Goal: Transaction & Acquisition: Purchase product/service

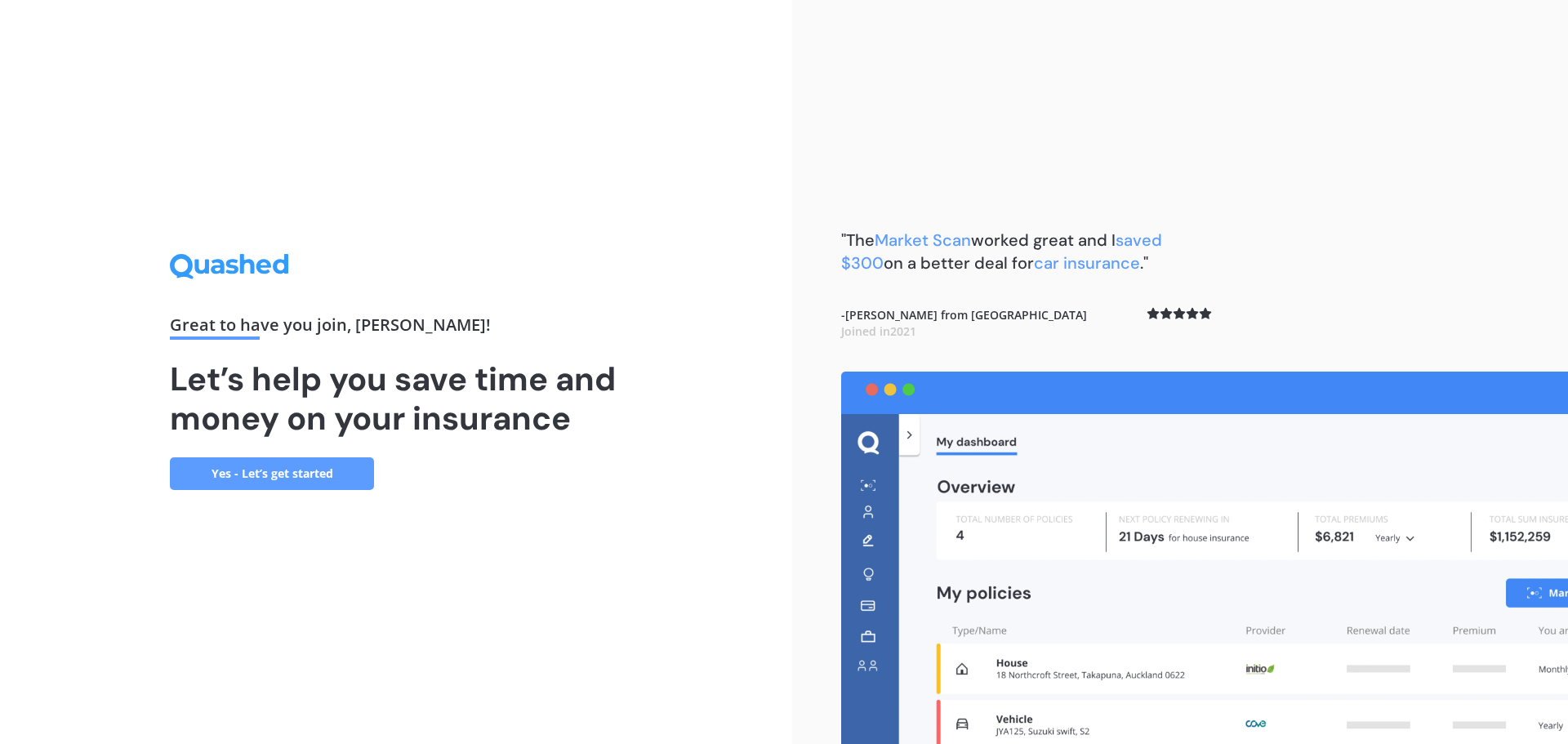
click at [344, 481] on link "Yes - Let’s get started" at bounding box center [272, 474] width 204 height 33
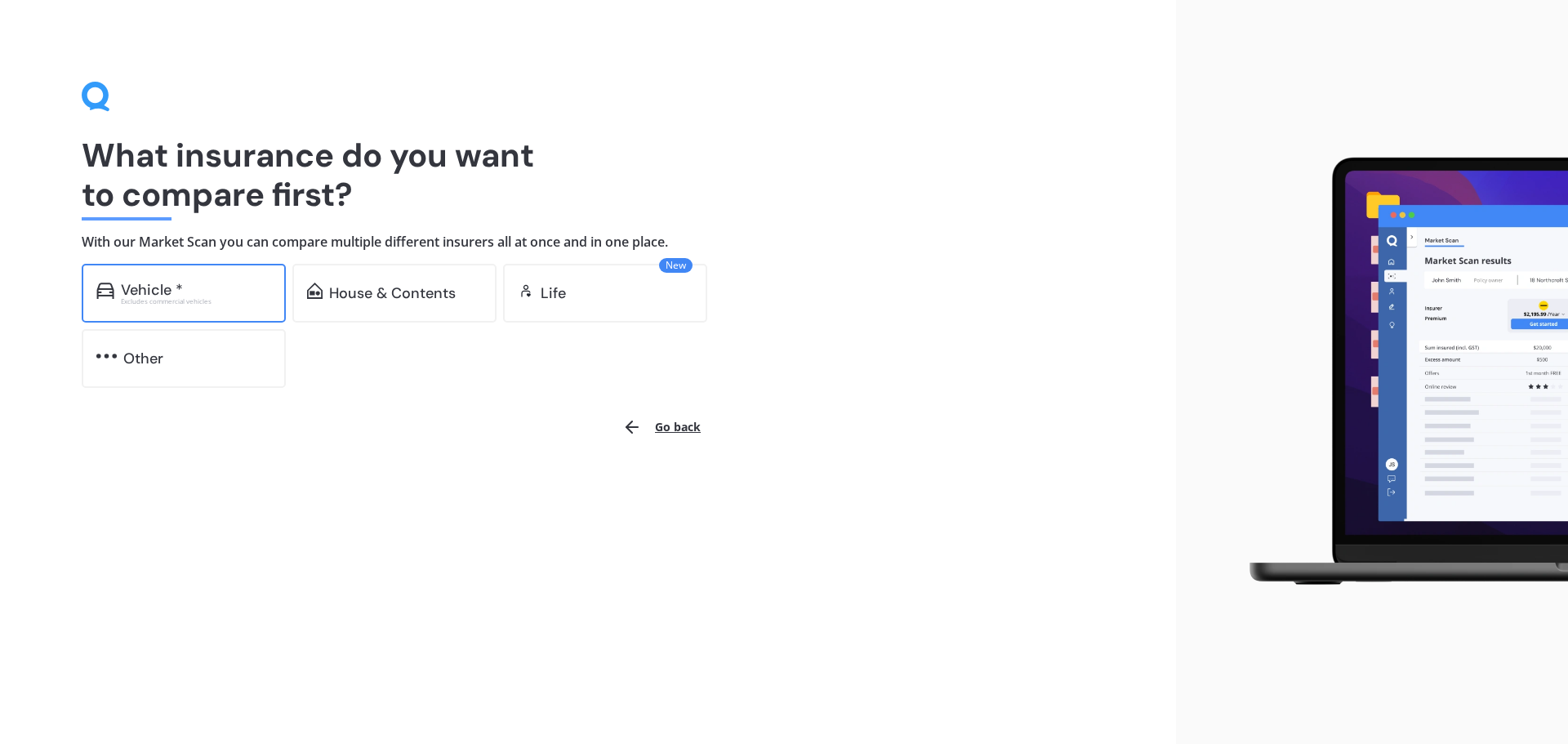
click at [215, 298] on div "Excludes commercial vehicles" at bounding box center [196, 301] width 151 height 7
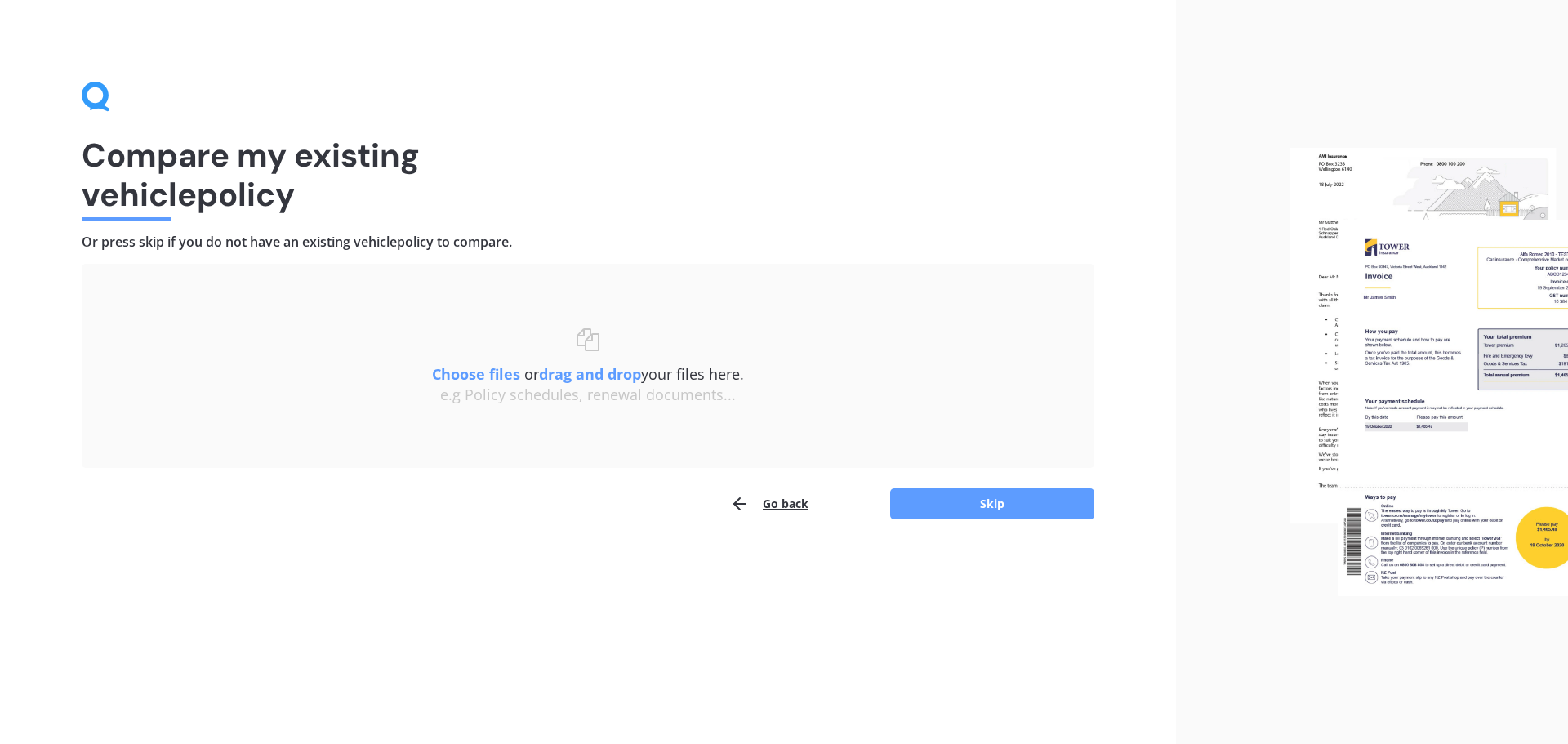
click at [454, 378] on u "Choose files" at bounding box center [476, 373] width 88 height 19
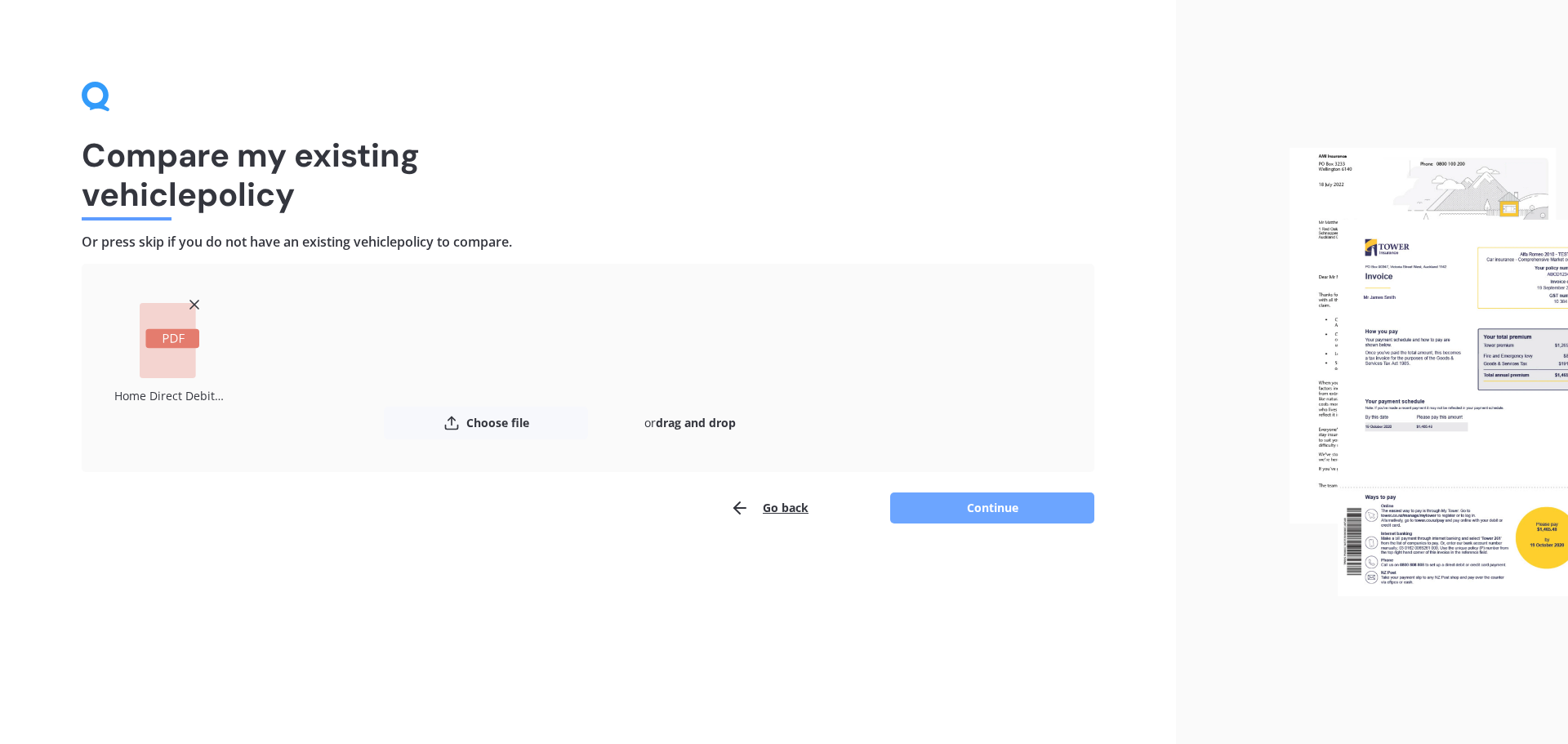
click at [988, 521] on button "Continue" at bounding box center [992, 508] width 204 height 31
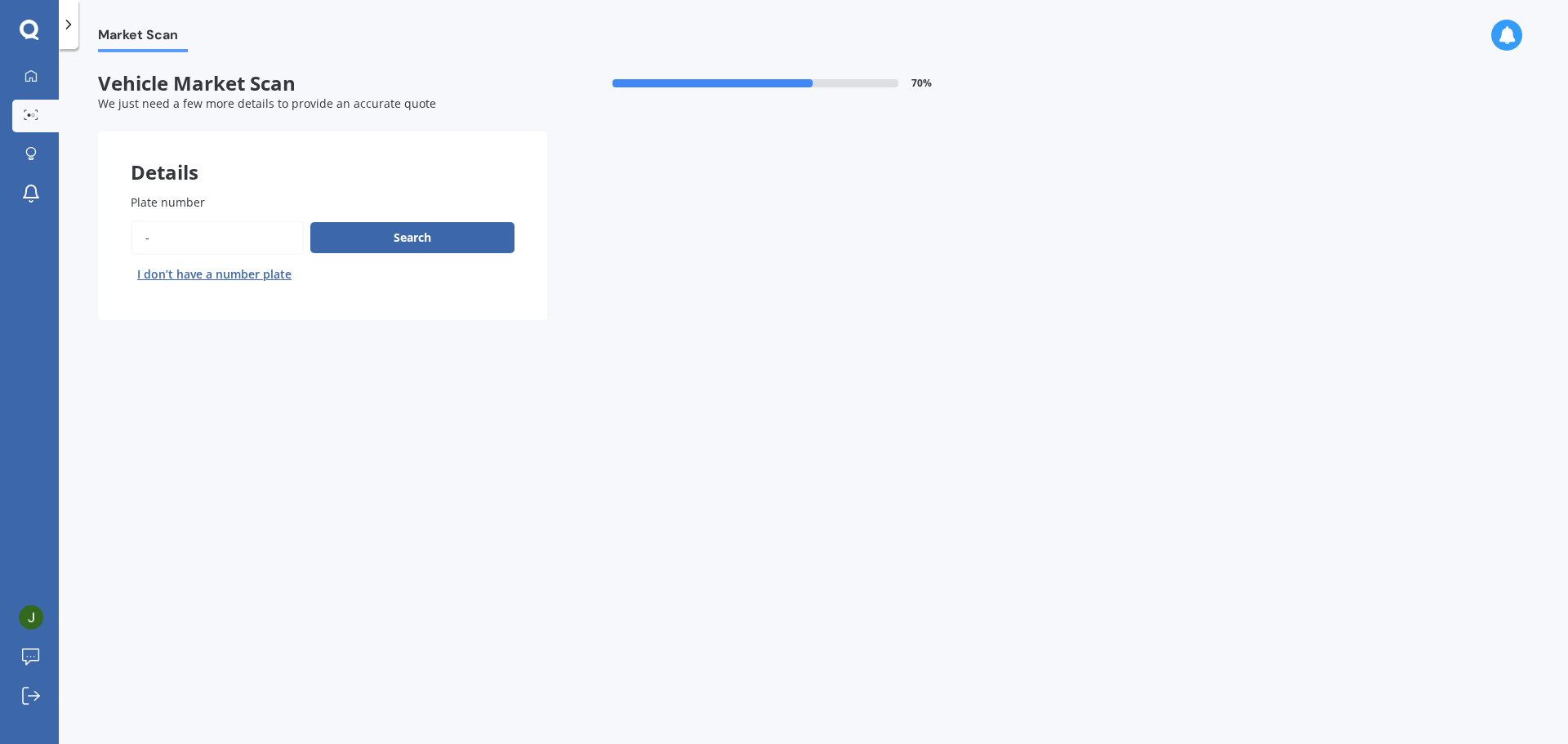
click at [241, 246] on input "Plate number" at bounding box center [217, 238] width 173 height 35
type input "gdm886"
click at [385, 245] on button "Search" at bounding box center [412, 238] width 204 height 31
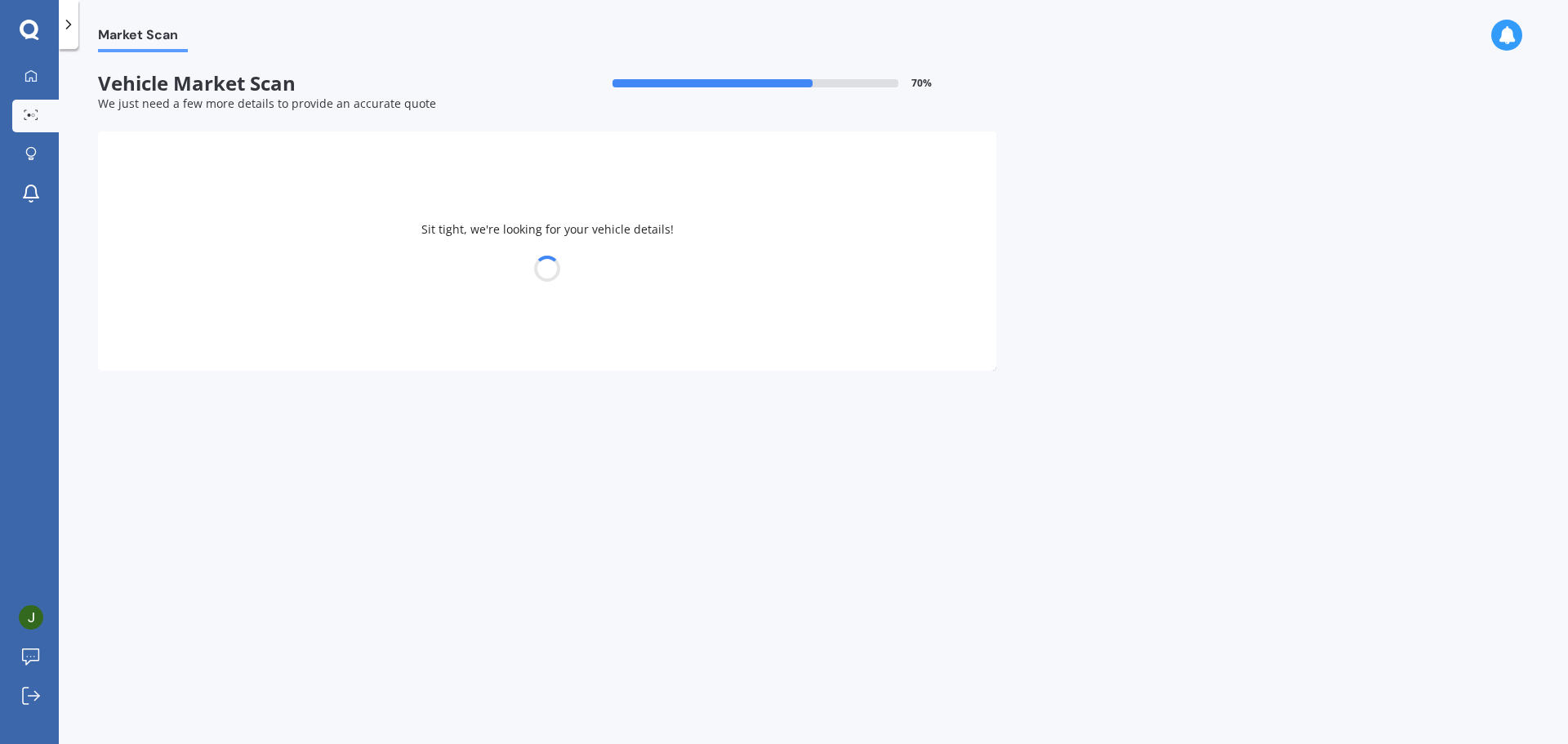
select select "MITSUBISHI"
select select "OUTLANDER"
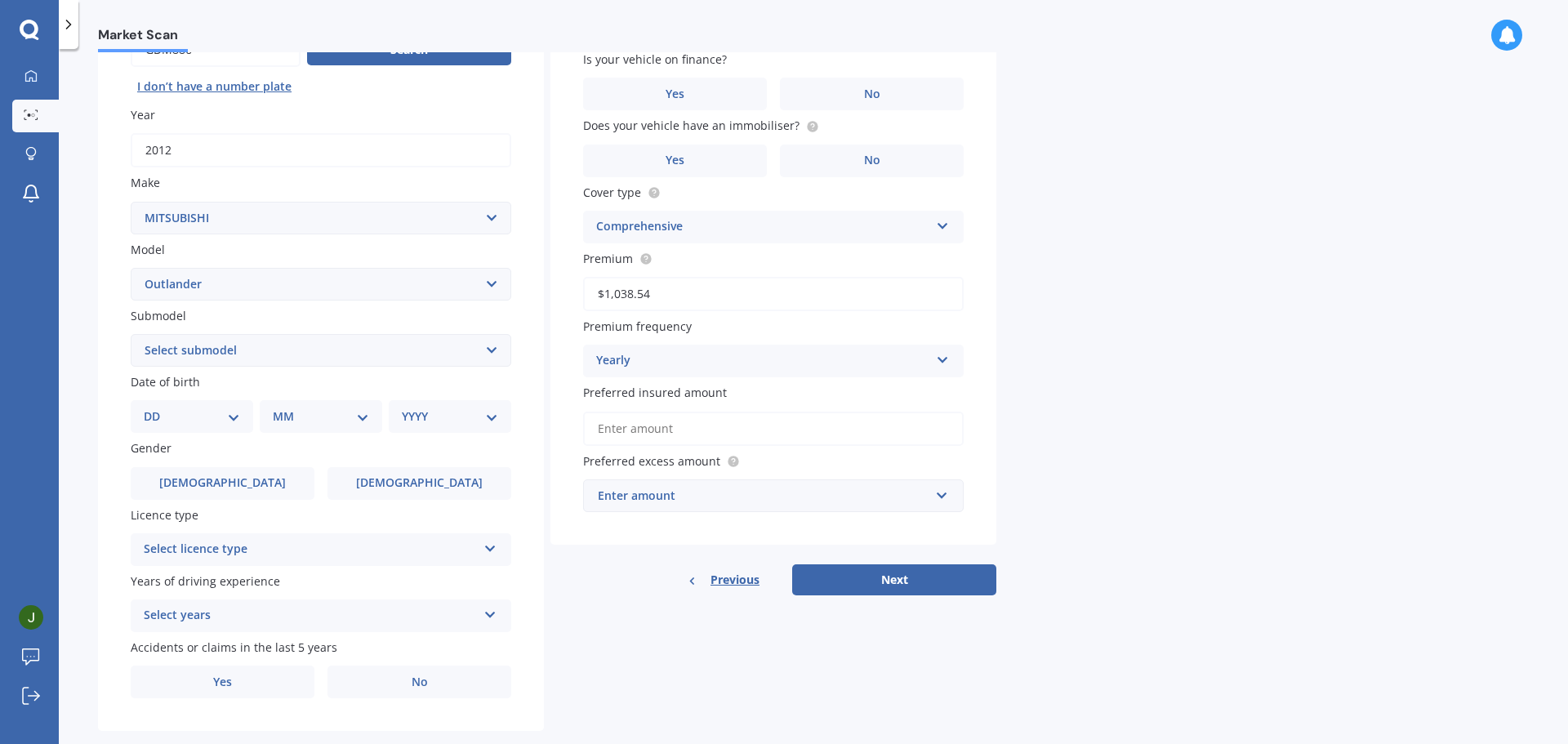
scroll to position [218, 0]
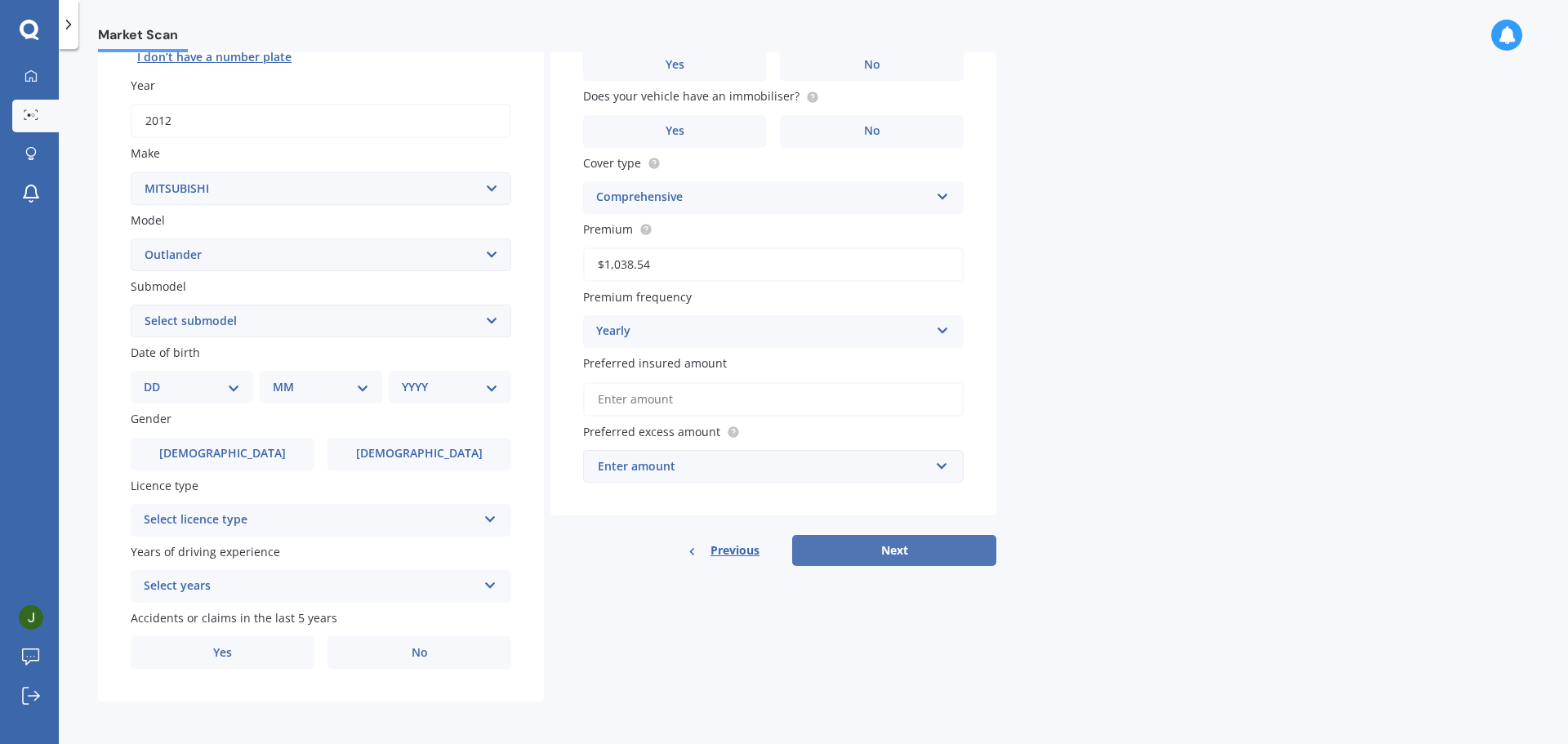
click at [847, 552] on button "Next" at bounding box center [894, 550] width 204 height 31
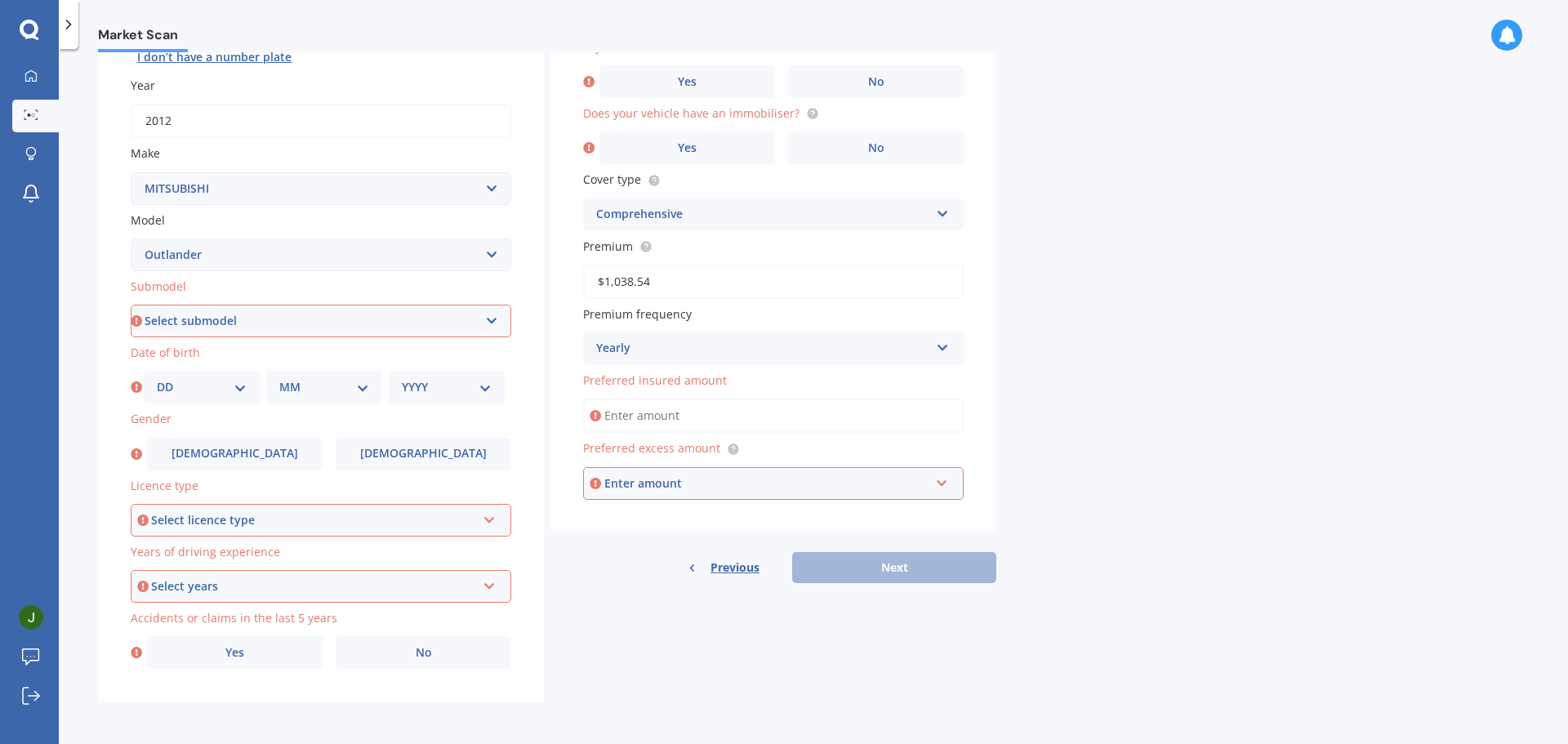
click at [344, 325] on select "Select submodel (All other) 2.4 Litre Station Wagon 3.0 Litre AWD 3.0 VRX Auto …" at bounding box center [321, 321] width 381 height 33
click at [416, 311] on select "Select submodel (All other) 2.4 Litre Station Wagon 3.0 Litre AWD 3.0 VRX Auto …" at bounding box center [321, 321] width 381 height 33
click at [639, 664] on div "Details Plate number Search I don’t have a number plate Year [DATE] Make Select…" at bounding box center [547, 308] width 899 height 788
click at [226, 448] on span "[DEMOGRAPHIC_DATA]" at bounding box center [234, 454] width 129 height 14
click at [0, 0] on input "[DEMOGRAPHIC_DATA]" at bounding box center [0, 0] width 0 height 0
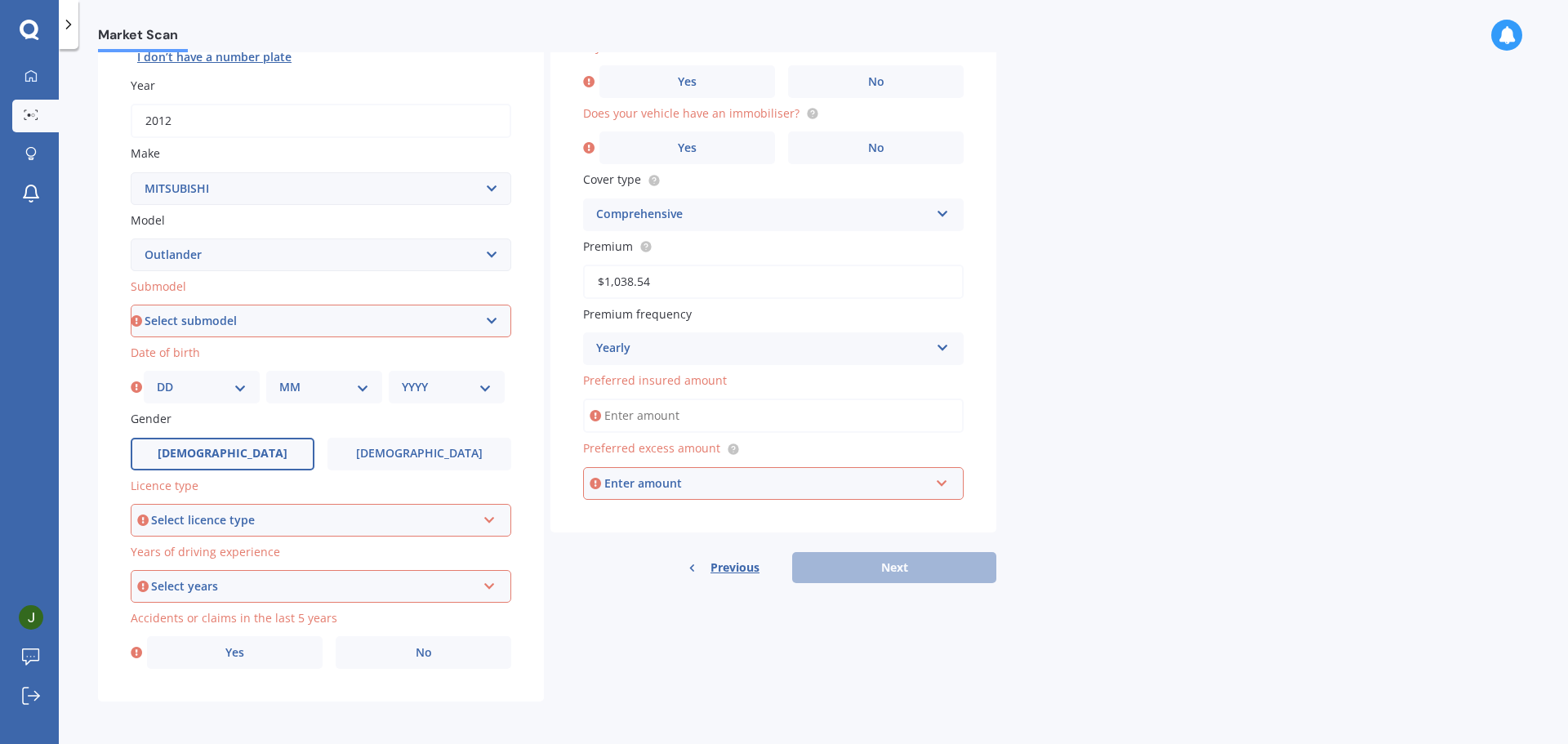
click at [316, 323] on select "Select submodel (All other) 2.4 Litre Station Wagon 3.0 Litre AWD 3.0 VRX Auto …" at bounding box center [321, 321] width 381 height 33
click at [257, 306] on select "Select submodel (All other) 2.4 Litre Station Wagon 3.0 Litre AWD 3.0 VRX Auto …" at bounding box center [321, 321] width 381 height 33
select select "LS"
click at [130, 305] on select "Select submodel (All other) 2.4 Litre Station Wagon 3.0 Litre AWD 3.0 VRX Auto …" at bounding box center [321, 321] width 381 height 33
click at [194, 380] on select "DD 01 02 03 04 05 06 07 08 09 10 11 12 13 14 15 16 17 18 19 20 21 22 23 24 25 2…" at bounding box center [201, 387] width 90 height 18
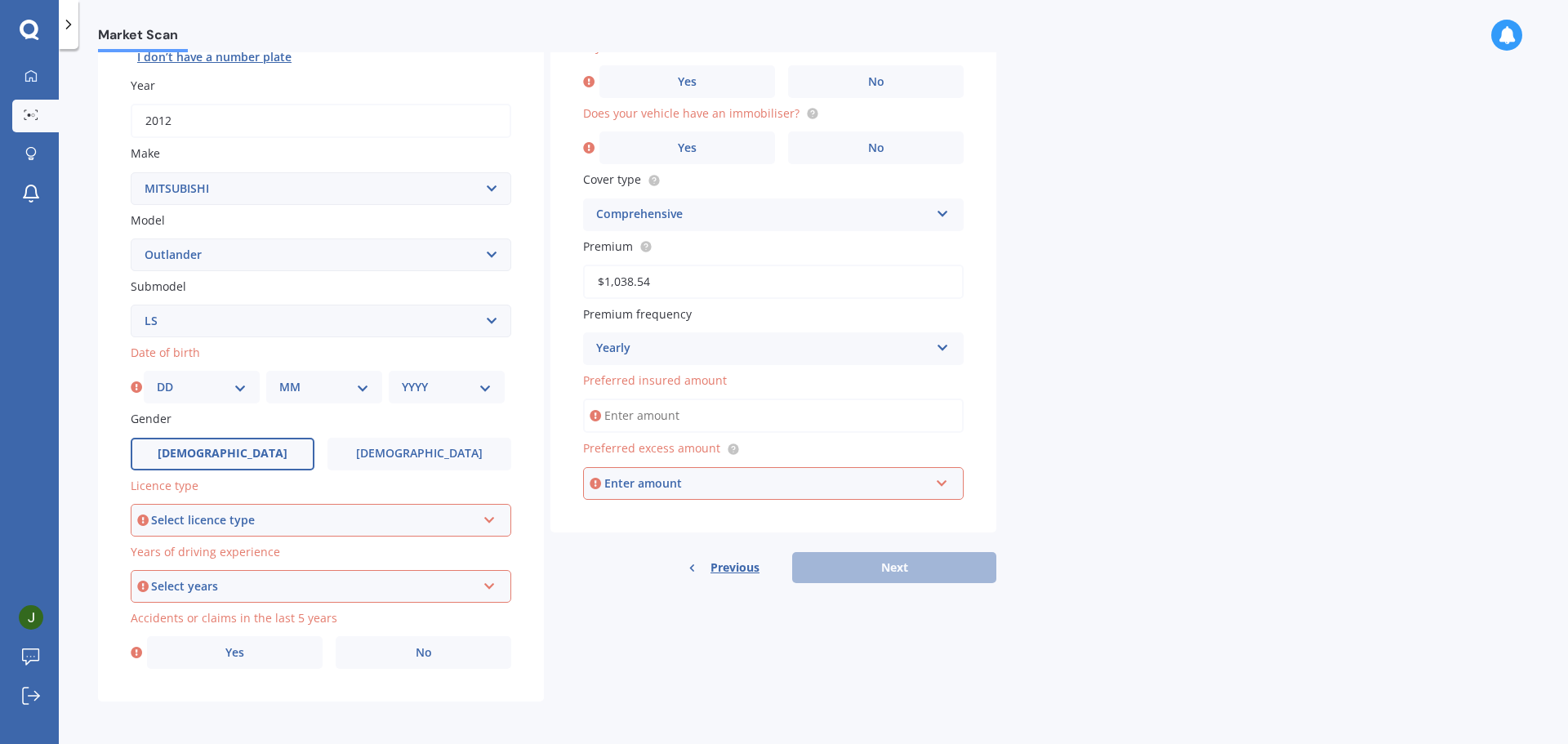
select select "25"
click at [157, 378] on select "DD 01 02 03 04 05 06 07 08 09 10 11 12 13 14 15 16 17 18 19 20 21 22 23 24 25 2…" at bounding box center [201, 387] width 90 height 18
drag, startPoint x: 301, startPoint y: 388, endPoint x: 311, endPoint y: 388, distance: 10.0
click at [302, 388] on select "MM 01 02 03 04 05 06 07 08 09 10 11 12" at bounding box center [324, 387] width 90 height 18
select select "04"
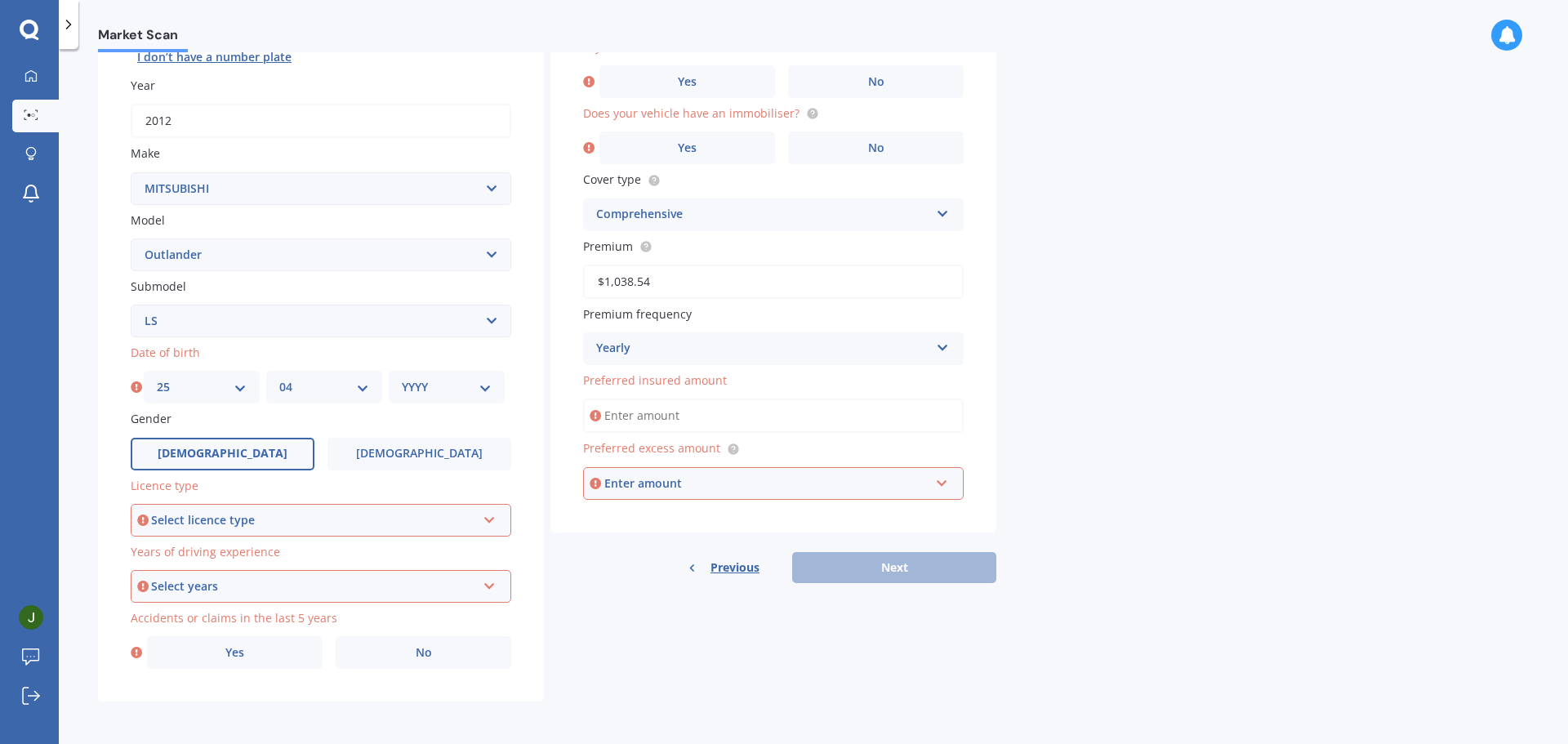
click at [279, 378] on select "MM 01 02 03 04 05 06 07 08 09 10 11 12" at bounding box center [324, 387] width 90 height 18
click at [436, 381] on select "YYYY 2025 2024 2023 2022 2021 2020 2019 2018 2017 2016 2015 2014 2013 2012 2011…" at bounding box center [447, 387] width 90 height 18
select select "1991"
click at [402, 378] on select "YYYY 2025 2024 2023 2022 2021 2020 2019 2018 2017 2016 2015 2014 2013 2012 2011…" at bounding box center [447, 387] width 90 height 18
click at [247, 511] on div "Select licence type" at bounding box center [314, 520] width 325 height 18
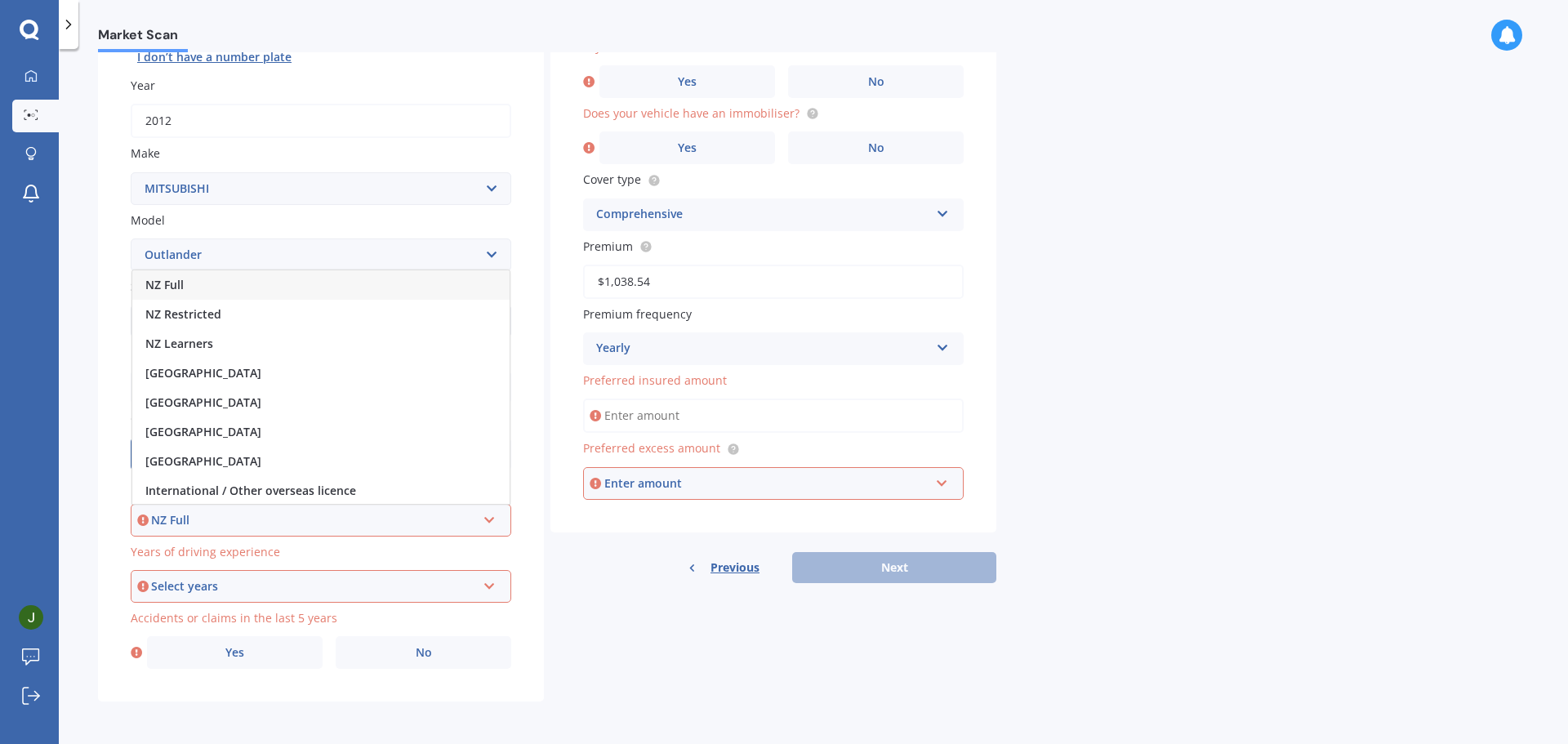
click at [228, 284] on div "NZ Full" at bounding box center [321, 284] width 377 height 30
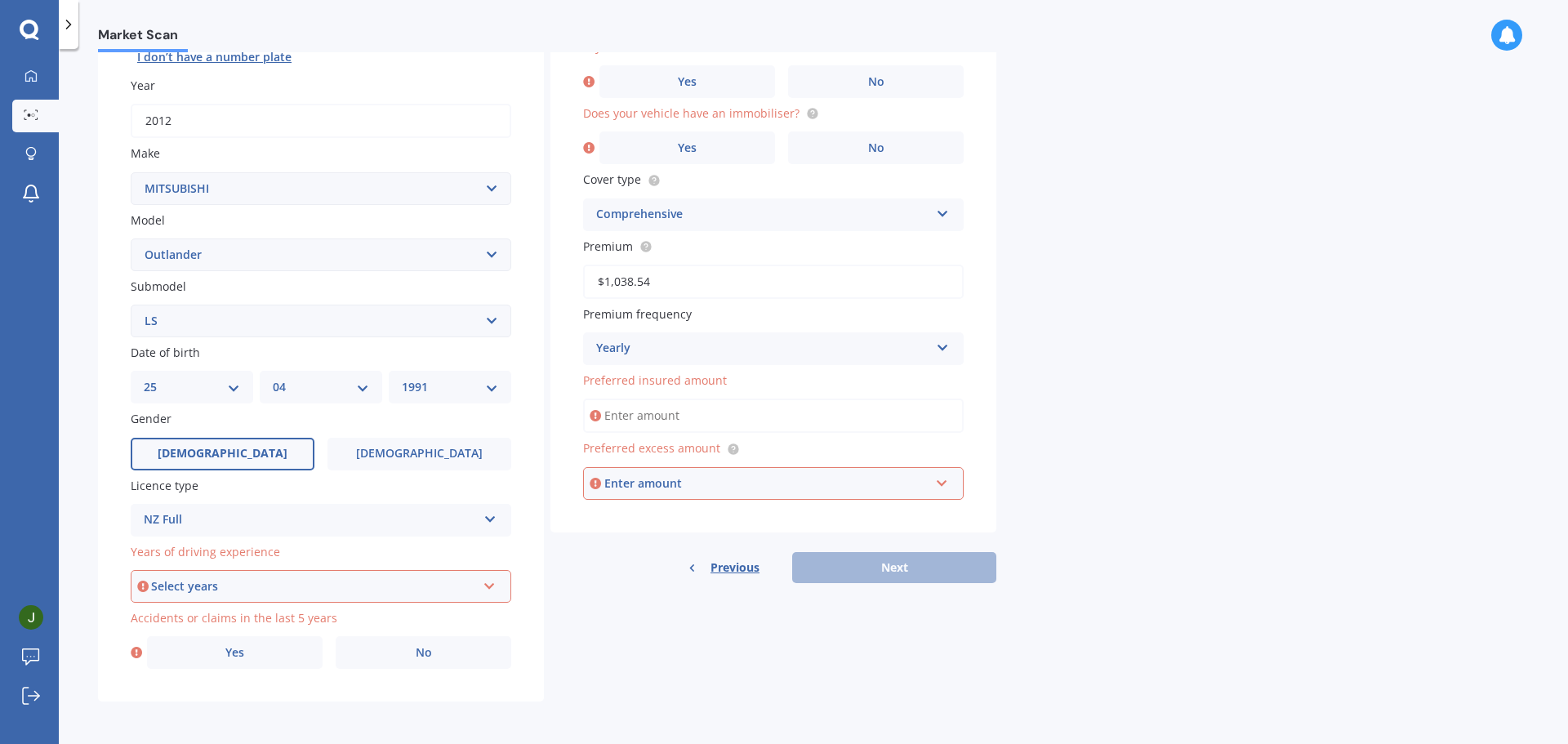
click at [312, 586] on div "Select years" at bounding box center [314, 586] width 325 height 18
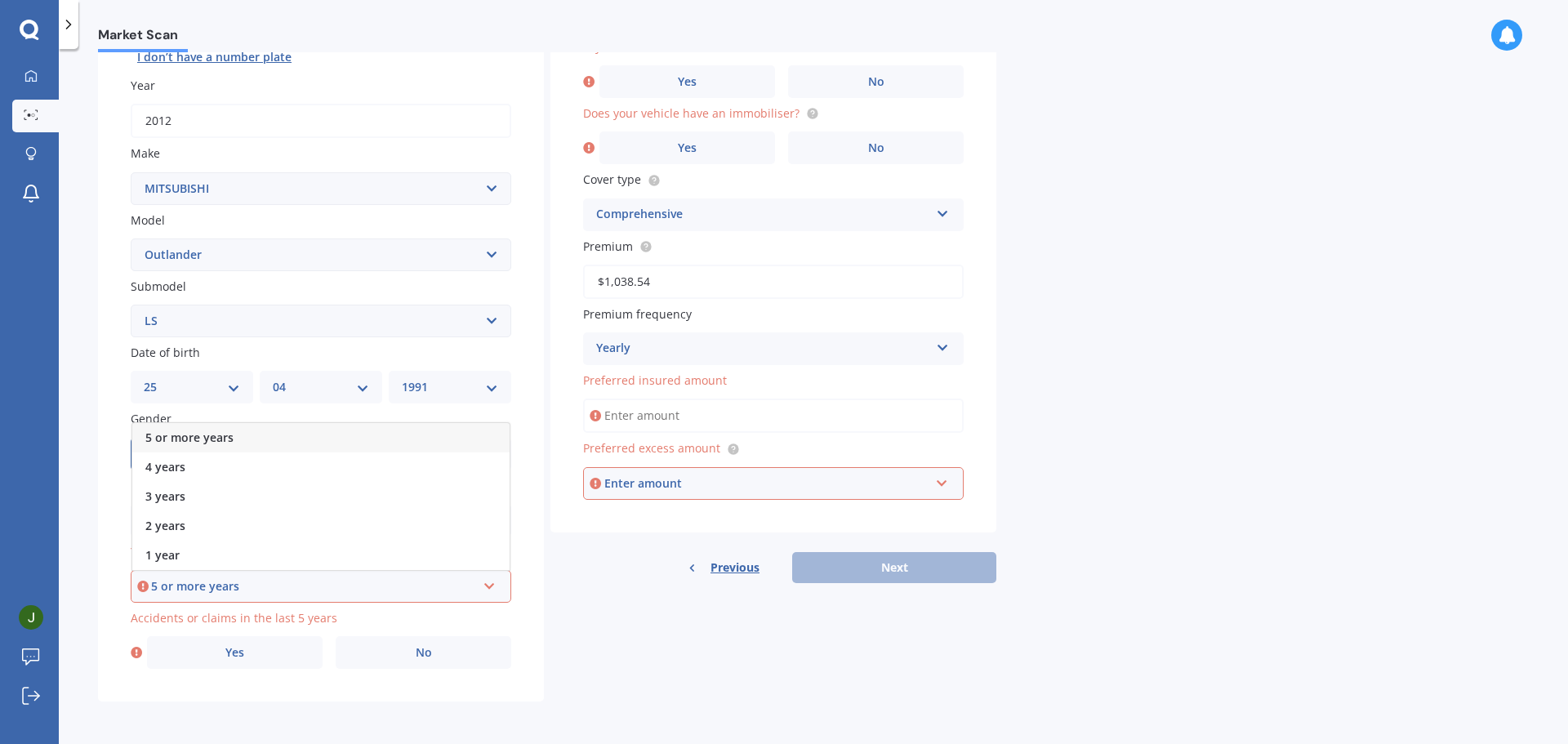
click at [243, 443] on div "5 or more years" at bounding box center [321, 438] width 377 height 30
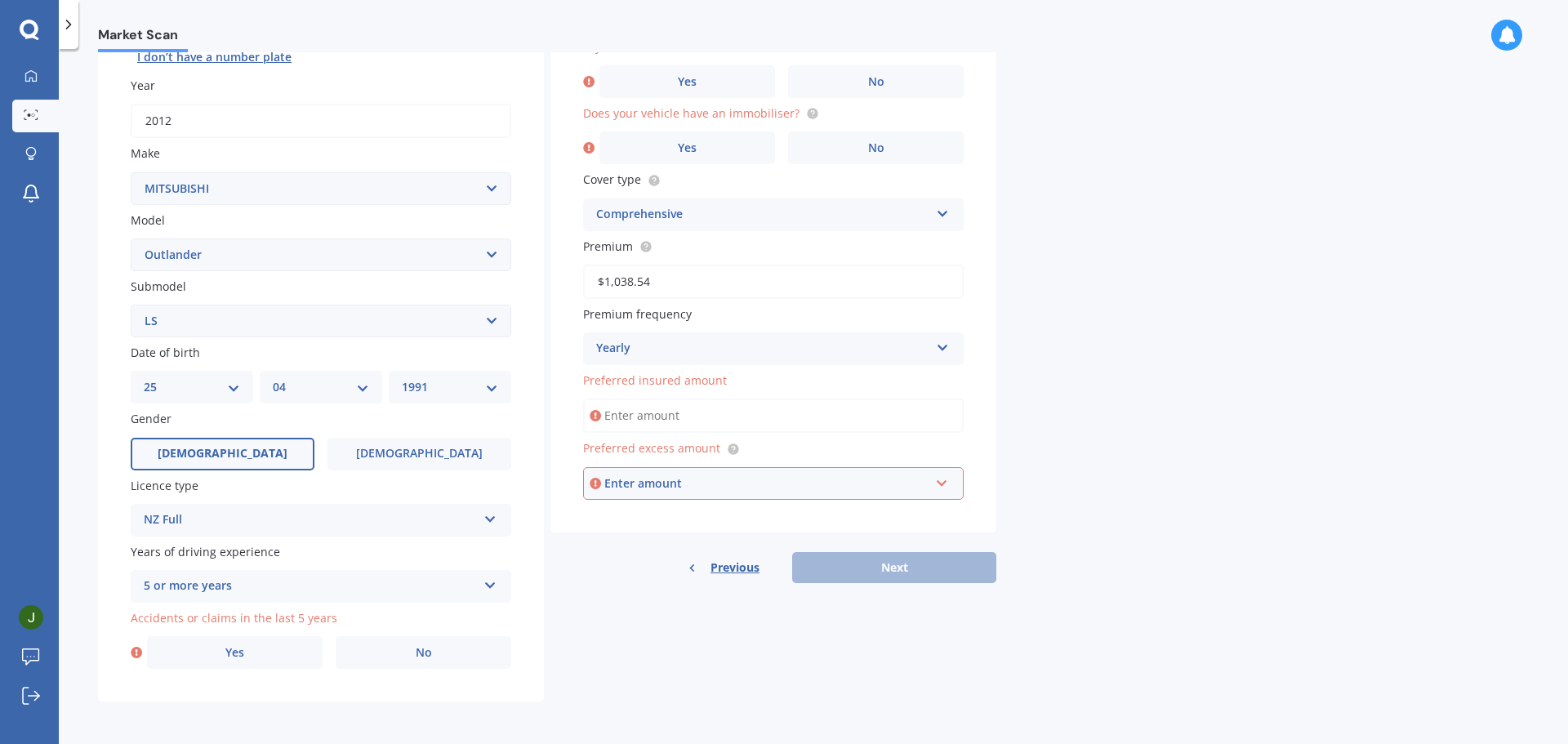
click at [408, 675] on div "Plate number Search I don’t have a number plate Year [DATE] Make Select make AC…" at bounding box center [321, 322] width 446 height 759
drag, startPoint x: 423, startPoint y: 662, endPoint x: 510, endPoint y: 700, distance: 94.9
click at [425, 664] on label "No" at bounding box center [424, 653] width 176 height 33
click at [0, 0] on input "No" at bounding box center [0, 0] width 0 height 0
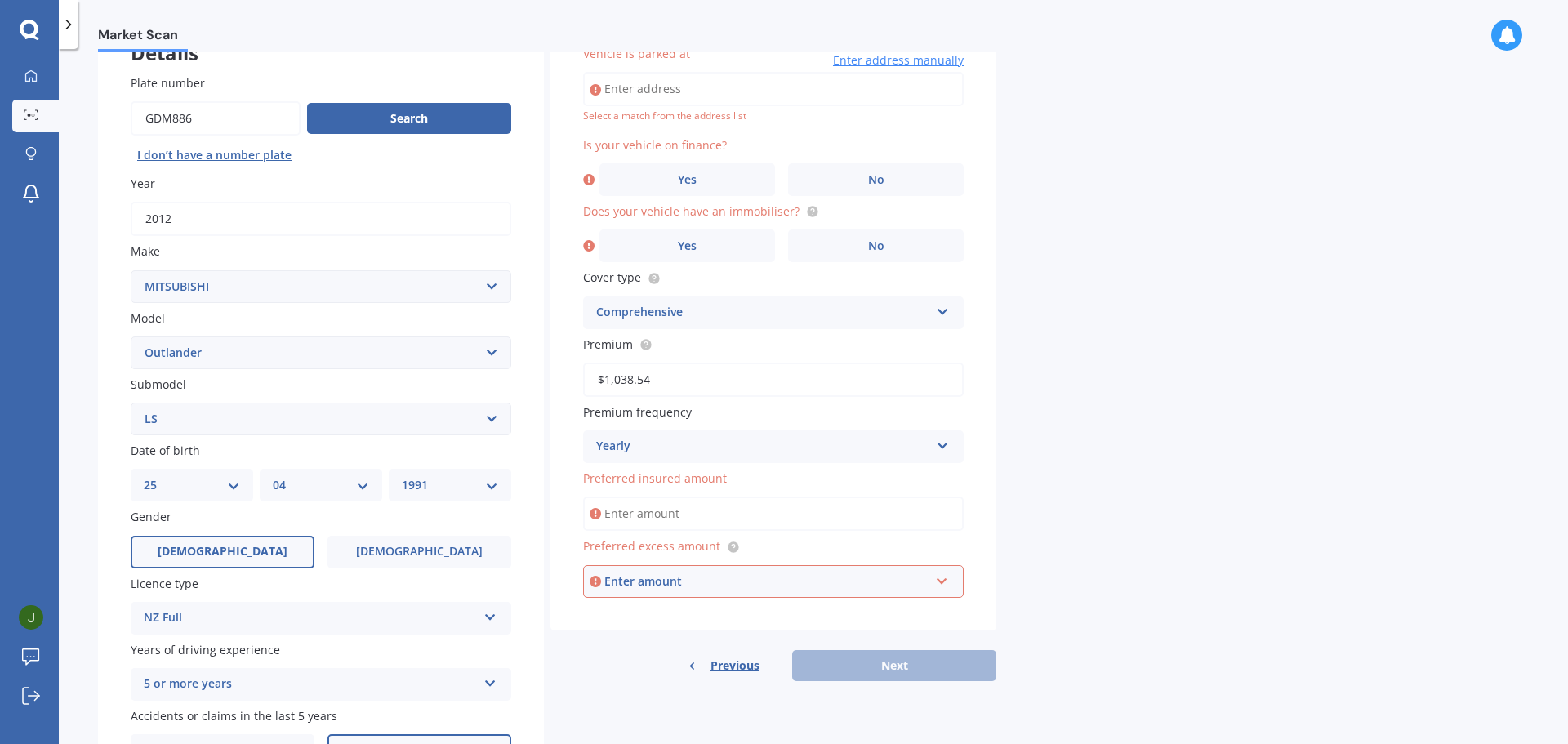
scroll to position [112, 0]
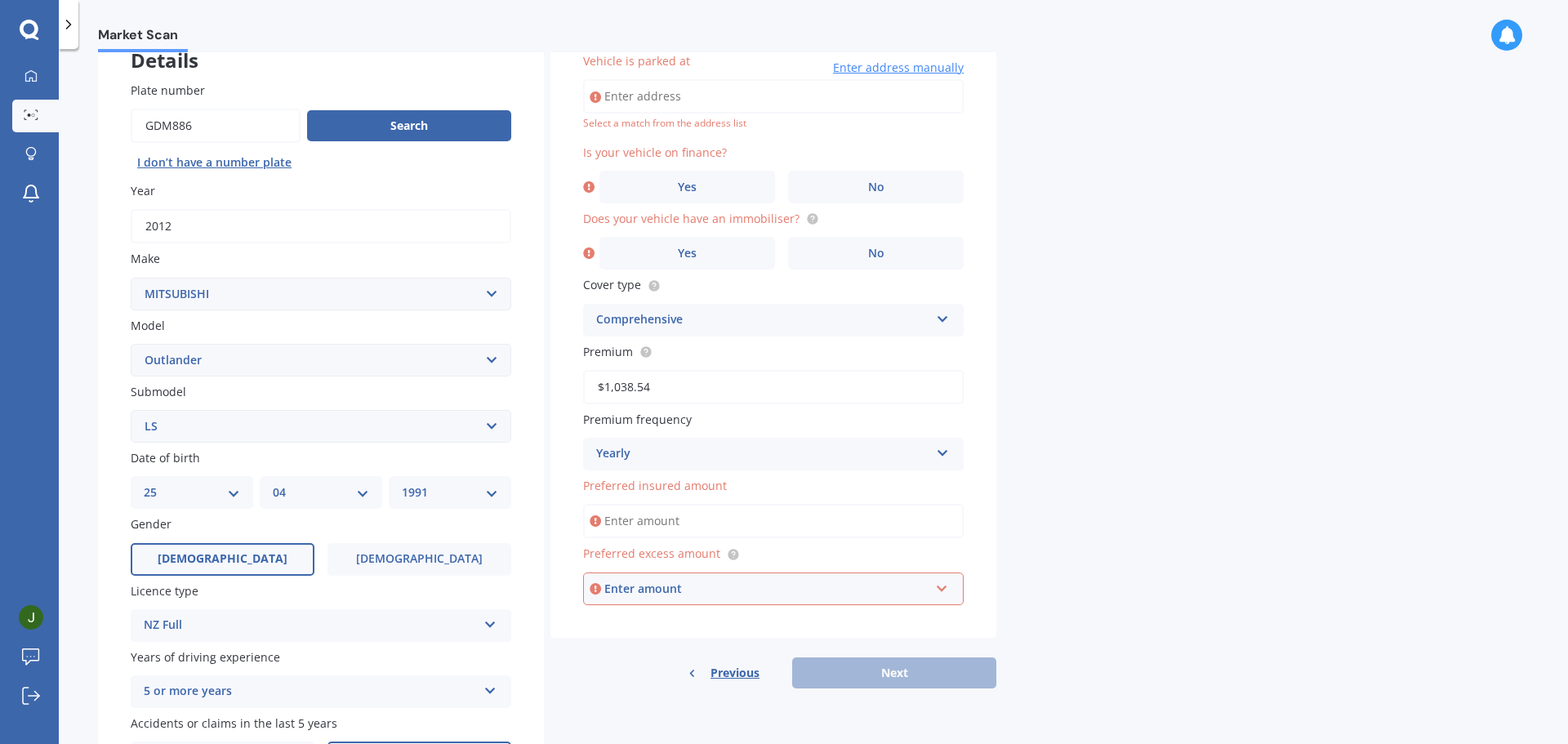
click at [733, 84] on input "Vehicle is parked at" at bounding box center [773, 96] width 381 height 35
type input "[STREET_ADDRESS][PERSON_NAME]"
click at [872, 183] on span "No" at bounding box center [876, 187] width 16 height 14
click at [0, 0] on input "No" at bounding box center [0, 0] width 0 height 0
click at [810, 223] on circle at bounding box center [812, 219] width 11 height 11
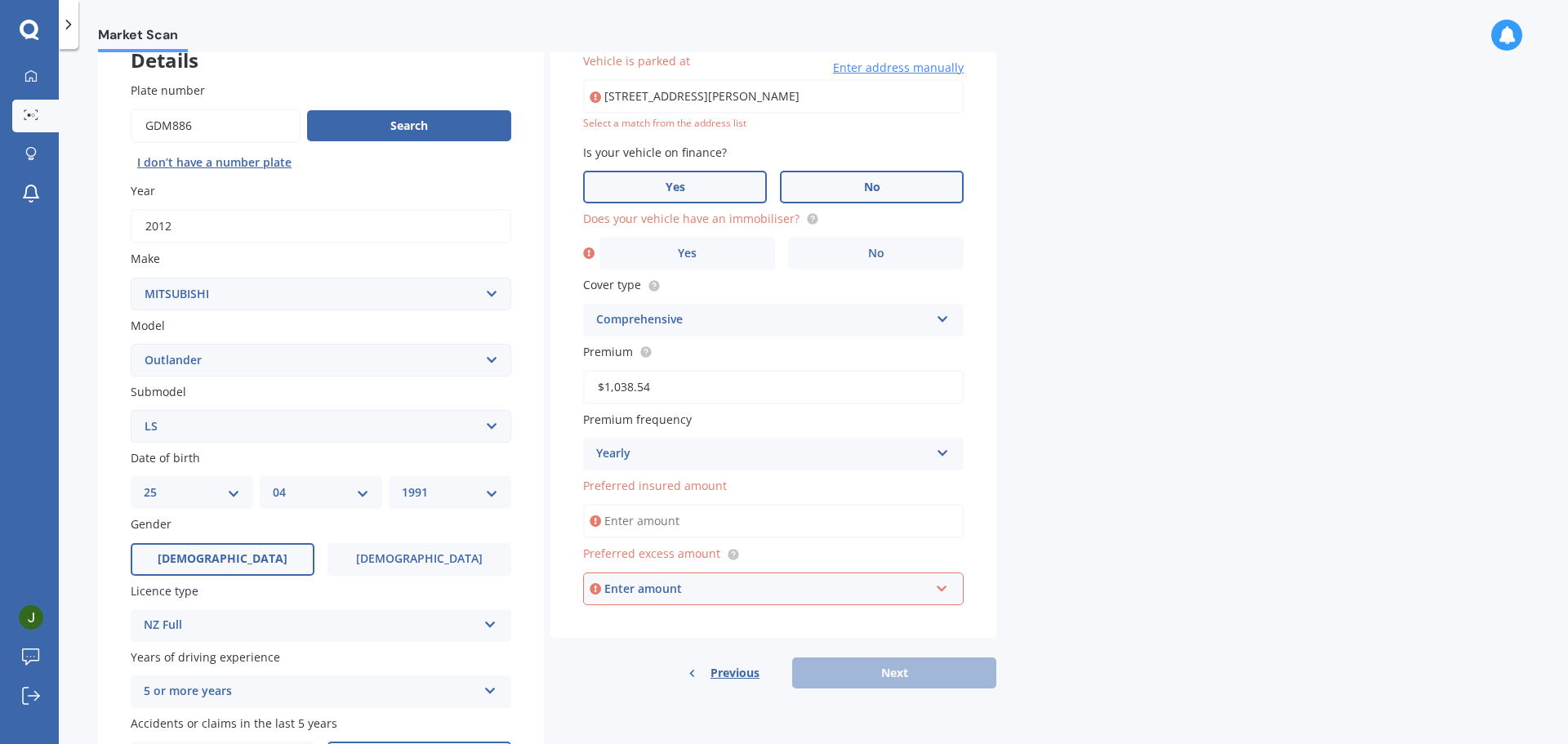
click at [741, 191] on label "Yes" at bounding box center [674, 187] width 184 height 33
click at [0, 0] on input "Yes" at bounding box center [0, 0] width 0 height 0
click at [883, 188] on label "No" at bounding box center [872, 187] width 184 height 33
click at [0, 0] on input "No" at bounding box center [0, 0] width 0 height 0
drag, startPoint x: 662, startPoint y: 233, endPoint x: 685, endPoint y: 260, distance: 35.5
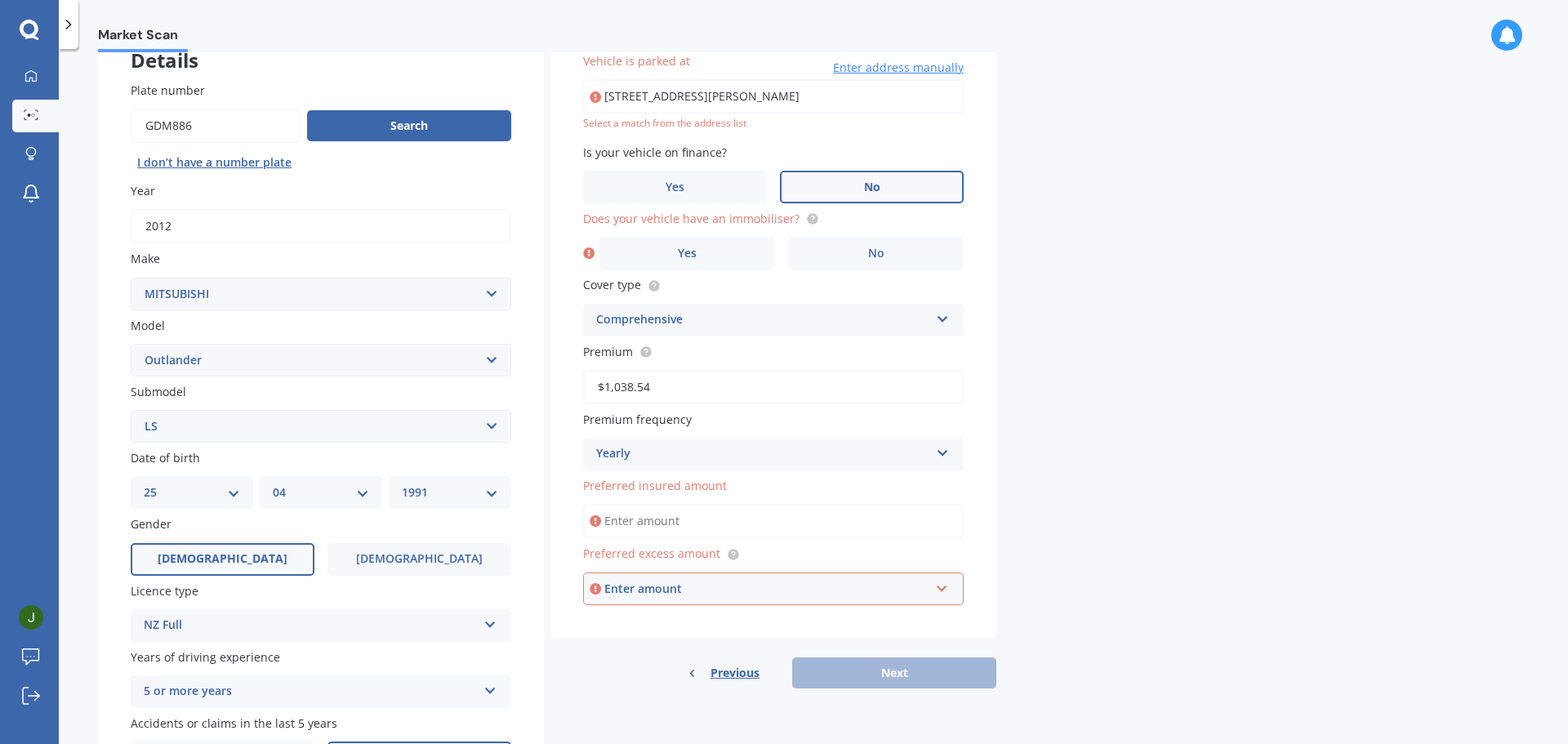
click at [664, 235] on div "Does your vehicle have an immobiliser? Yes No" at bounding box center [773, 240] width 381 height 59
drag, startPoint x: 685, startPoint y: 260, endPoint x: 745, endPoint y: 322, distance: 86.3
click at [686, 261] on label "Yes" at bounding box center [687, 253] width 176 height 33
click at [0, 0] on input "Yes" at bounding box center [0, 0] width 0 height 0
click at [749, 394] on input "$1,038.54" at bounding box center [773, 387] width 381 height 35
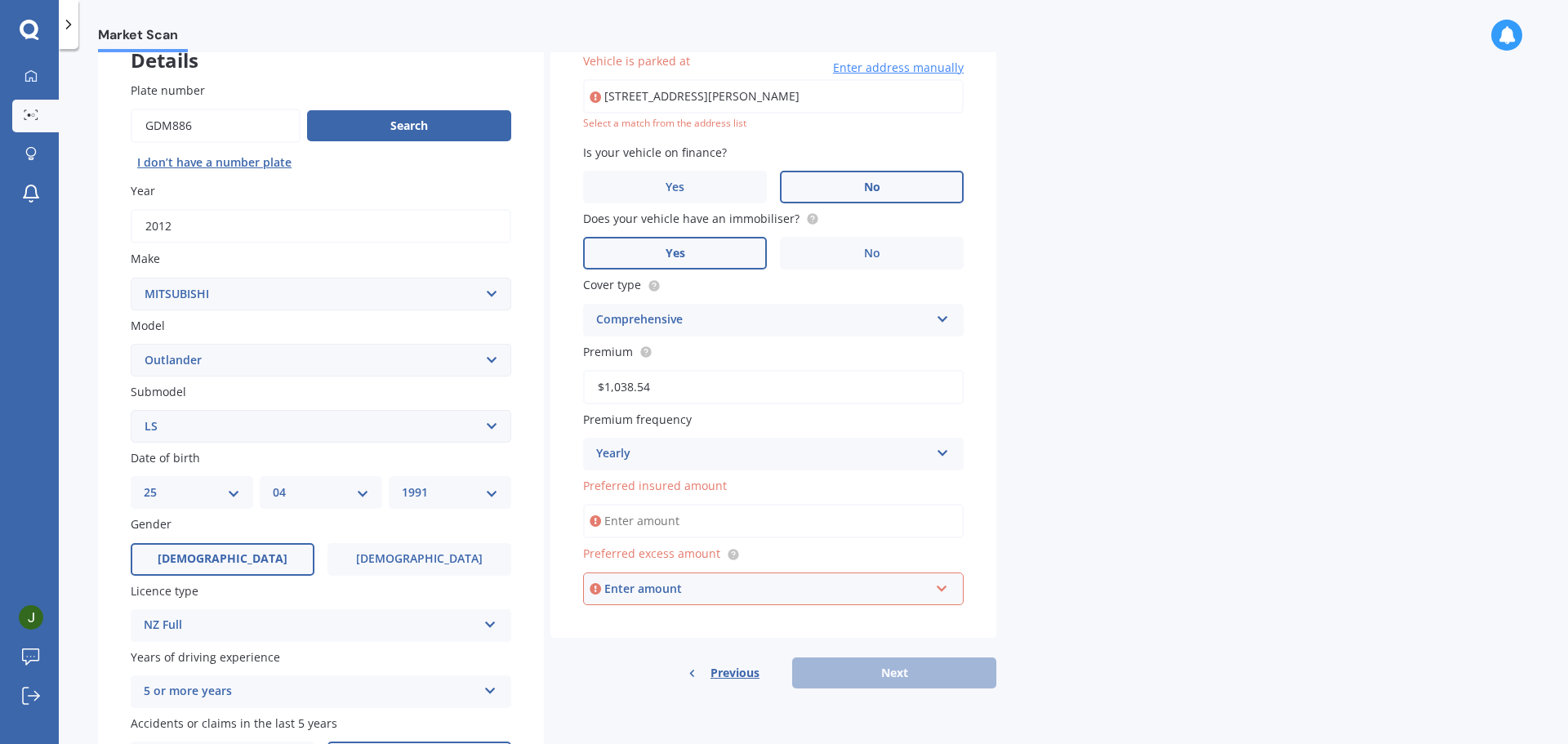
click at [1239, 489] on div "Market Scan Vehicle Market Scan 70 % We just need a few more details to provide…" at bounding box center [813, 400] width 1510 height 695
click at [650, 355] on circle at bounding box center [646, 351] width 11 height 11
click at [1237, 486] on div "Market Scan Vehicle Market Scan 70 % We just need a few more details to provide…" at bounding box center [813, 400] width 1510 height 695
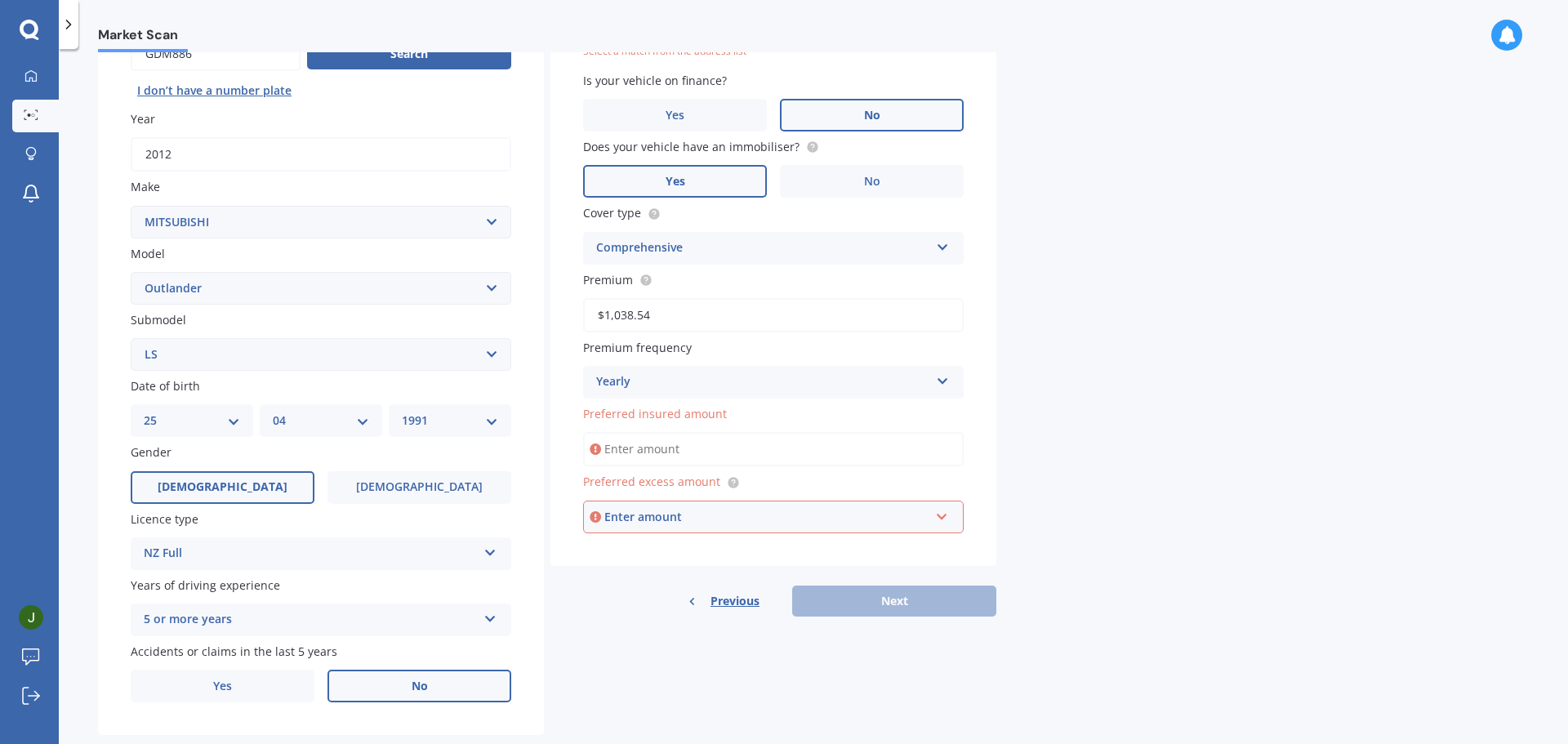
scroll to position [218, 0]
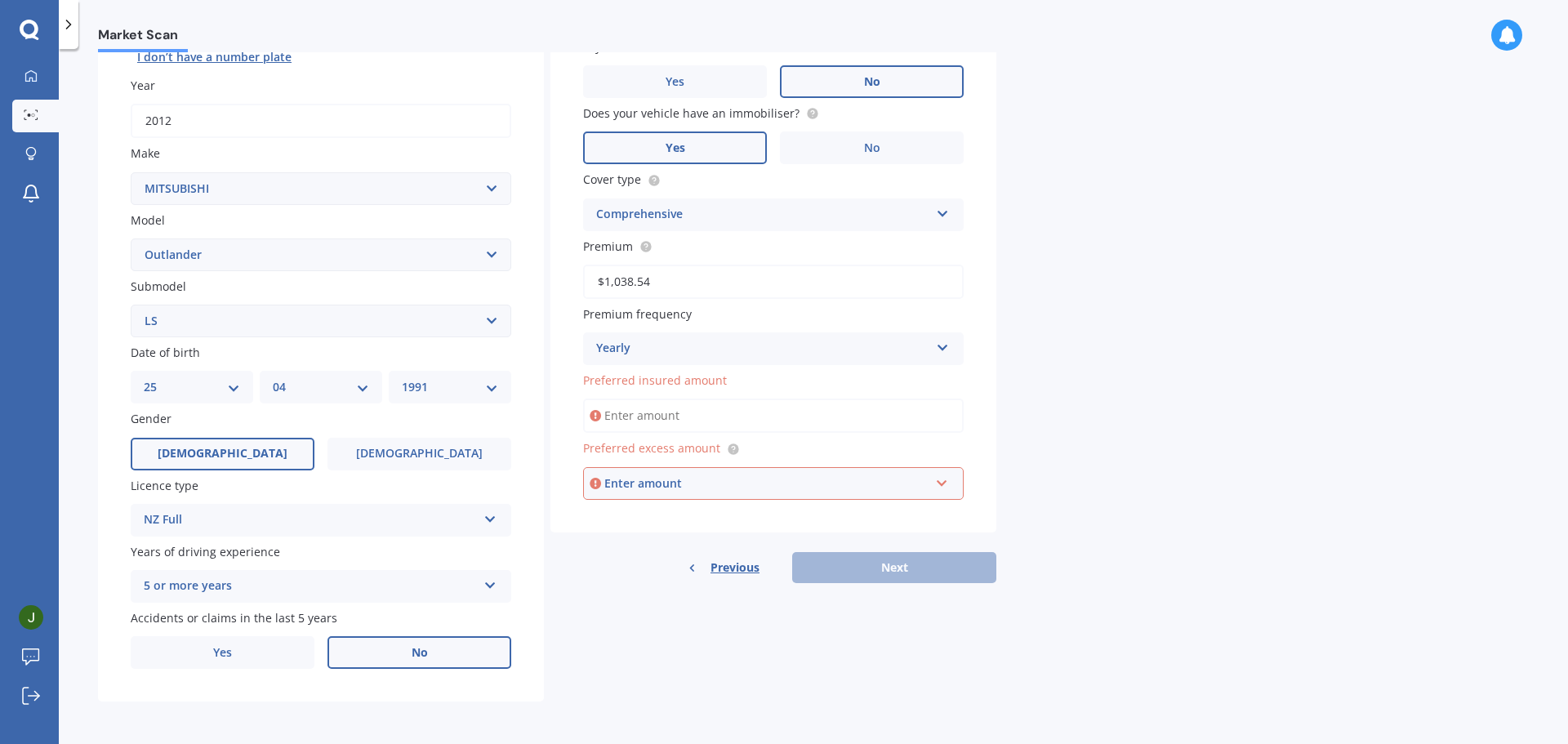
click at [804, 419] on input "Preferred insured amount" at bounding box center [773, 416] width 381 height 35
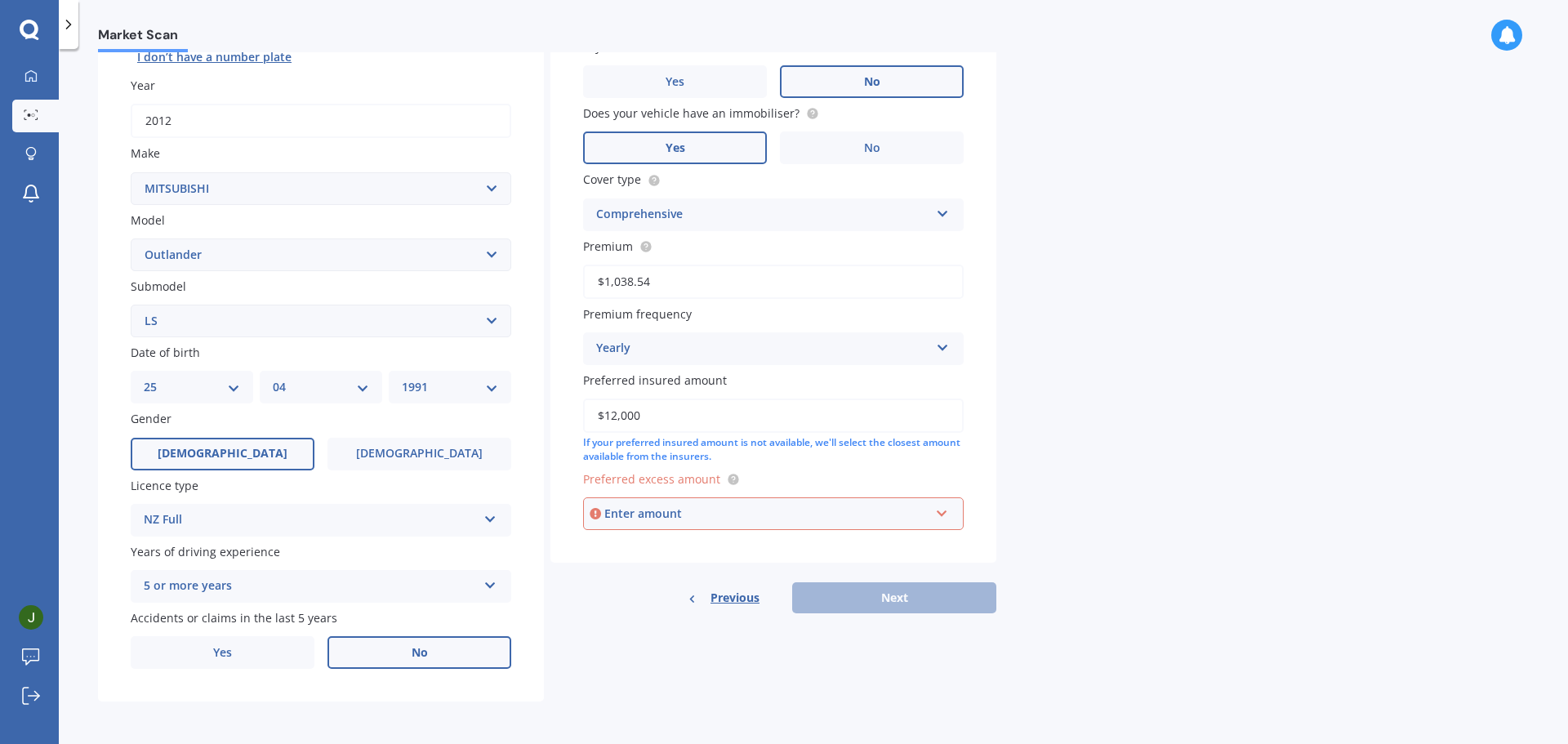
type input "$12,000"
click at [1135, 482] on div "Market Scan Vehicle Market Scan 70 % We just need a few more details to provide…" at bounding box center [813, 400] width 1510 height 695
click at [883, 526] on input "text" at bounding box center [767, 514] width 366 height 31
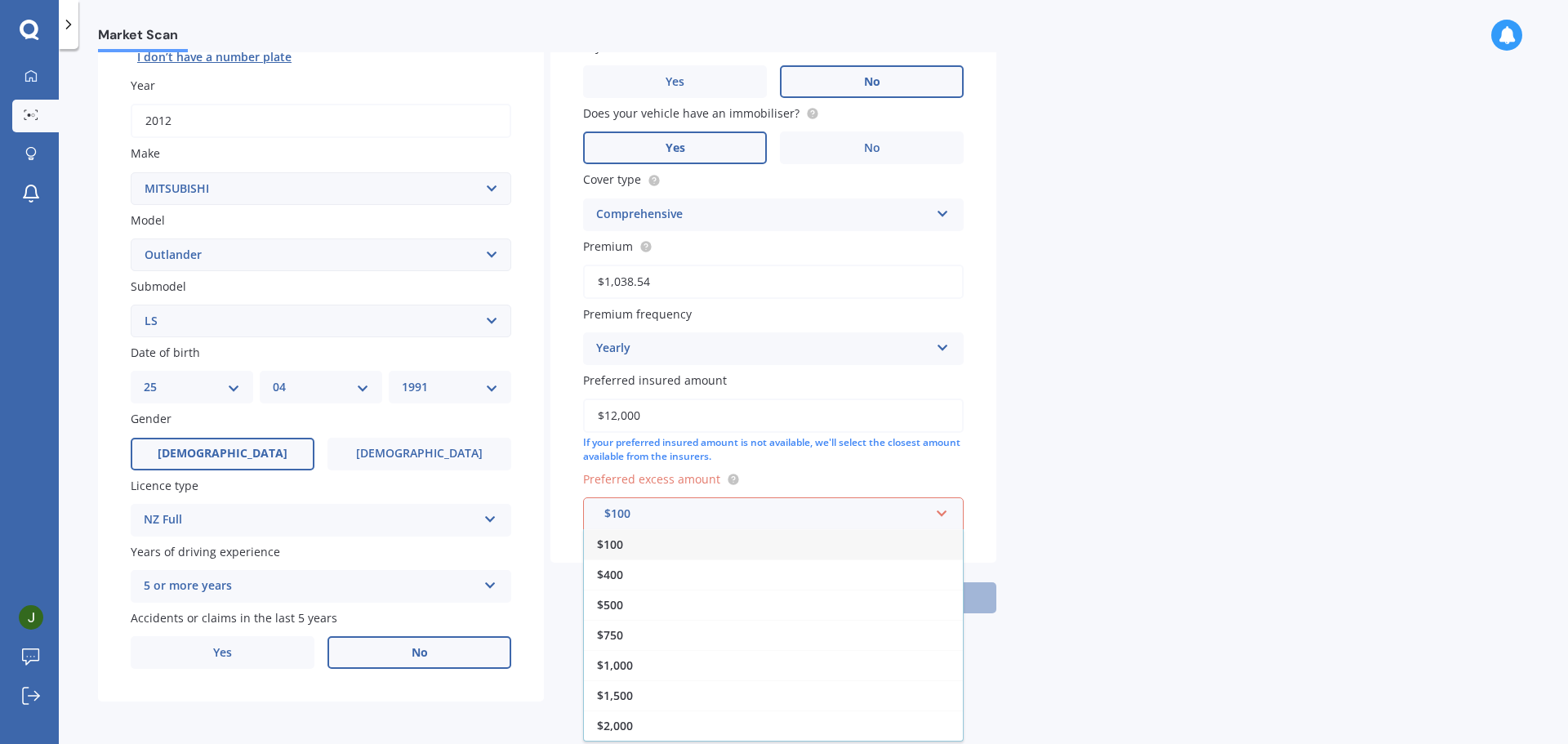
click at [1198, 476] on div "Market Scan Vehicle Market Scan 70 % We just need a few more details to provide…" at bounding box center [813, 400] width 1510 height 695
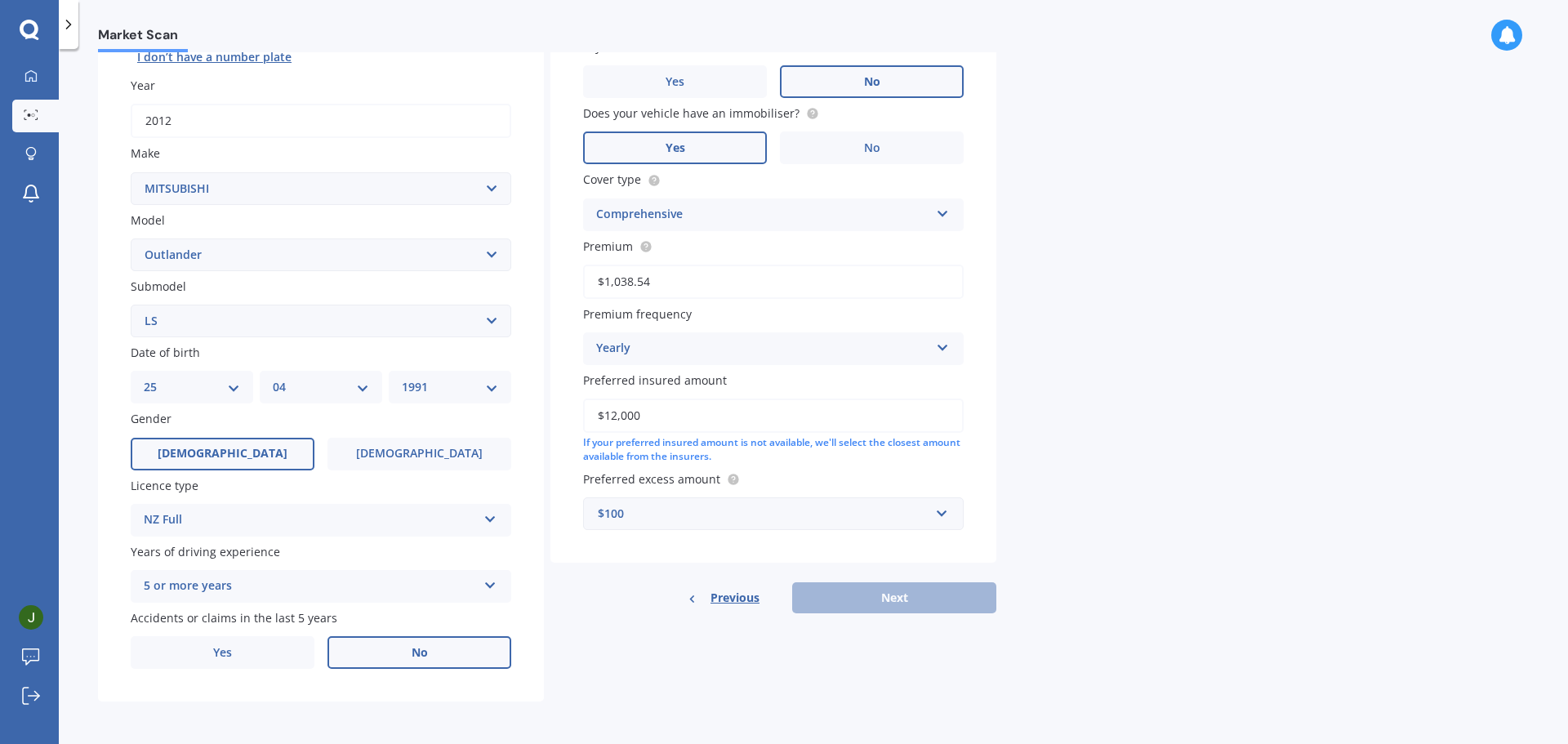
drag, startPoint x: 721, startPoint y: 422, endPoint x: 410, endPoint y: 420, distance: 311.0
click at [410, 420] on div "Details Plate number Search I don’t have a number plate Year [DATE] Make Select…" at bounding box center [547, 308] width 899 height 788
drag, startPoint x: 1231, startPoint y: 543, endPoint x: 1150, endPoint y: 538, distance: 81.2
click at [1230, 543] on div "Market Scan Vehicle Market Scan 70 % We just need a few more details to provide…" at bounding box center [813, 400] width 1510 height 695
click at [883, 510] on div "$100" at bounding box center [764, 514] width 332 height 18
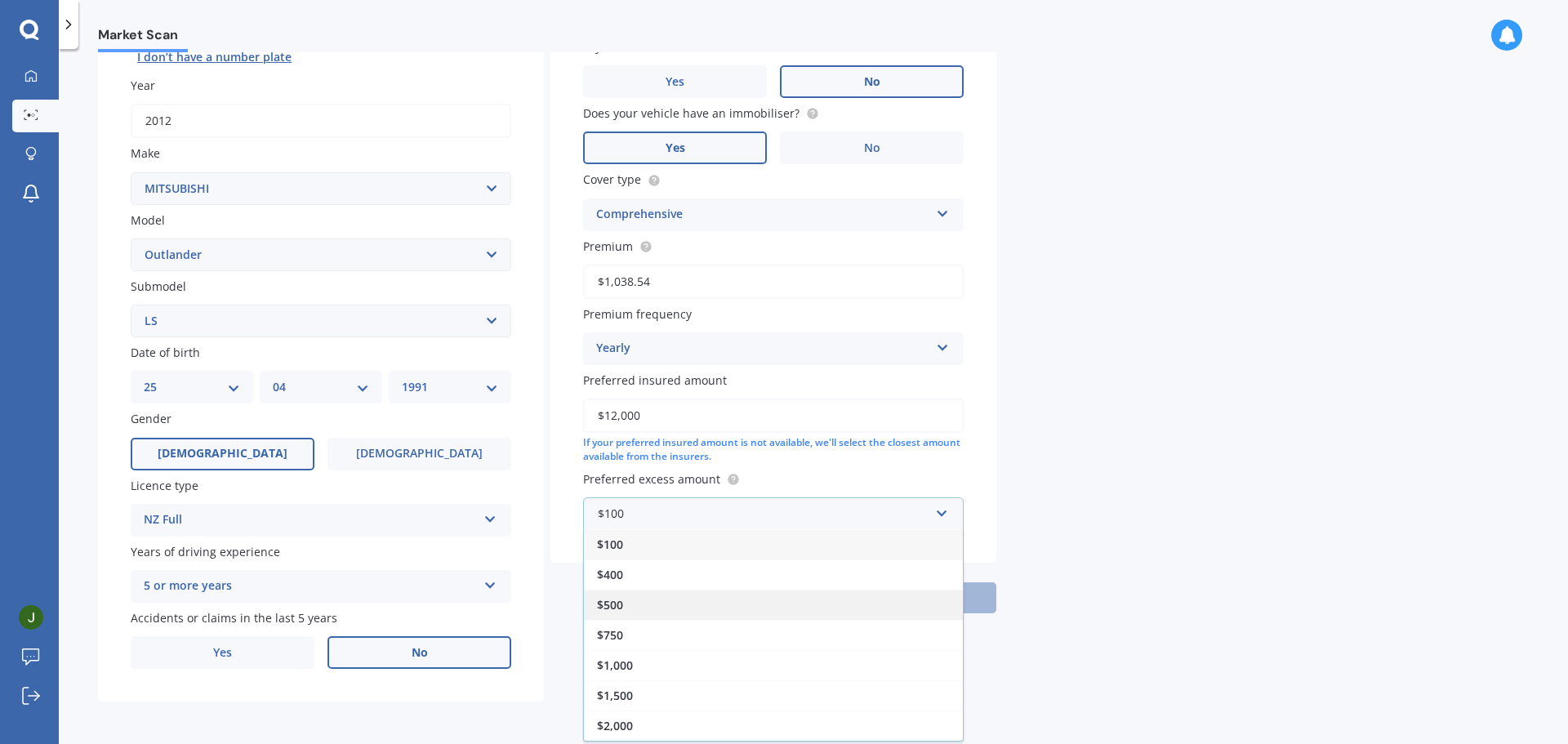
drag, startPoint x: 738, startPoint y: 607, endPoint x: 766, endPoint y: 630, distance: 36.2
click at [738, 608] on div "$500" at bounding box center [773, 605] width 379 height 30
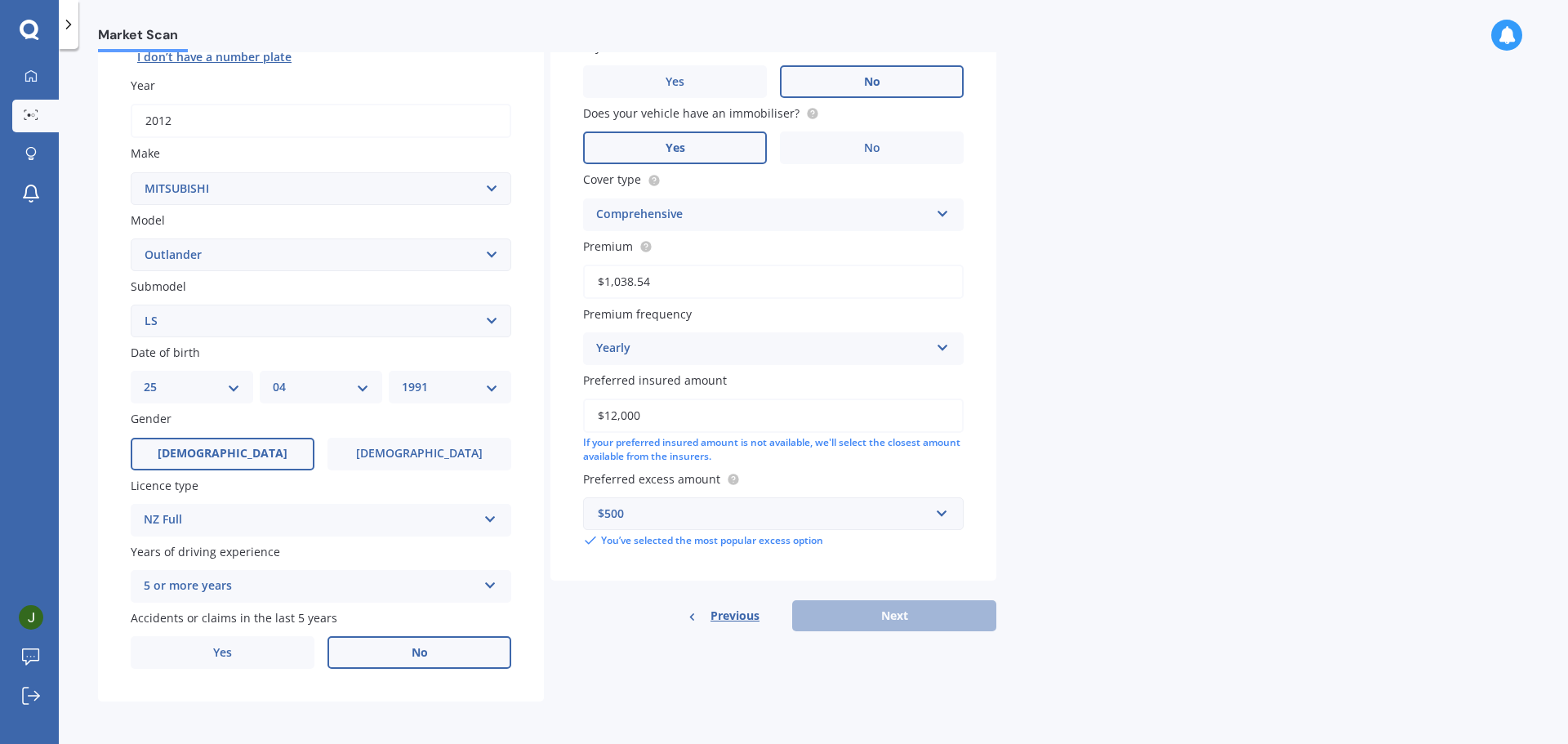
click at [918, 608] on div "Previous Next" at bounding box center [773, 615] width 446 height 31
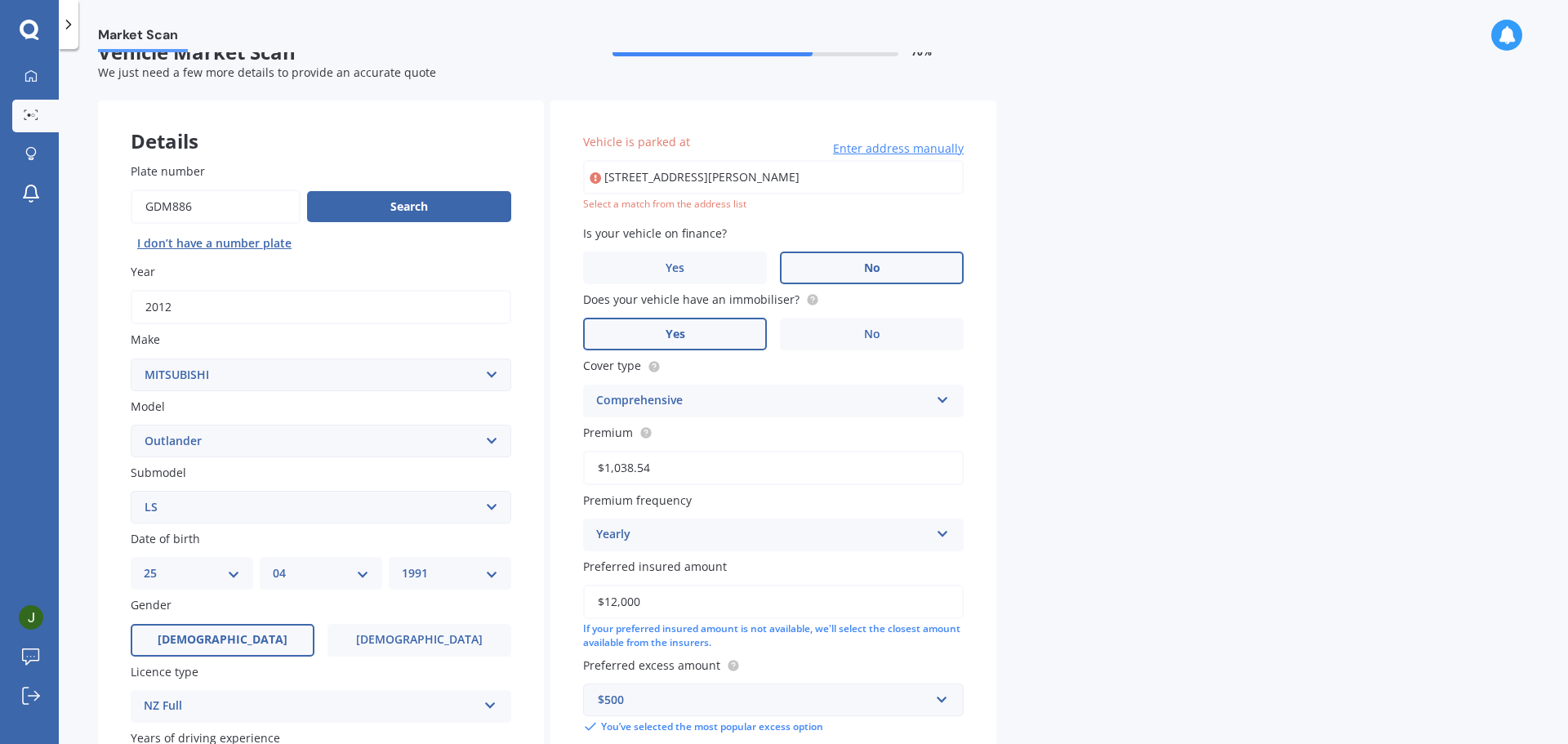
scroll to position [0, 0]
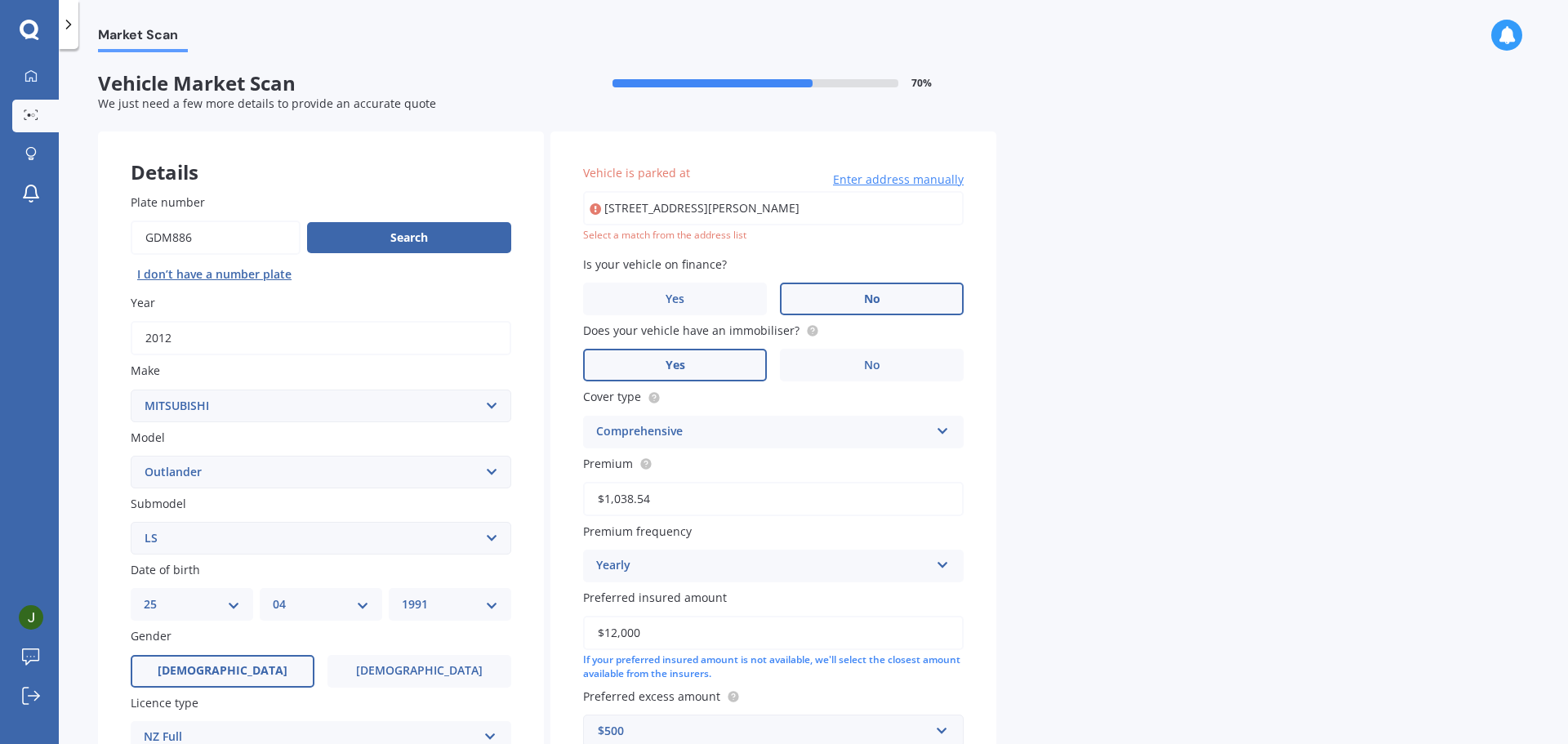
click at [898, 208] on input "[STREET_ADDRESS][PERSON_NAME]" at bounding box center [773, 208] width 381 height 35
click at [905, 184] on span "Enter address manually" at bounding box center [899, 179] width 130 height 16
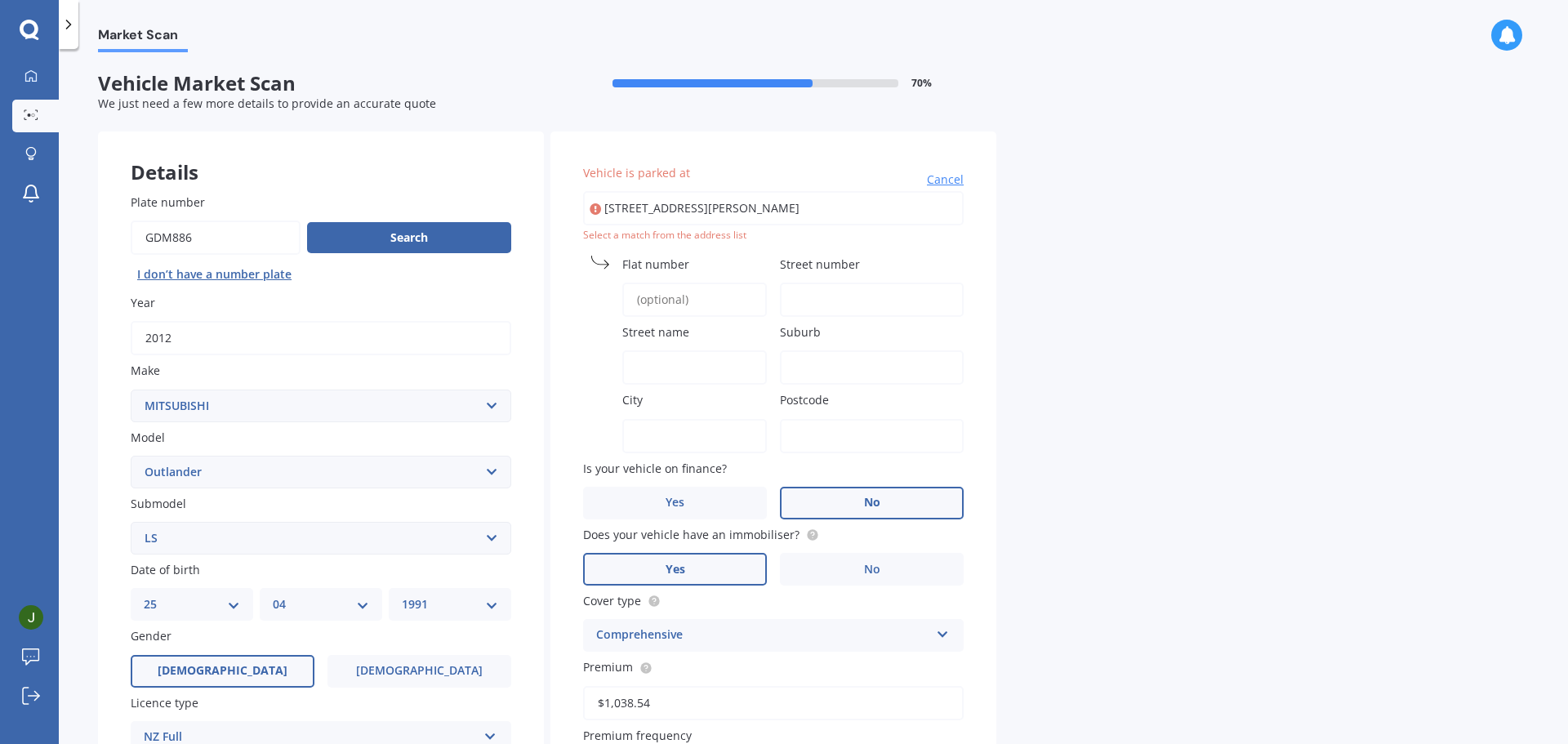
click at [929, 206] on input "[STREET_ADDRESS][PERSON_NAME]" at bounding box center [773, 208] width 381 height 35
type input "[STREET_ADDRESS][PERSON_NAME]"
drag, startPoint x: 834, startPoint y: 212, endPoint x: 379, endPoint y: 220, distance: 455.1
click at [379, 220] on div "Details Plate number Search I don’t have a number plate Year [DATE] Make Select…" at bounding box center [547, 592] width 899 height 922
click at [959, 184] on span "Cancel" at bounding box center [945, 179] width 36 height 16
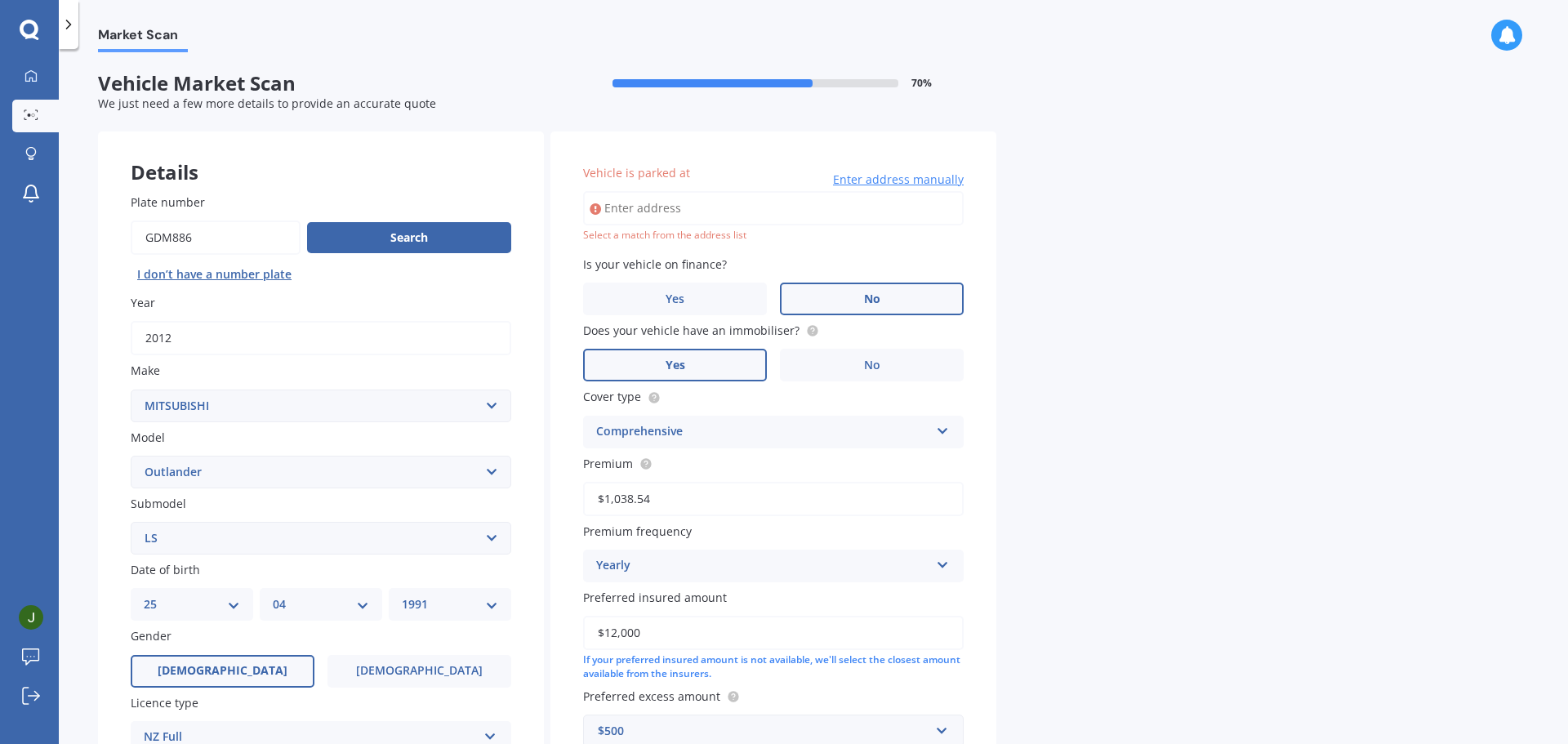
click at [809, 217] on input "Vehicle is parked at" at bounding box center [773, 208] width 381 height 35
type input "[STREET_ADDRESS][PERSON_NAME]"
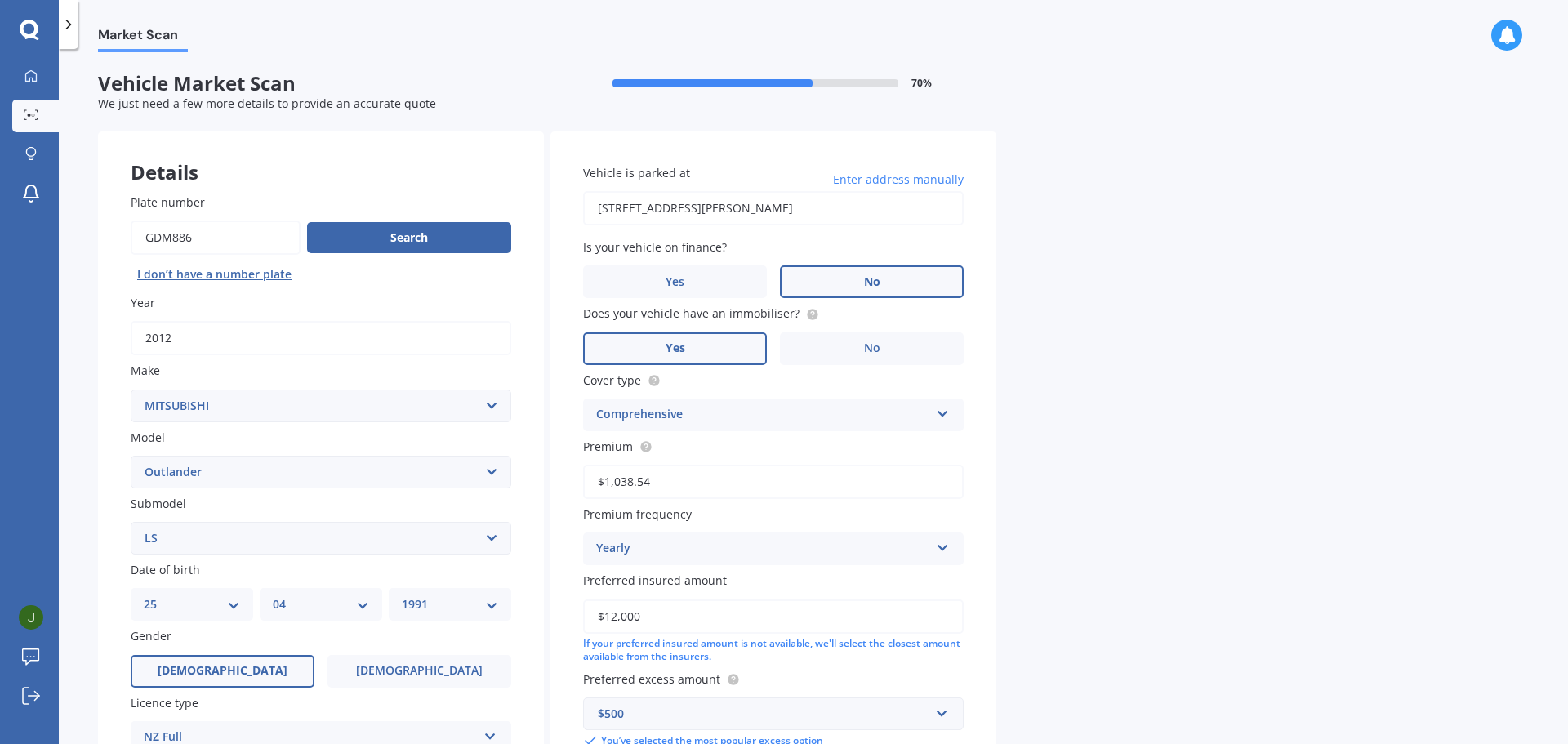
click at [1081, 327] on div "Market Scan Vehicle Market Scan 70 % We just need a few more details to provide…" at bounding box center [813, 400] width 1510 height 695
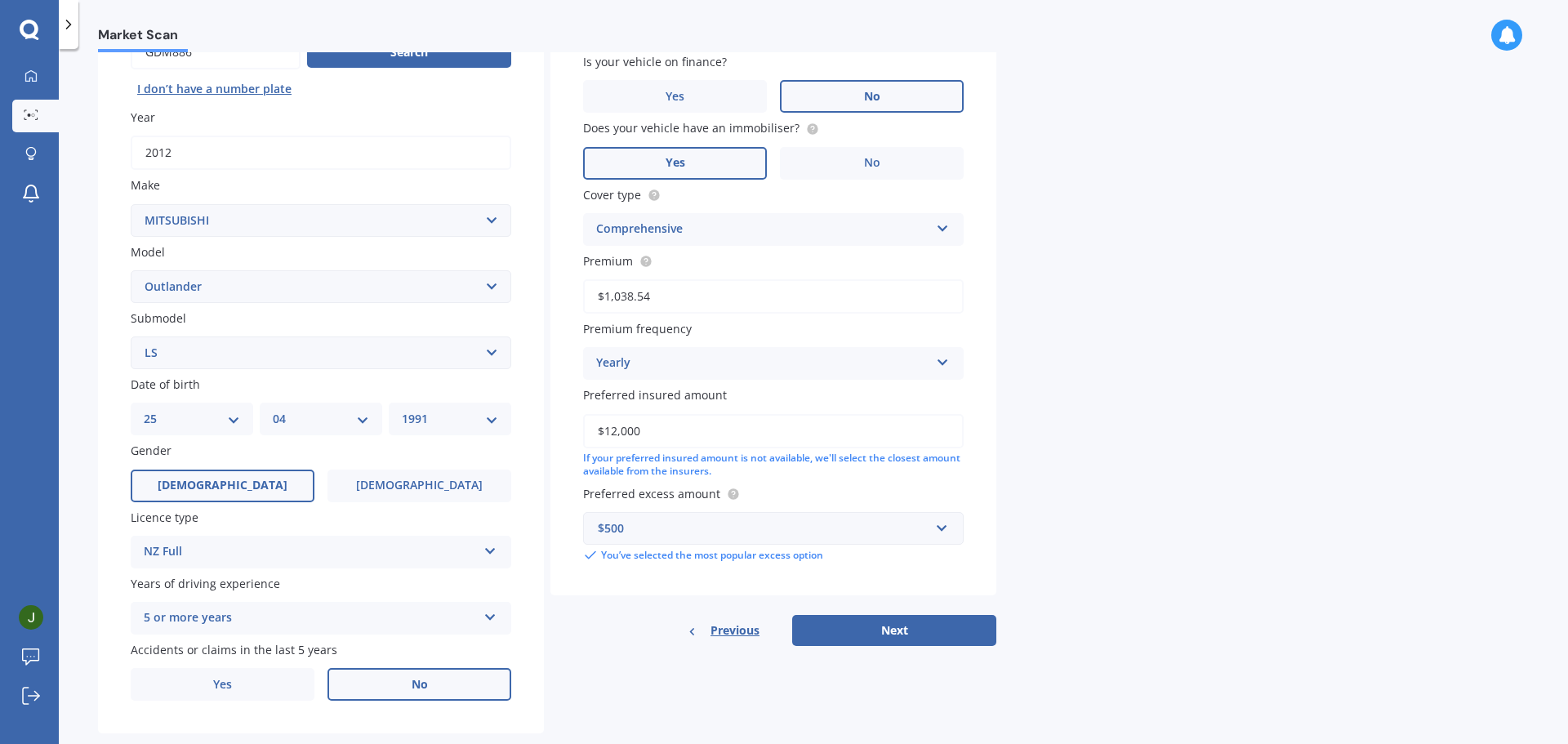
scroll to position [218, 0]
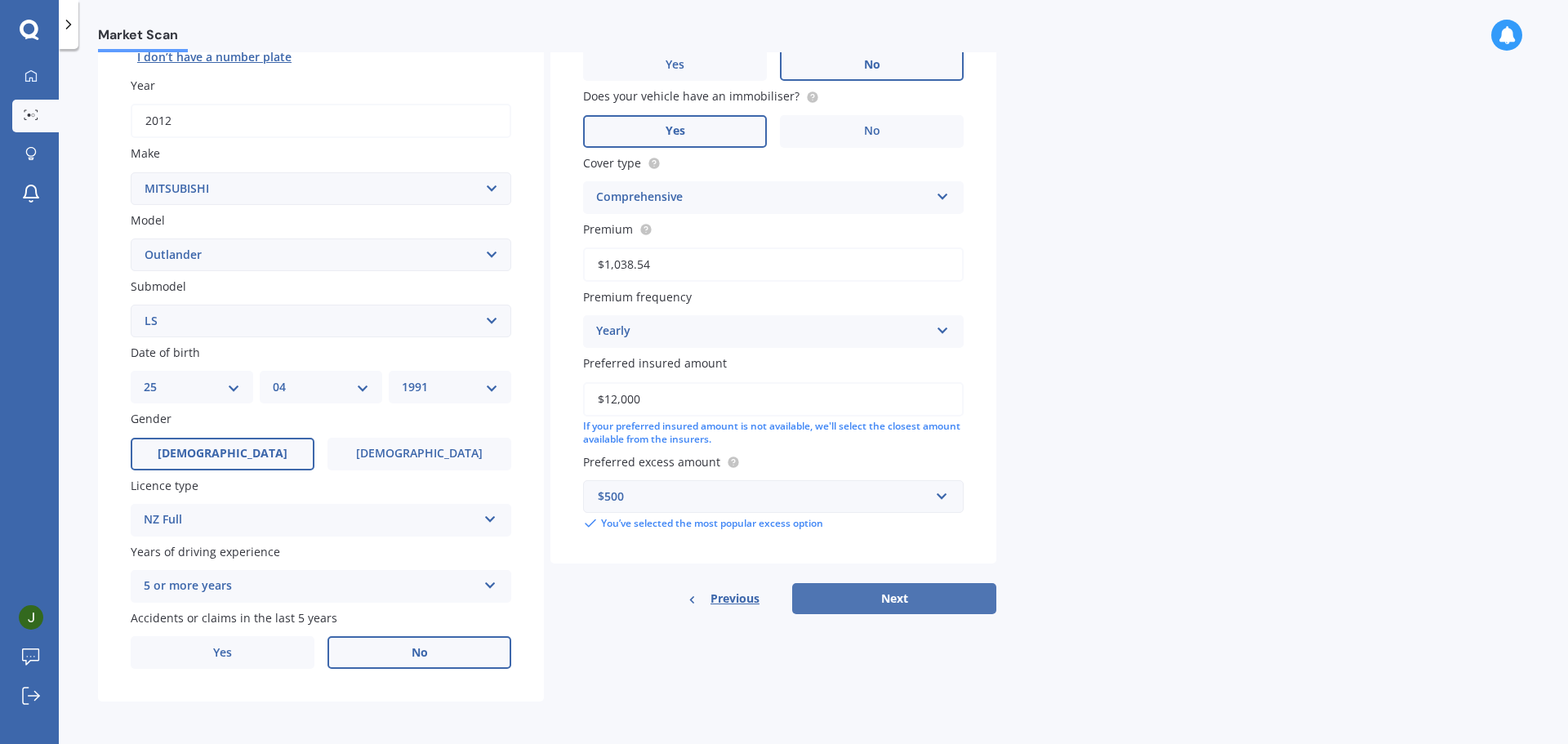
click at [856, 599] on button "Next" at bounding box center [894, 598] width 204 height 31
select select "25"
select select "04"
select select "1991"
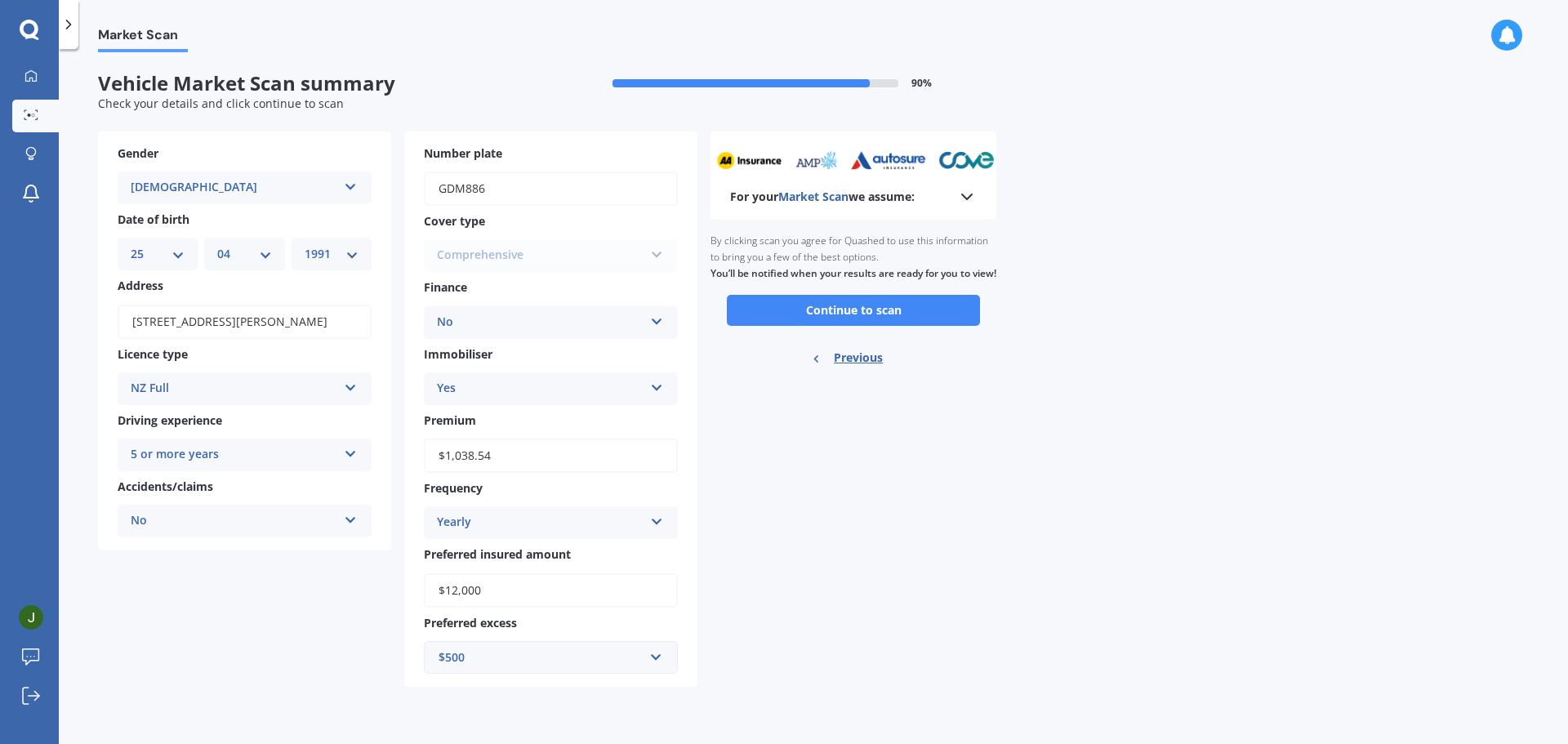
scroll to position [0, 0]
click at [835, 318] on button "Continue to scan" at bounding box center [853, 310] width 253 height 31
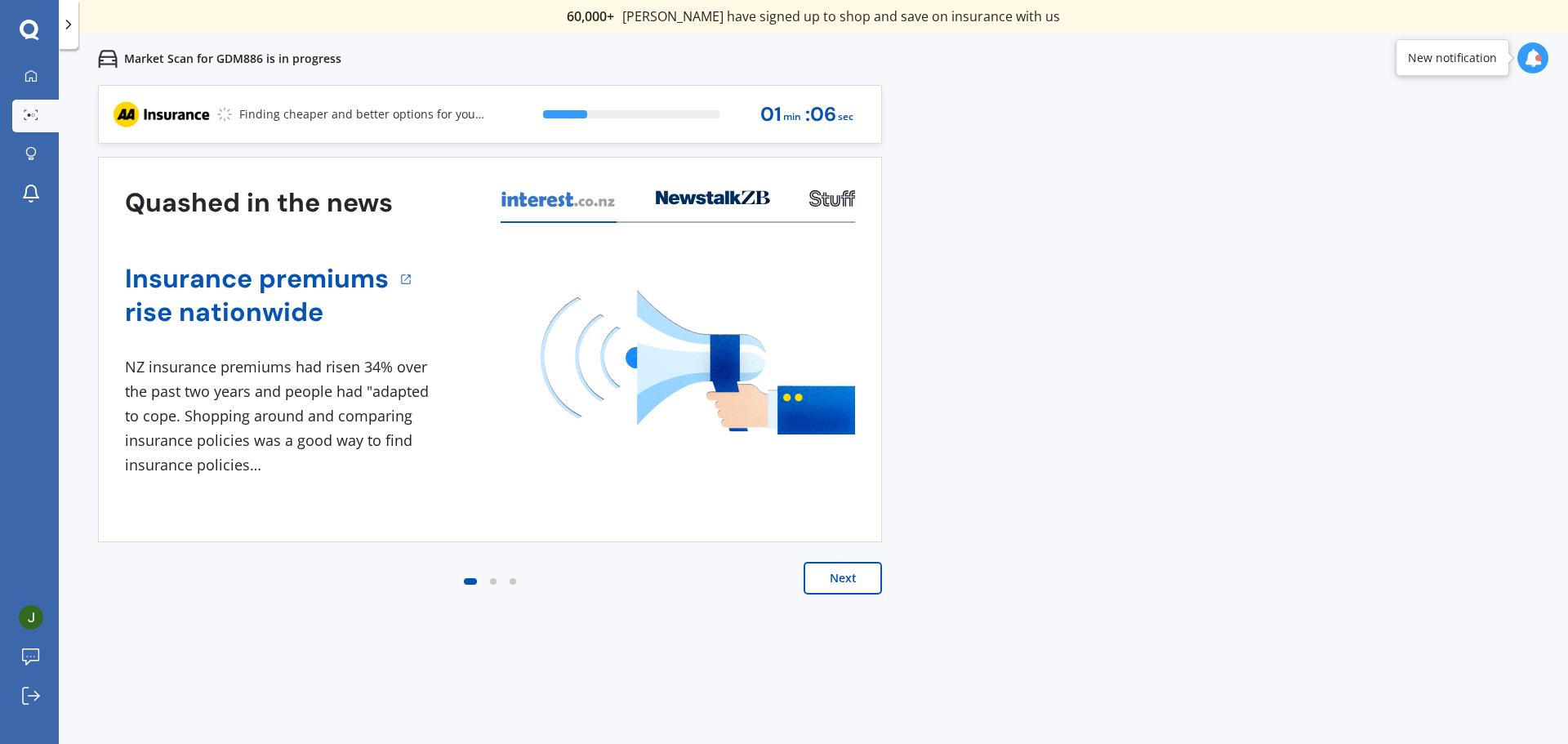
drag, startPoint x: 844, startPoint y: 574, endPoint x: 850, endPoint y: 582, distance: 10.0
click at [843, 573] on button "Next" at bounding box center [843, 578] width 79 height 33
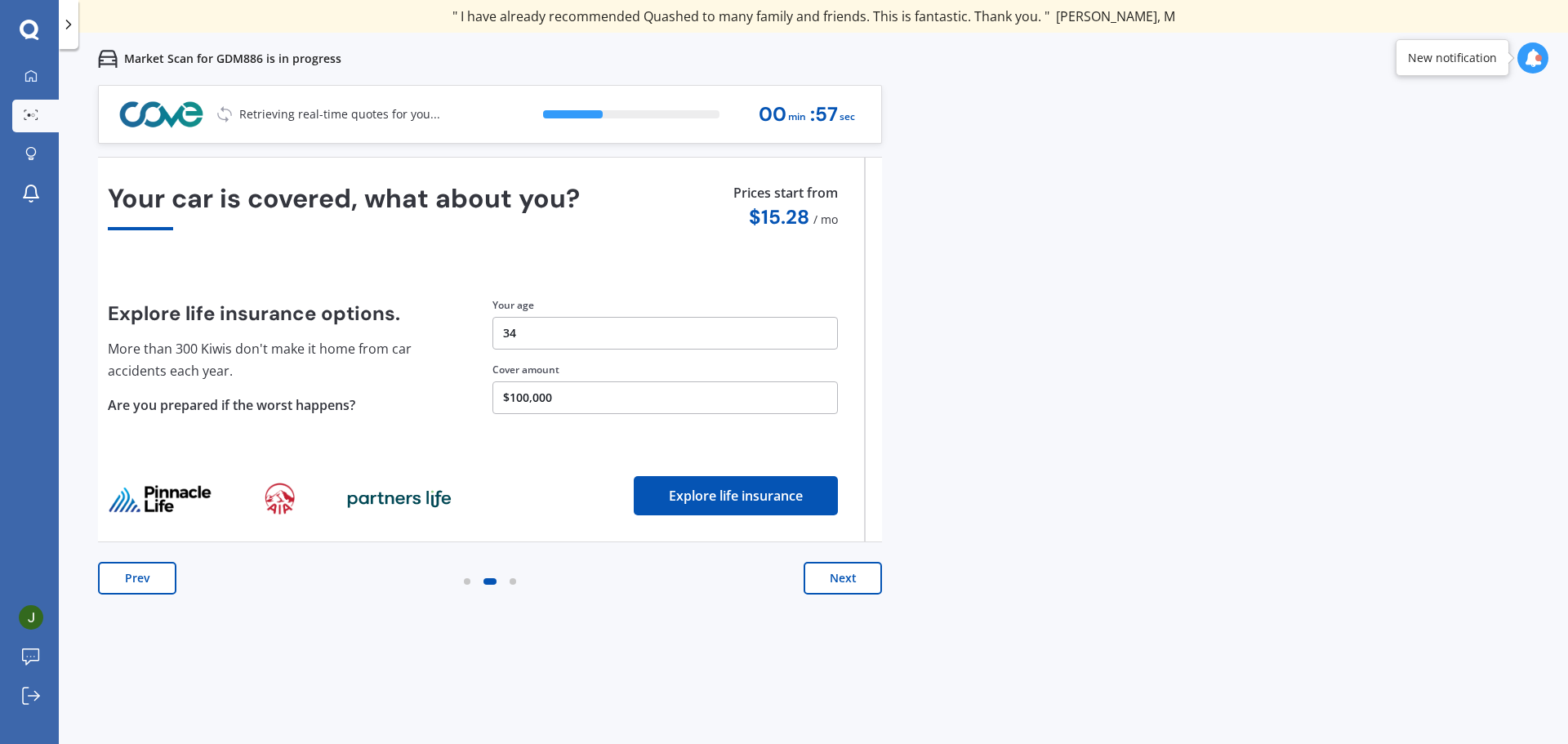
drag, startPoint x: 619, startPoint y: 396, endPoint x: 364, endPoint y: 378, distance: 255.6
click at [492, 378] on div "Cover amount $100,000" at bounding box center [665, 389] width 345 height 52
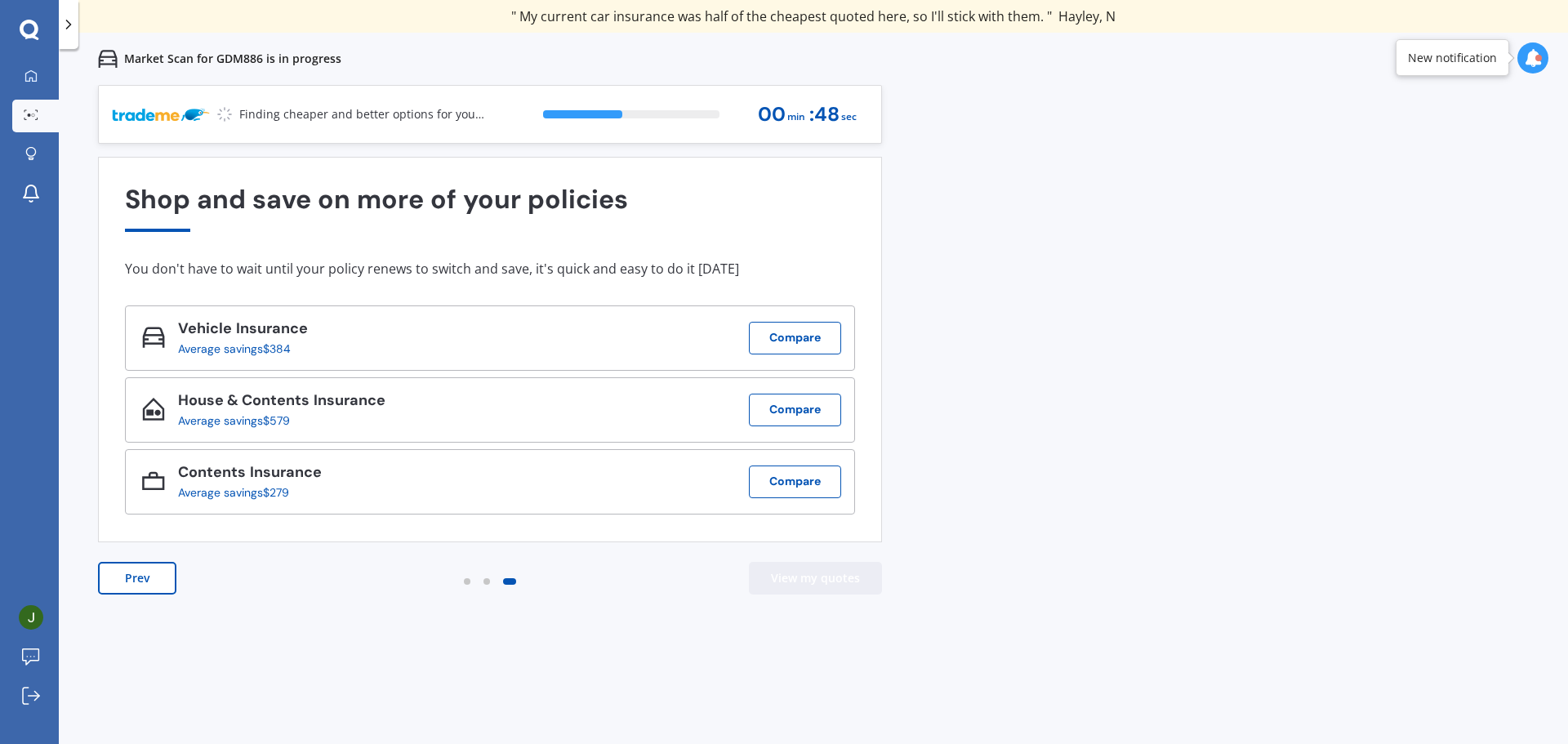
click at [817, 586] on button "View my quotes" at bounding box center [815, 578] width 133 height 33
drag, startPoint x: 935, startPoint y: 550, endPoint x: 856, endPoint y: 542, distance: 79.4
click at [856, 542] on div "Previous 60,000+ Kiwis have signed up to shop and save on insurance with us " H…" at bounding box center [813, 456] width 1510 height 744
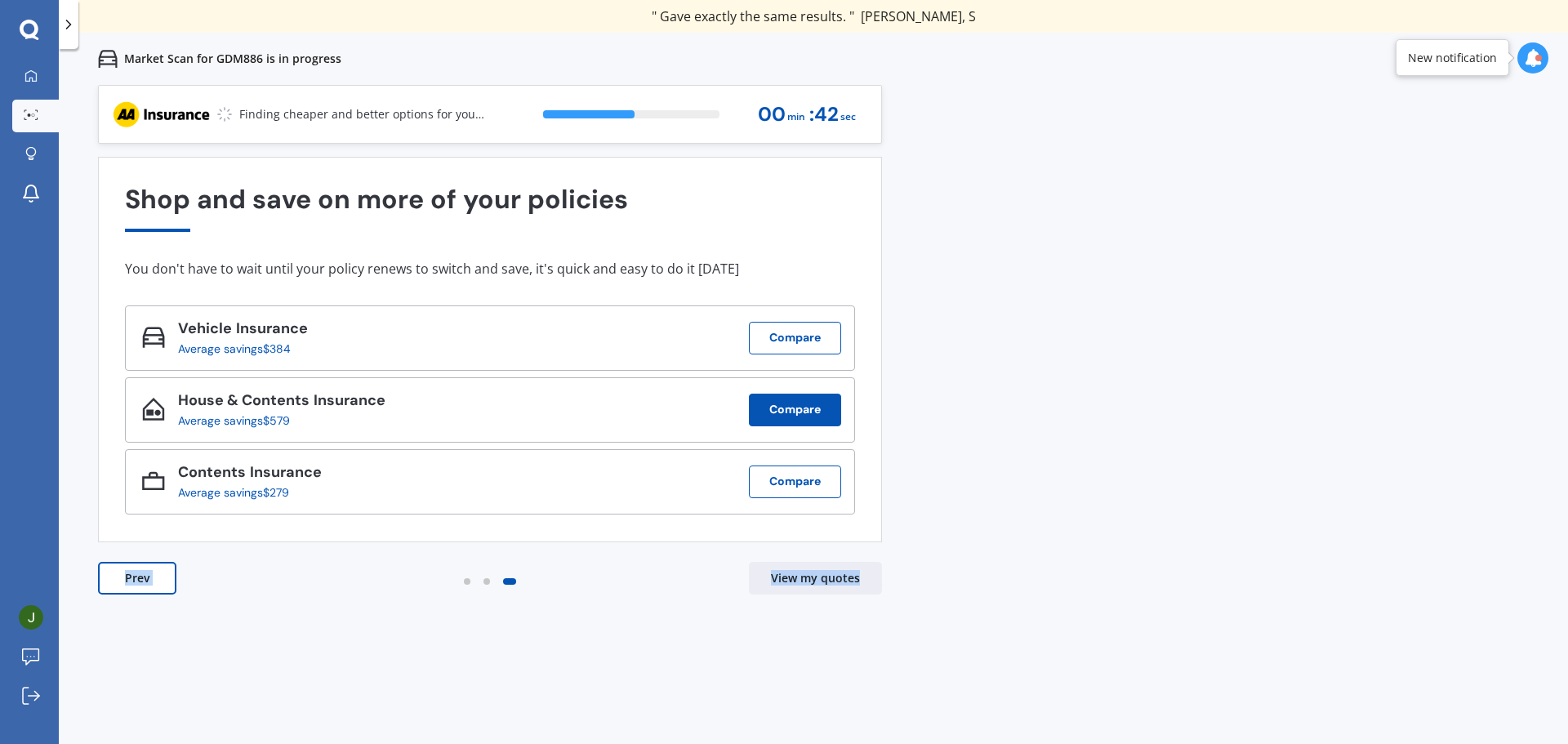
drag, startPoint x: 827, startPoint y: 417, endPoint x: 784, endPoint y: 420, distance: 43.1
click at [784, 420] on button "Compare" at bounding box center [795, 410] width 92 height 33
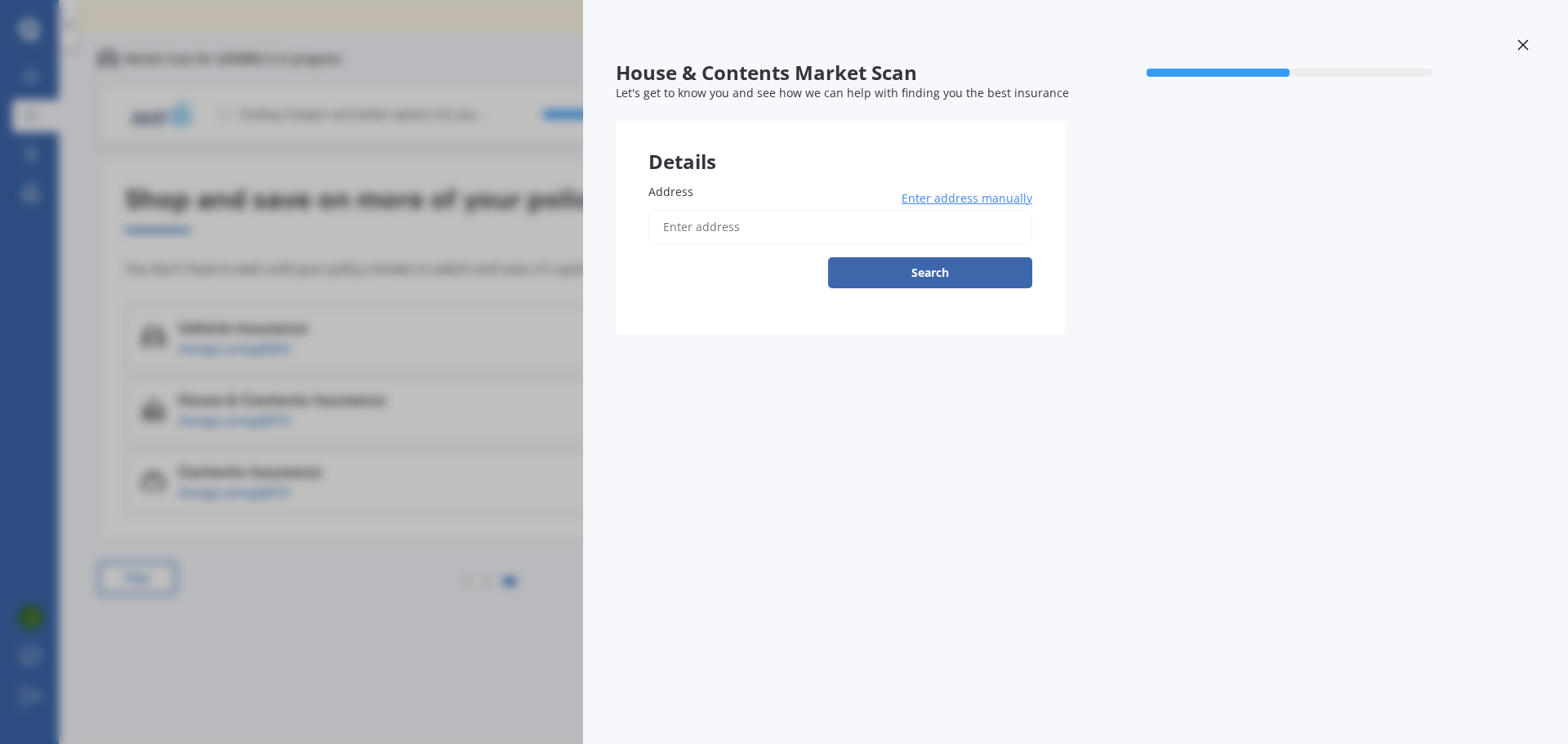
click at [823, 223] on input "Address" at bounding box center [840, 227] width 384 height 35
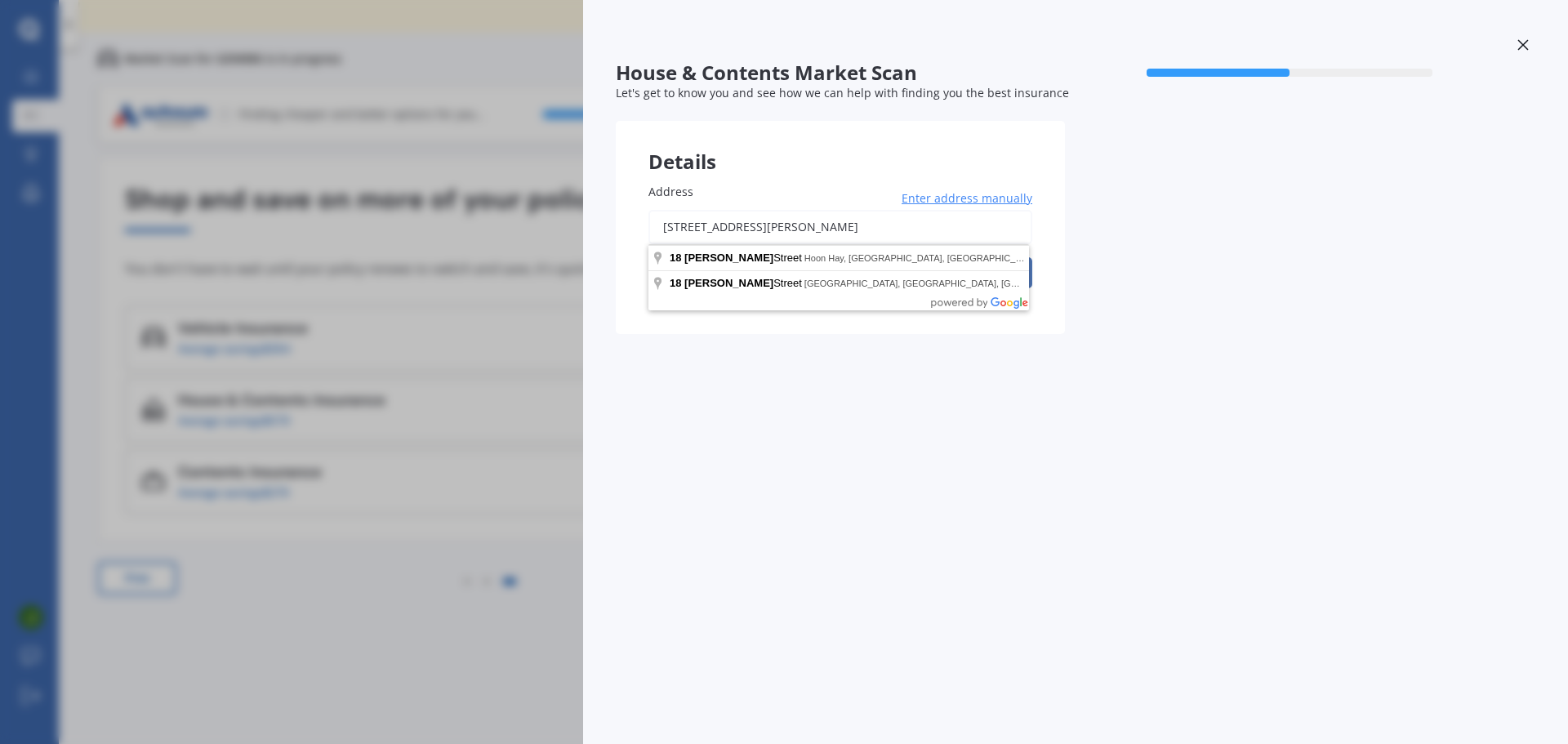
type input "[STREET_ADDRESS][PERSON_NAME]"
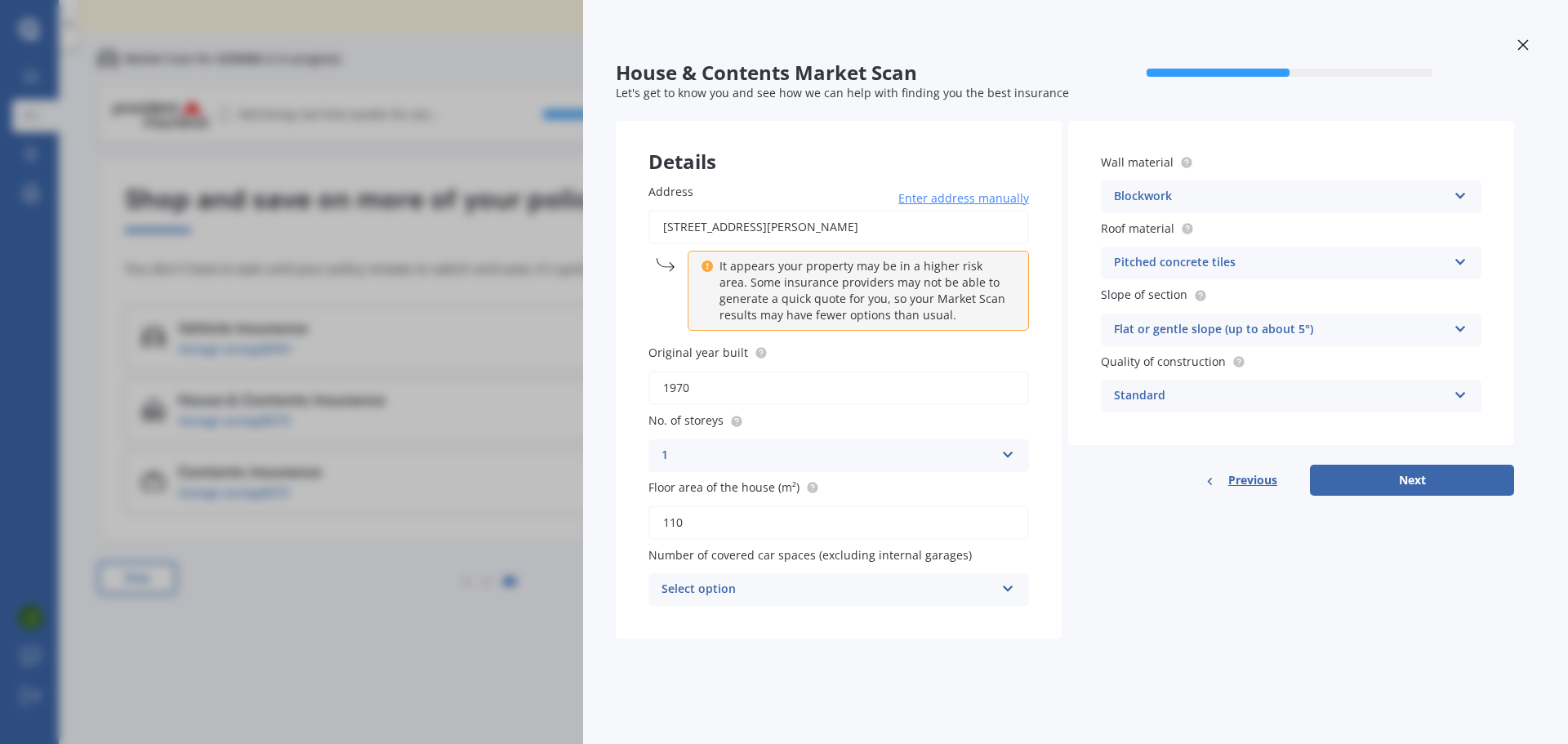
click at [702, 264] on icon at bounding box center [707, 264] width 12 height 12
click at [1393, 482] on button "Next" at bounding box center [1411, 480] width 204 height 31
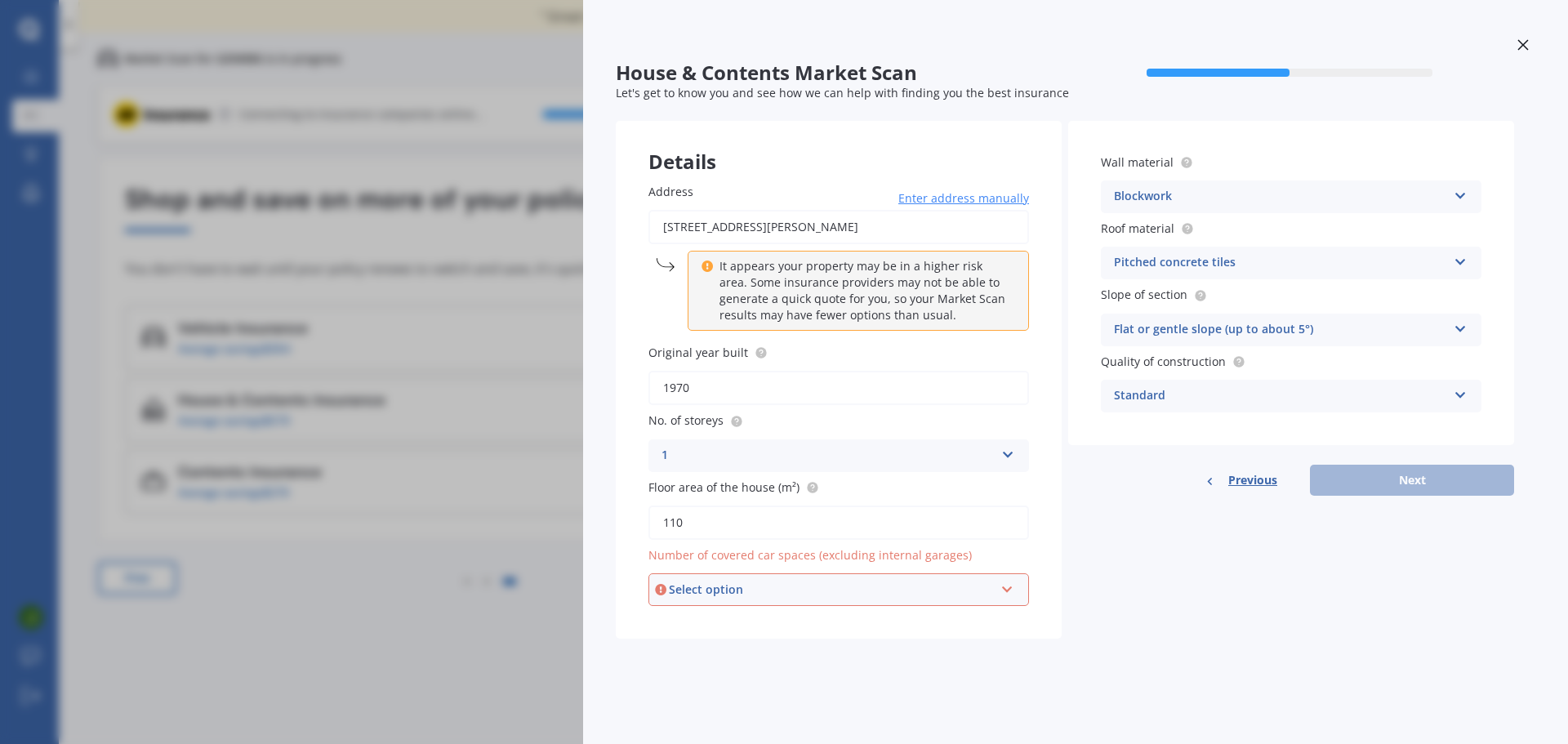
click at [844, 574] on div "Select option 0 1 2 3 4 5+" at bounding box center [839, 590] width 381 height 33
click at [1235, 609] on div "Details Address [STREET_ADDRESS][PERSON_NAME] Enter address manually It appears…" at bounding box center [1065, 380] width 899 height 518
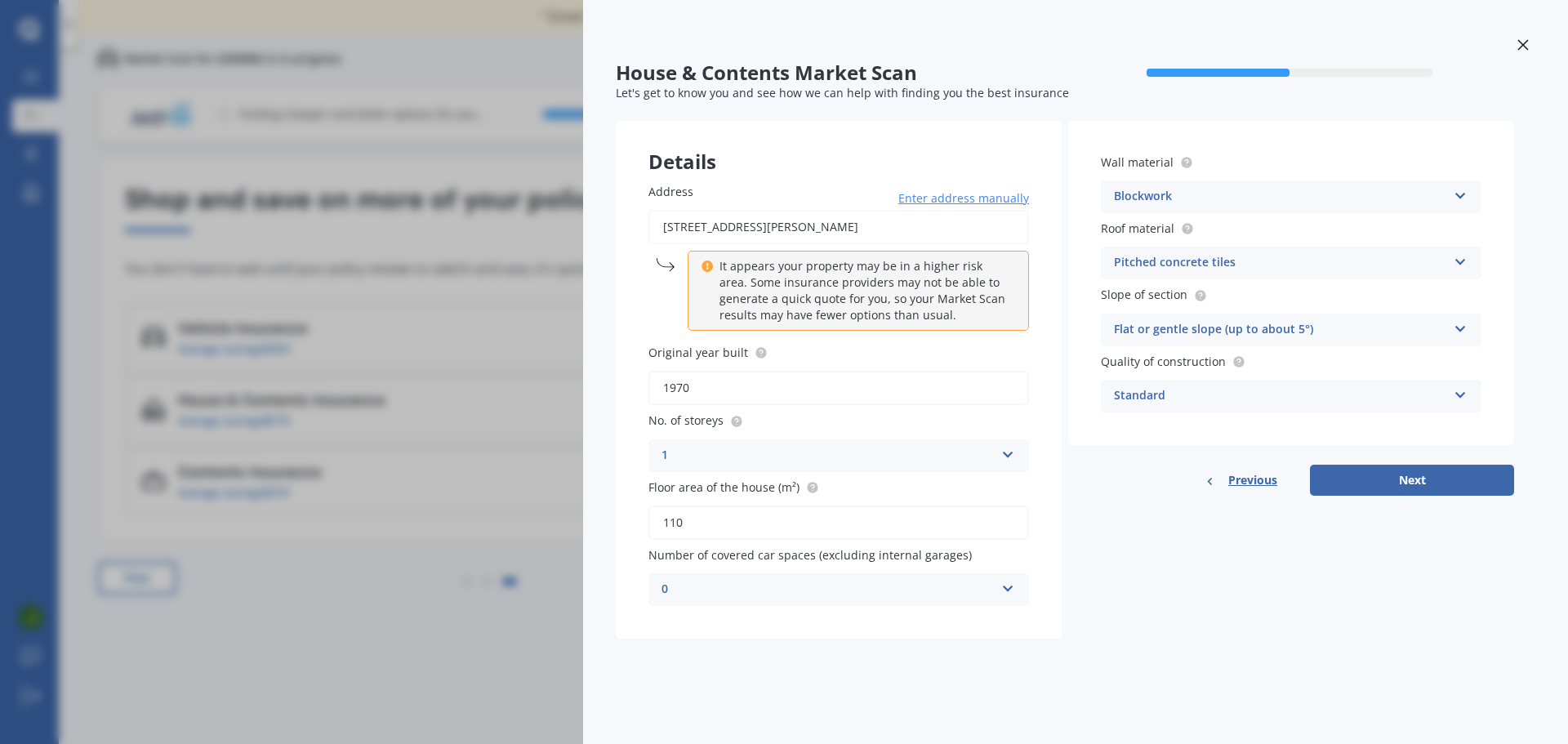
click at [813, 587] on div "0" at bounding box center [828, 589] width 333 height 19
drag, startPoint x: 709, startPoint y: 476, endPoint x: 834, endPoint y: 532, distance: 137.0
click at [710, 476] on div "2" at bounding box center [839, 470] width 379 height 30
drag, startPoint x: 1208, startPoint y: 644, endPoint x: 1362, endPoint y: 560, distance: 175.4
click at [1251, 635] on form "House & Contents Market Scan 50 % Let's get to know you and see how we can help…" at bounding box center [1065, 356] width 899 height 591
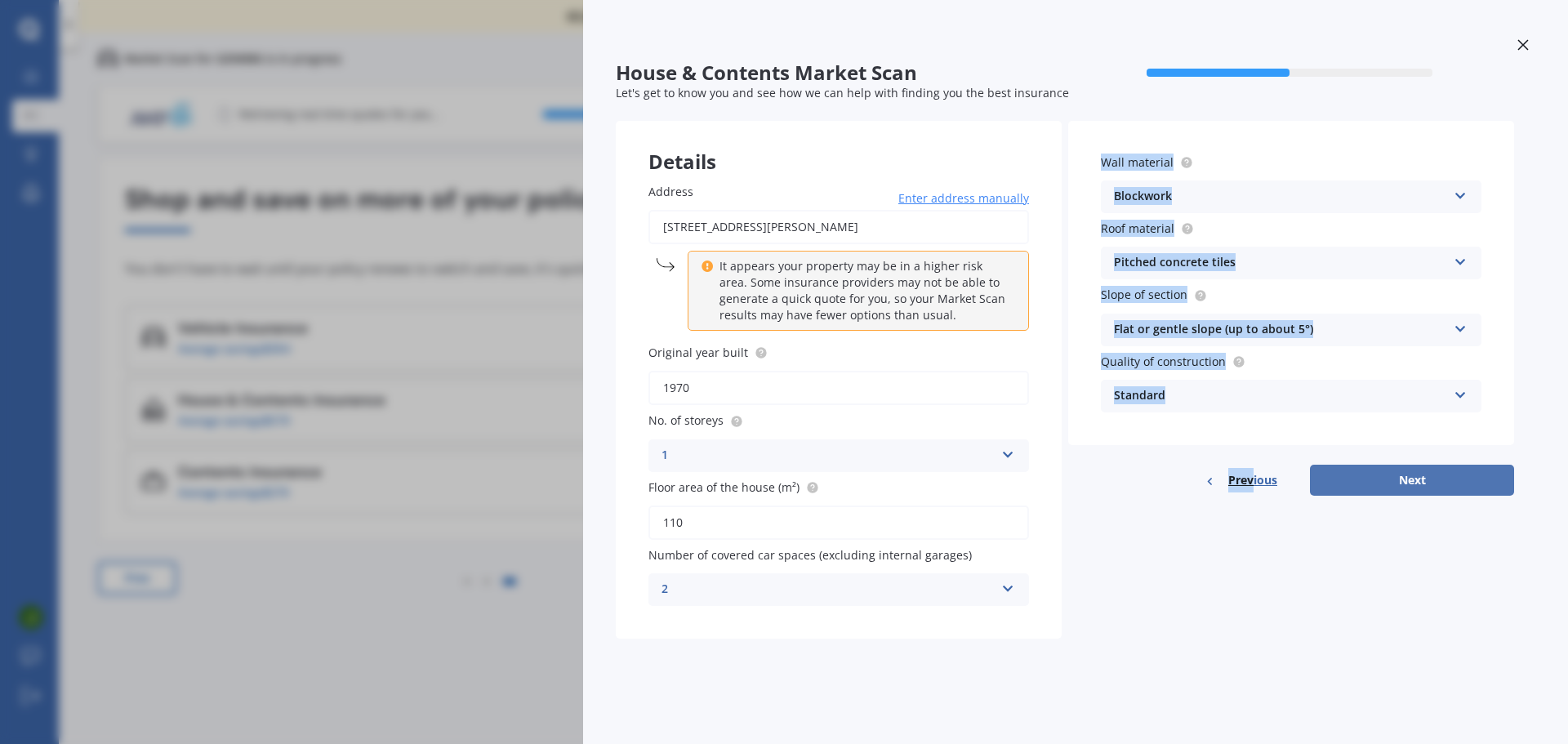
click at [1395, 482] on button "Next" at bounding box center [1411, 480] width 204 height 31
select select "25"
select select "04"
select select "1991"
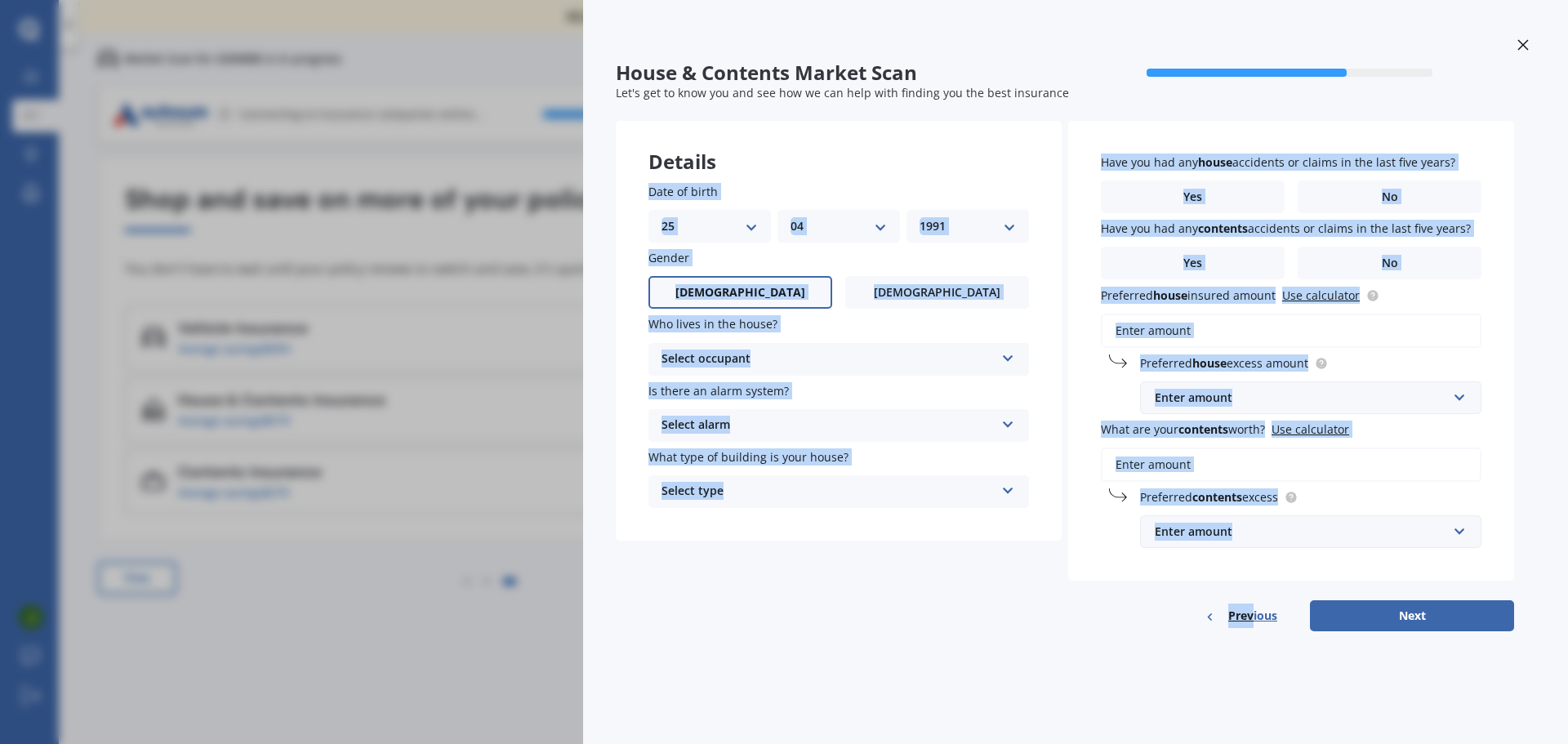
click at [1056, 665] on div "House & Contents Market Scan 70 % Let's get to know you and see how we can help…" at bounding box center [1076, 372] width 985 height 744
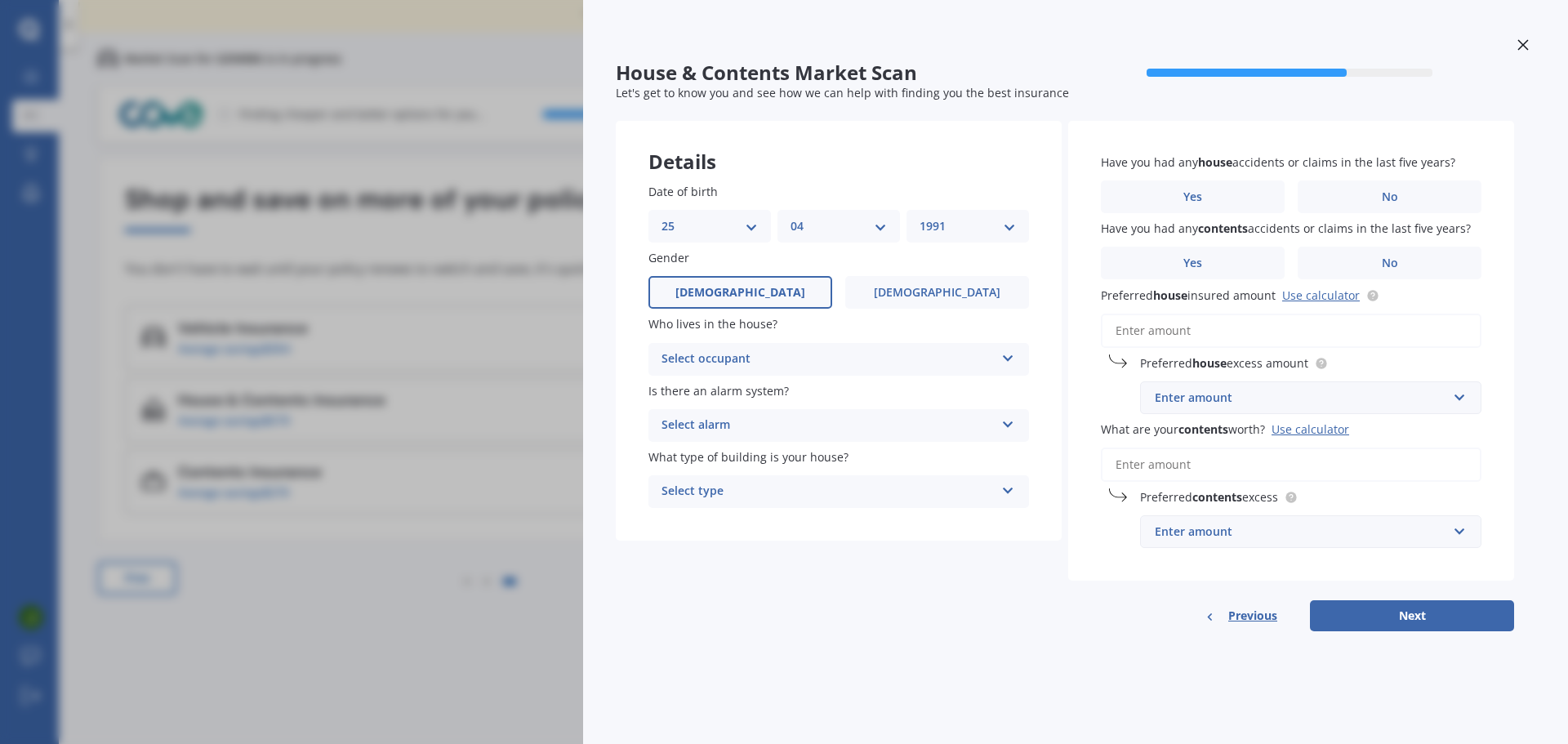
click at [844, 346] on div "Select occupant Owner Owner + Boarder" at bounding box center [839, 359] width 381 height 33
click at [784, 398] on div "Owner" at bounding box center [839, 391] width 379 height 30
click at [803, 427] on div "Select alarm" at bounding box center [828, 425] width 333 height 19
click at [783, 459] on div "Yes, monitored" at bounding box center [839, 457] width 379 height 30
click at [808, 497] on div "Select type" at bounding box center [828, 491] width 333 height 19
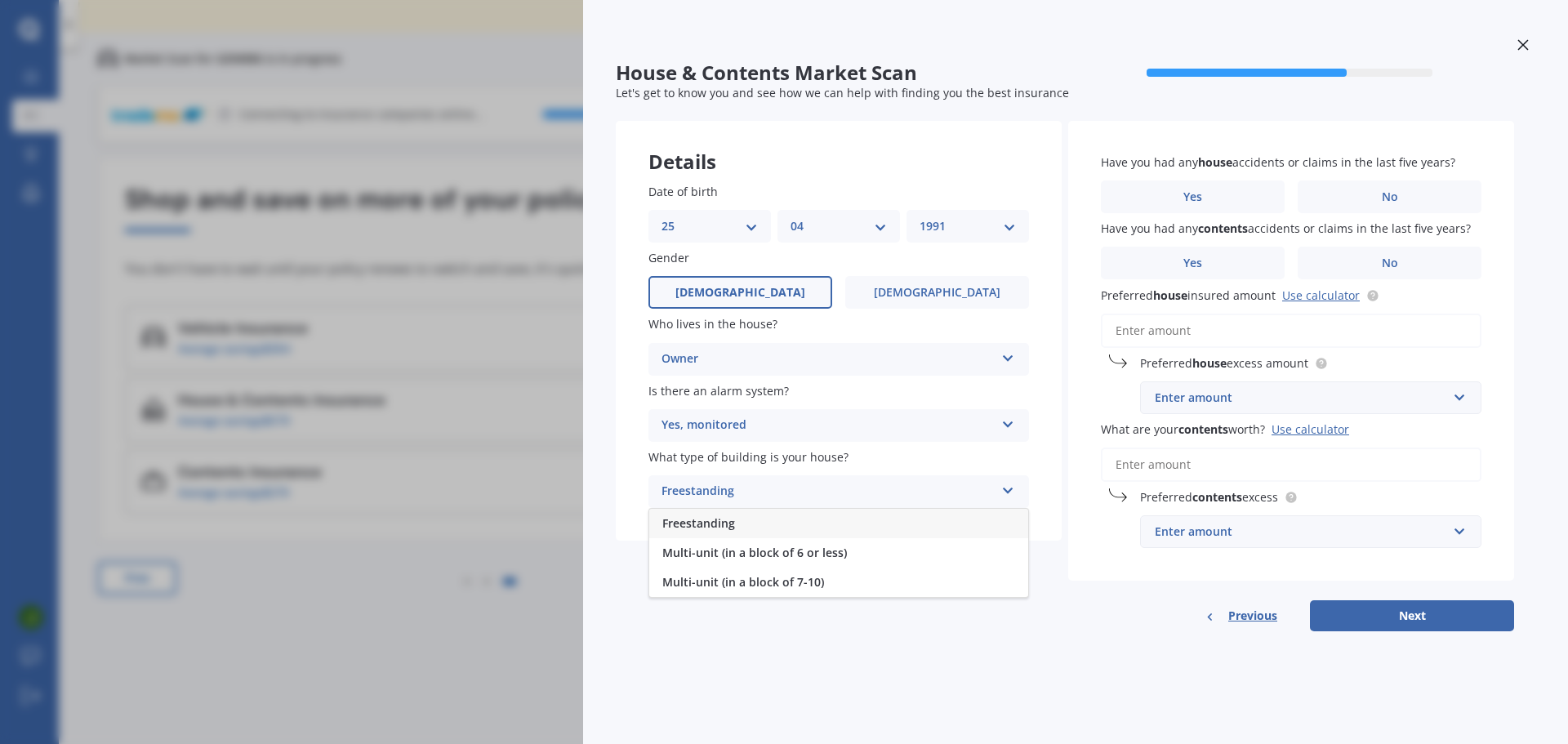
drag, startPoint x: 970, startPoint y: 690, endPoint x: 948, endPoint y: 671, distance: 29.1
click at [968, 689] on div "House & Contents Market Scan 70 % Let's get to know you and see how we can help…" at bounding box center [1076, 372] width 985 height 744
click at [814, 483] on div "Freestanding" at bounding box center [828, 491] width 333 height 19
click at [827, 528] on div "Freestanding" at bounding box center [839, 523] width 379 height 30
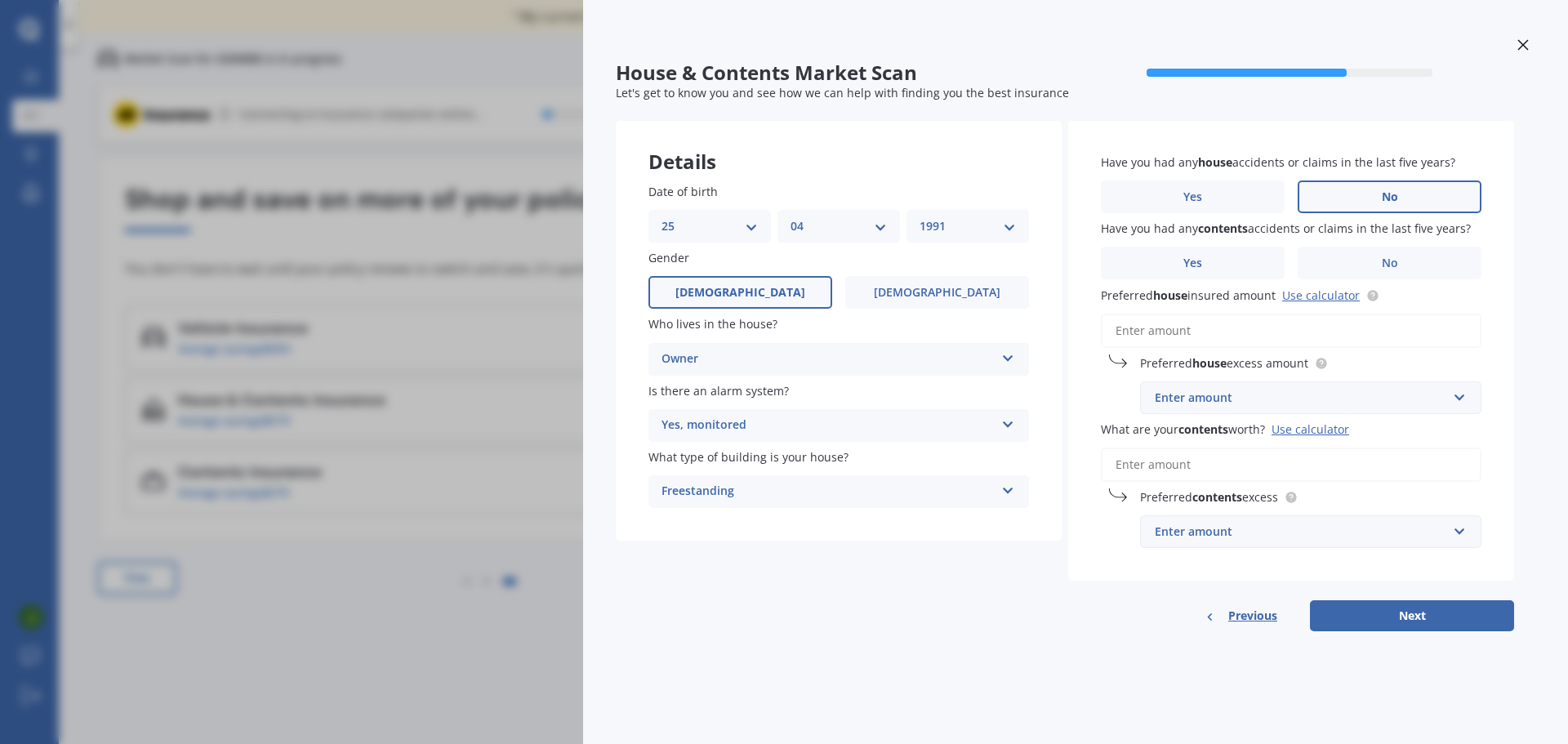
click at [1429, 212] on label "No" at bounding box center [1389, 196] width 184 height 33
click at [0, 0] on input "No" at bounding box center [0, 0] width 0 height 0
click at [1369, 264] on label "No" at bounding box center [1389, 262] width 184 height 33
click at [0, 0] on input "No" at bounding box center [0, 0] width 0 height 0
click at [1233, 332] on input "Preferred house insured amount Use calculator" at bounding box center [1291, 331] width 381 height 35
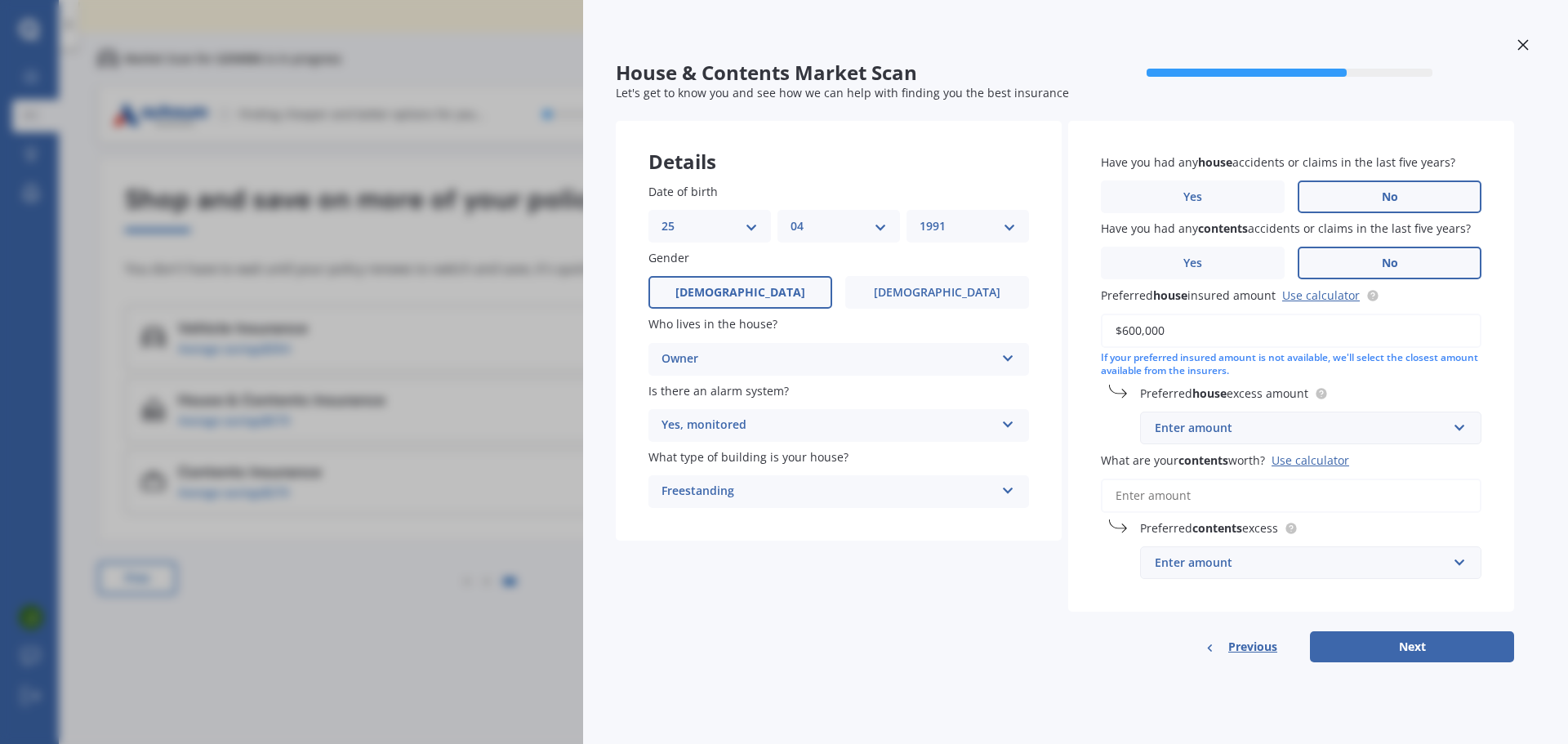
drag, startPoint x: 1233, startPoint y: 332, endPoint x: 843, endPoint y: 332, distance: 390.0
click at [843, 332] on div "Details Date of birth DD 01 02 03 04 05 06 07 08 09 10 11 12 13 14 15 16 17 18 …" at bounding box center [1065, 392] width 899 height 542
click at [1028, 703] on div "House & Contents Market Scan 70 % Let's get to know you and see how we can help…" at bounding box center [1076, 372] width 985 height 744
click at [1307, 298] on link "Use calculator" at bounding box center [1321, 295] width 78 height 15
click at [1223, 330] on input "$600,000" at bounding box center [1291, 331] width 381 height 35
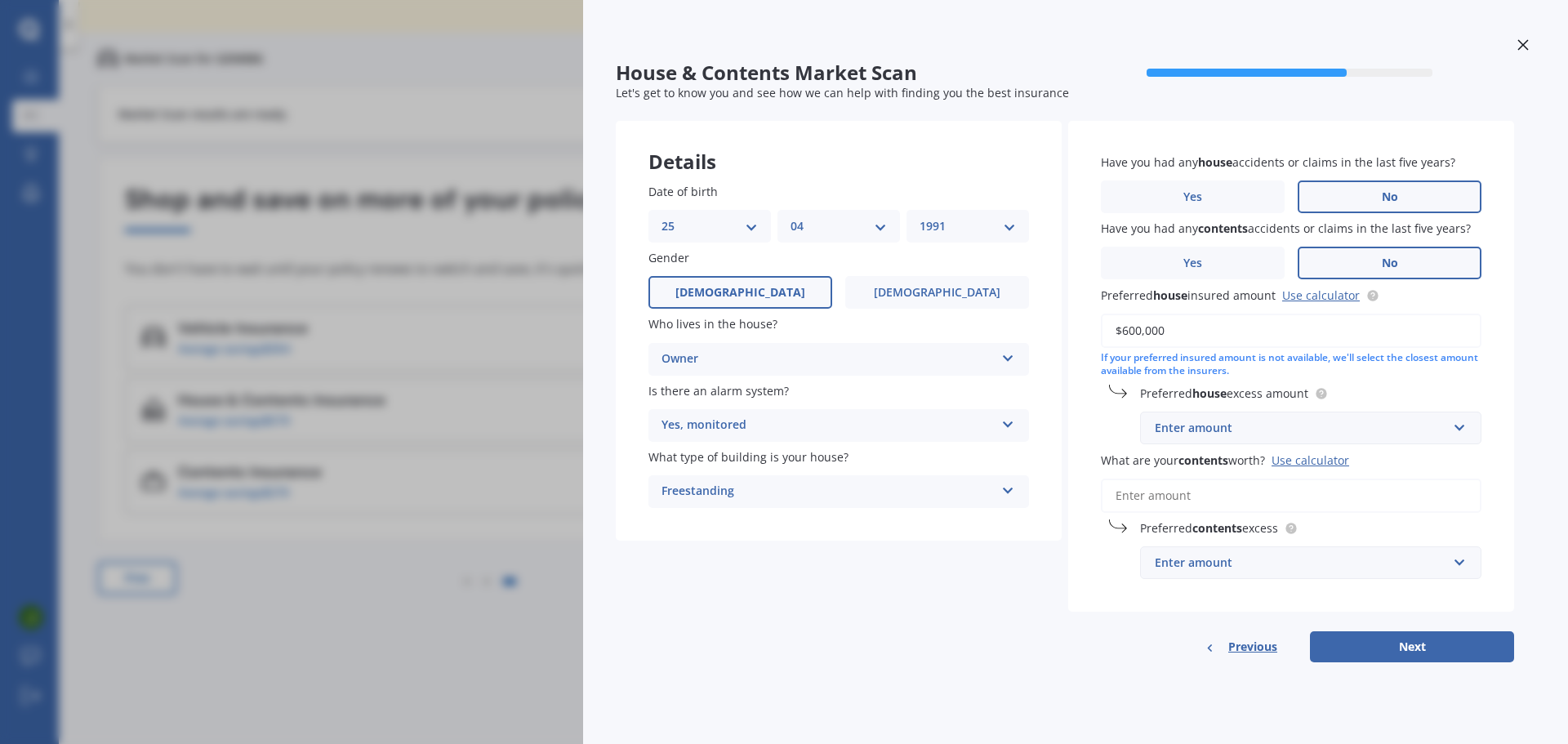
drag, startPoint x: 1001, startPoint y: 328, endPoint x: 904, endPoint y: 333, distance: 97.1
click at [904, 333] on div "Details Date of birth DD 01 02 03 04 05 06 07 08 09 10 11 12 13 14 15 16 17 18 …" at bounding box center [1065, 392] width 899 height 542
click at [1333, 378] on div "If your preferred insured amount is not available, we'll select the closest amo…" at bounding box center [1291, 365] width 381 height 28
click at [1239, 416] on input "text" at bounding box center [1305, 427] width 327 height 31
click at [1197, 333] on input "$600,000" at bounding box center [1291, 331] width 381 height 35
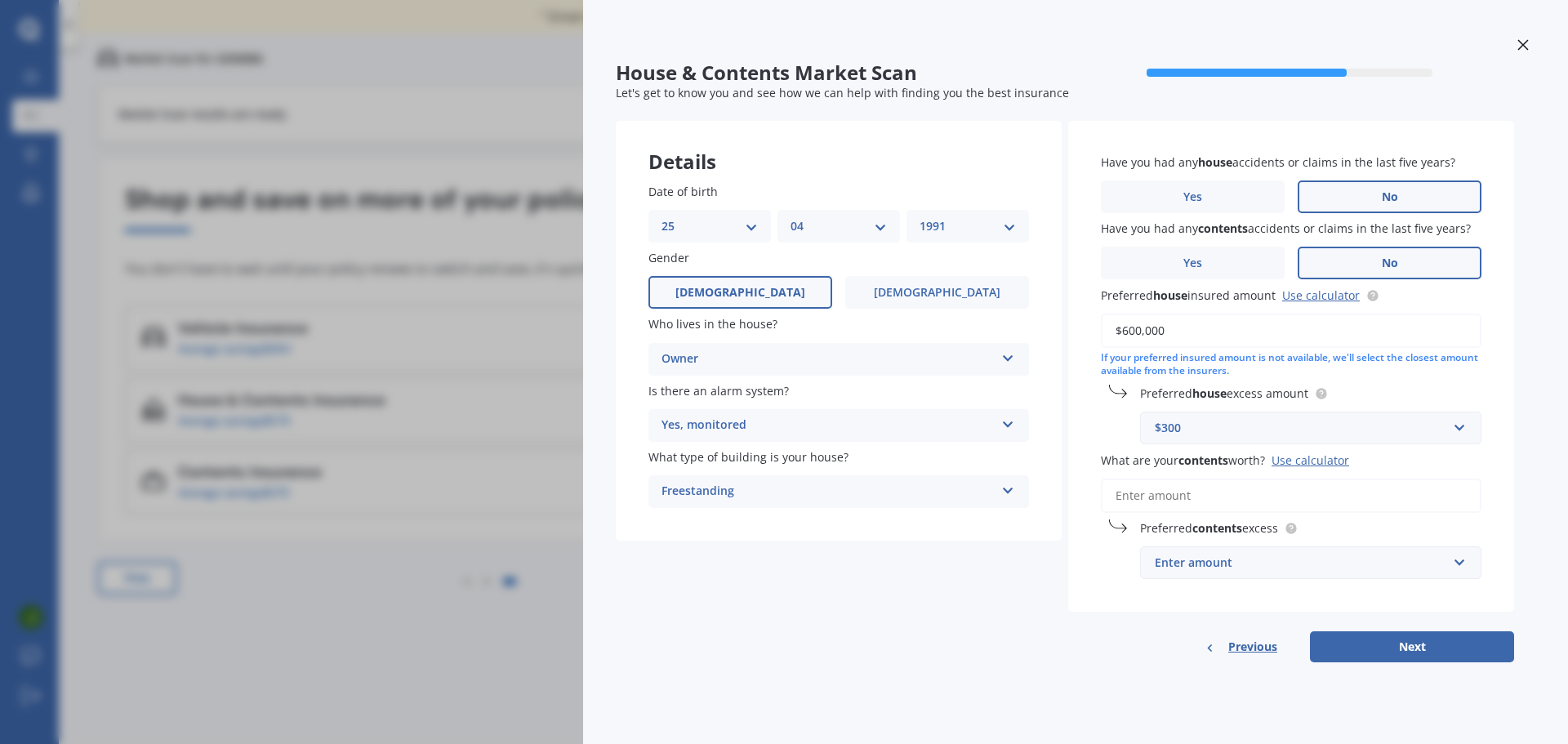
drag, startPoint x: 1091, startPoint y: 333, endPoint x: 949, endPoint y: 339, distance: 142.1
click at [949, 339] on div "Details Date of birth DD 01 02 03 04 05 06 07 08 09 10 11 12 13 14 15 16 17 18 …" at bounding box center [1065, 392] width 899 height 542
type input "$630,000"
drag, startPoint x: 1208, startPoint y: 433, endPoint x: 1250, endPoint y: 438, distance: 42.3
click at [1209, 434] on div "$300" at bounding box center [1301, 427] width 293 height 18
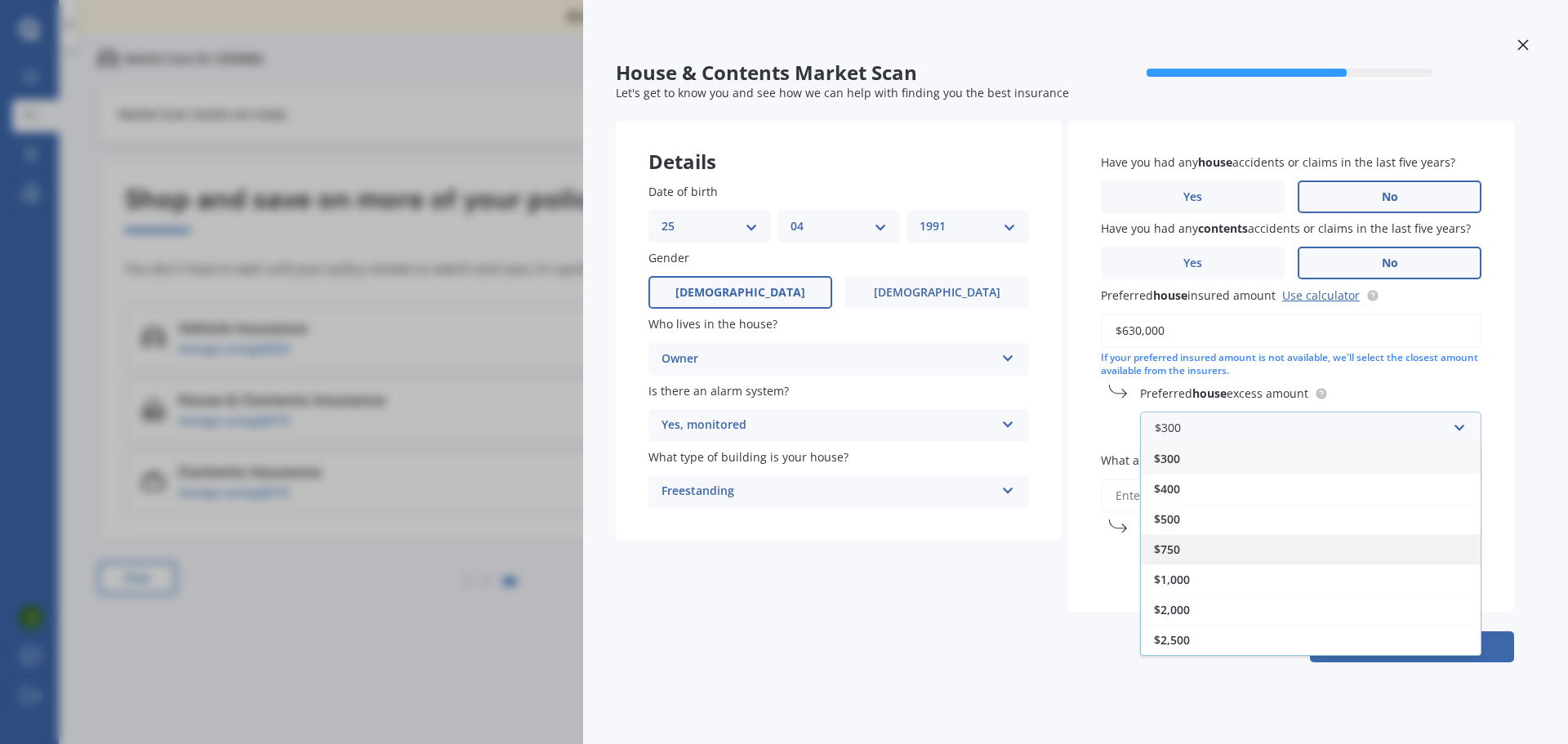
click at [1210, 551] on div "$750" at bounding box center [1311, 549] width 340 height 30
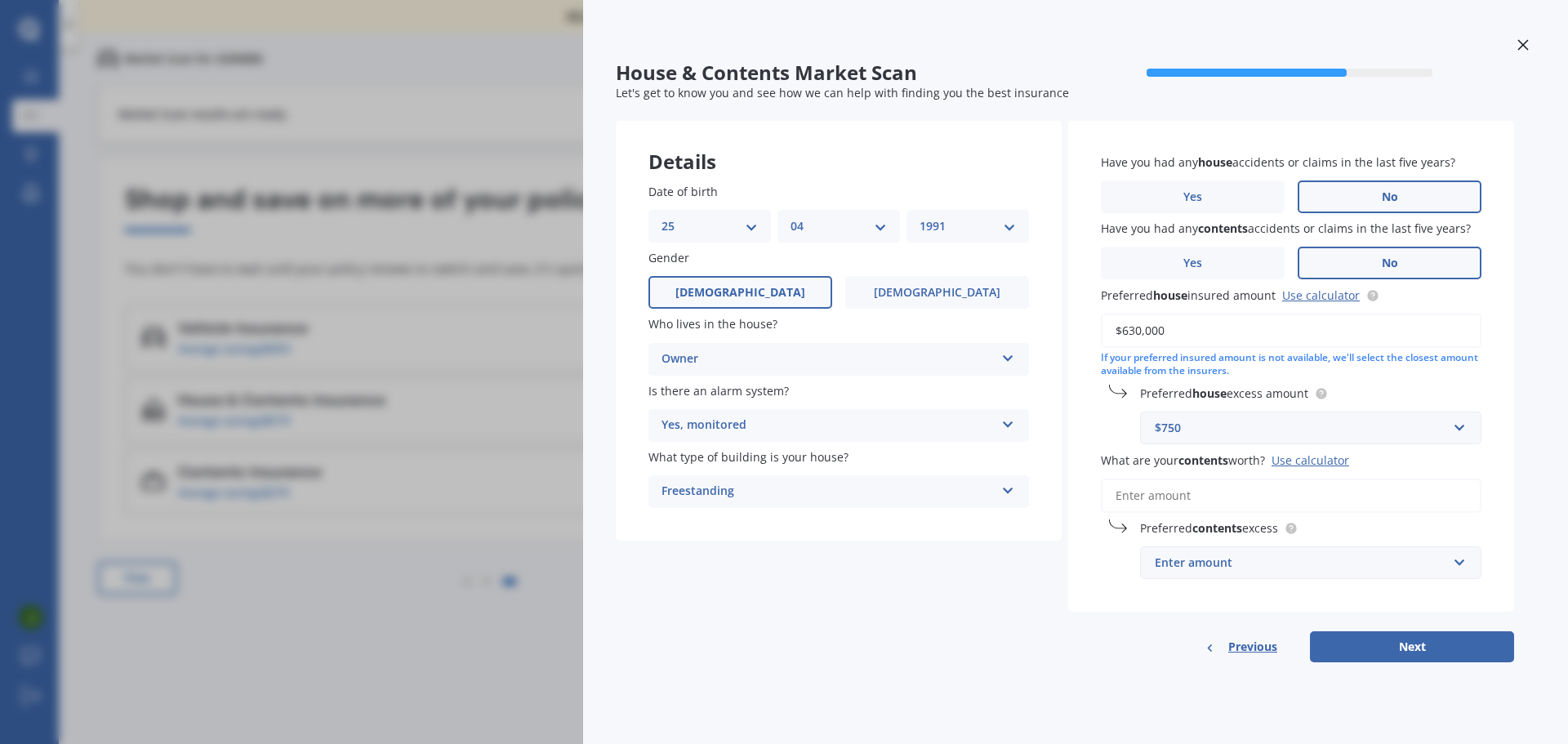
click at [1247, 492] on input "What are your contents worth? Use calculator" at bounding box center [1291, 496] width 381 height 35
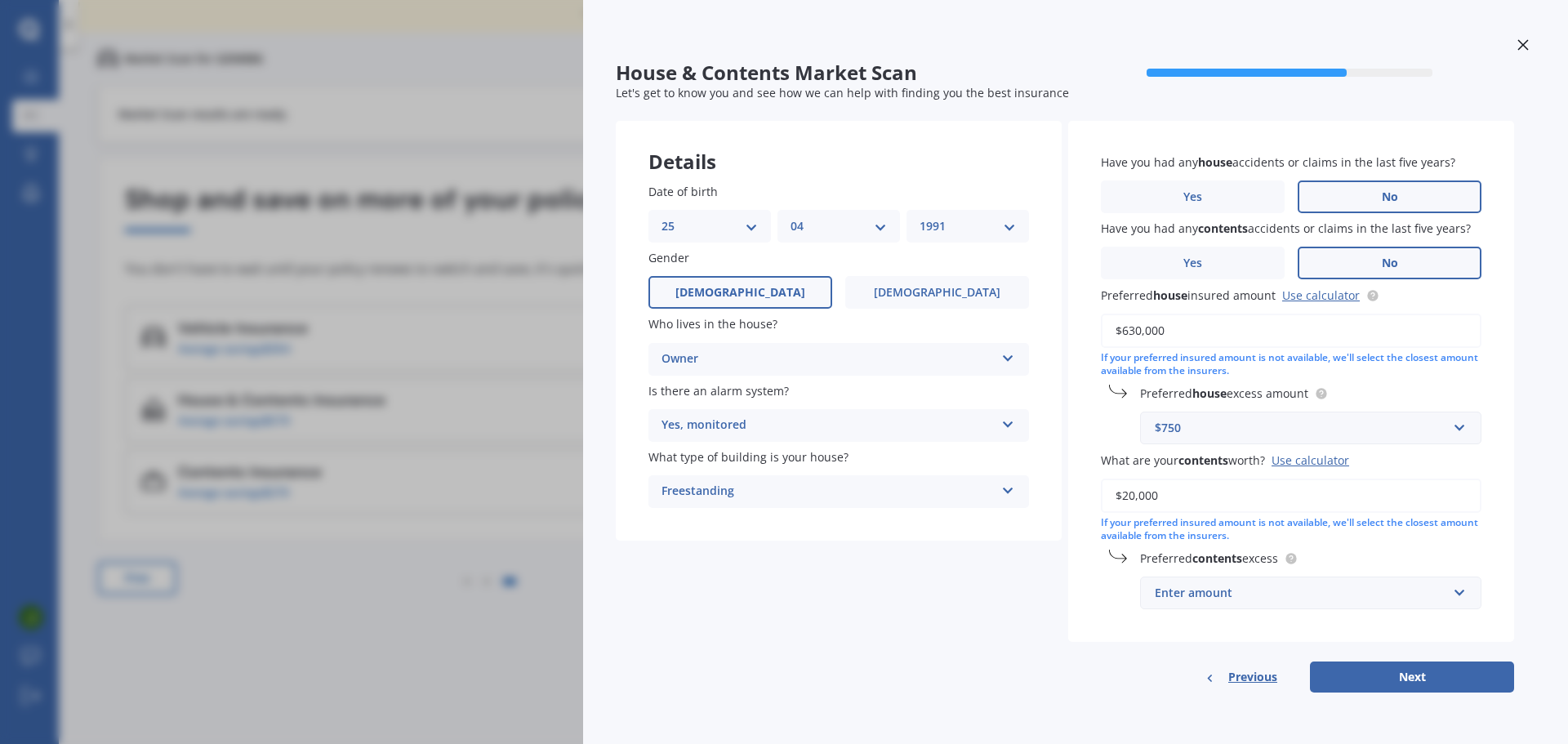
type input "$20,000"
click at [1517, 581] on div "House & Contents Market Scan 70 % Let's get to know you and see how we can help…" at bounding box center [1076, 372] width 985 height 744
click at [1313, 598] on div "Enter amount" at bounding box center [1301, 592] width 293 height 18
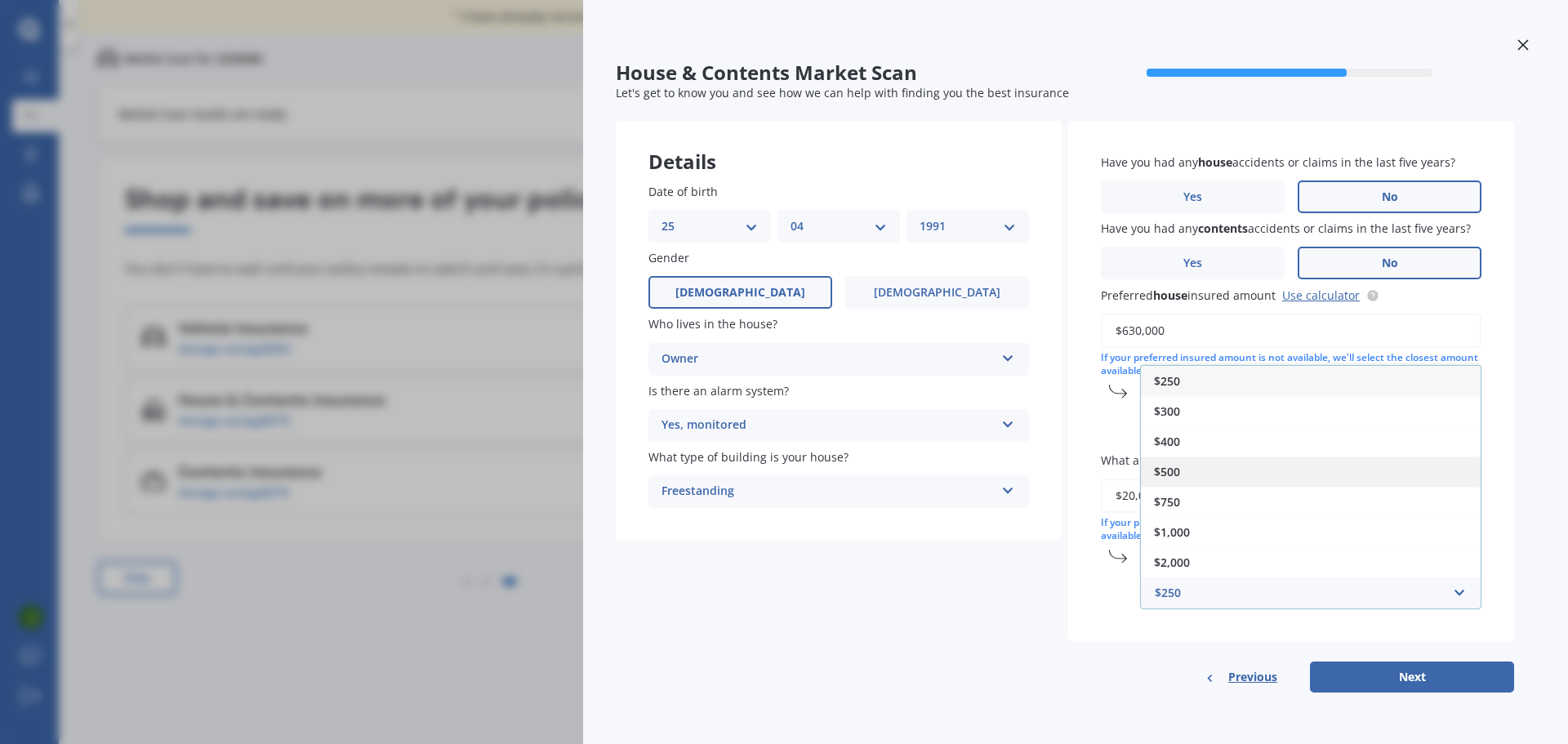
click at [1206, 470] on div "$500" at bounding box center [1311, 472] width 340 height 30
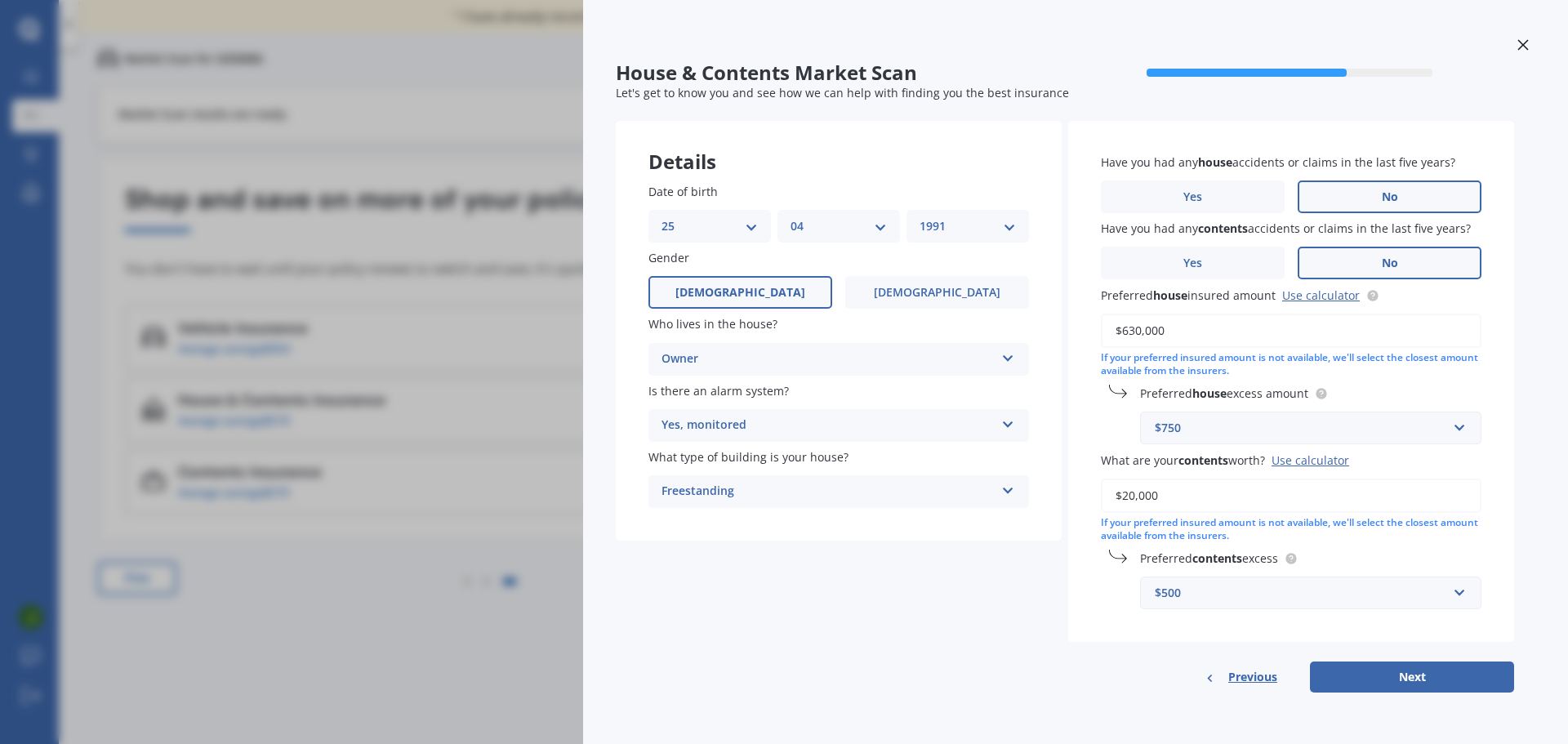
drag, startPoint x: 1430, startPoint y: 695, endPoint x: 1423, endPoint y: 687, distance: 10.6
click at [1429, 694] on form "House & Contents Market Scan 70 % Let's get to know you and see how we can help…" at bounding box center [1065, 383] width 899 height 645
click at [1409, 672] on button "Next" at bounding box center [1411, 677] width 204 height 31
select select "25"
select select "04"
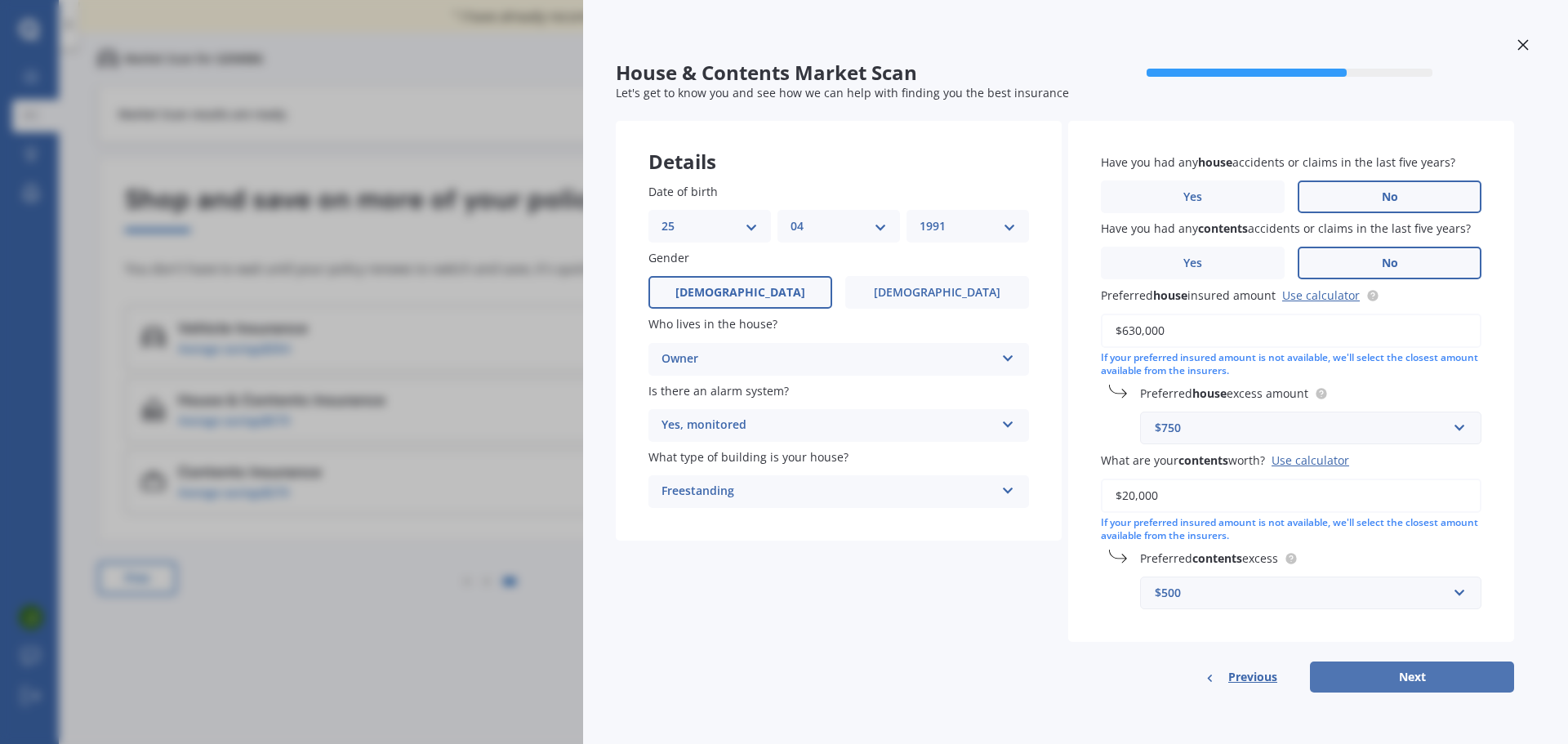
select select "1991"
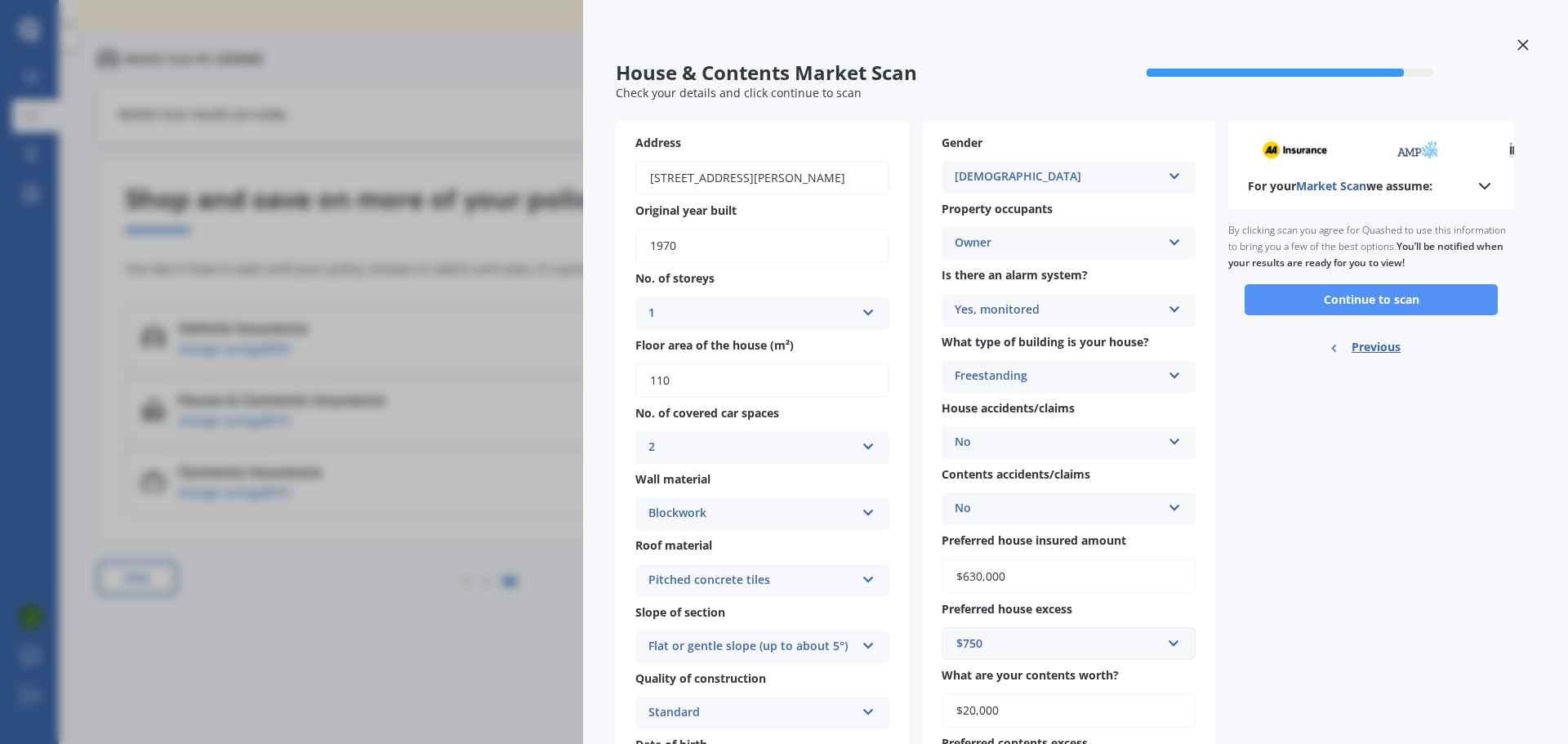
click at [1352, 292] on button "Continue to scan" at bounding box center [1371, 300] width 253 height 31
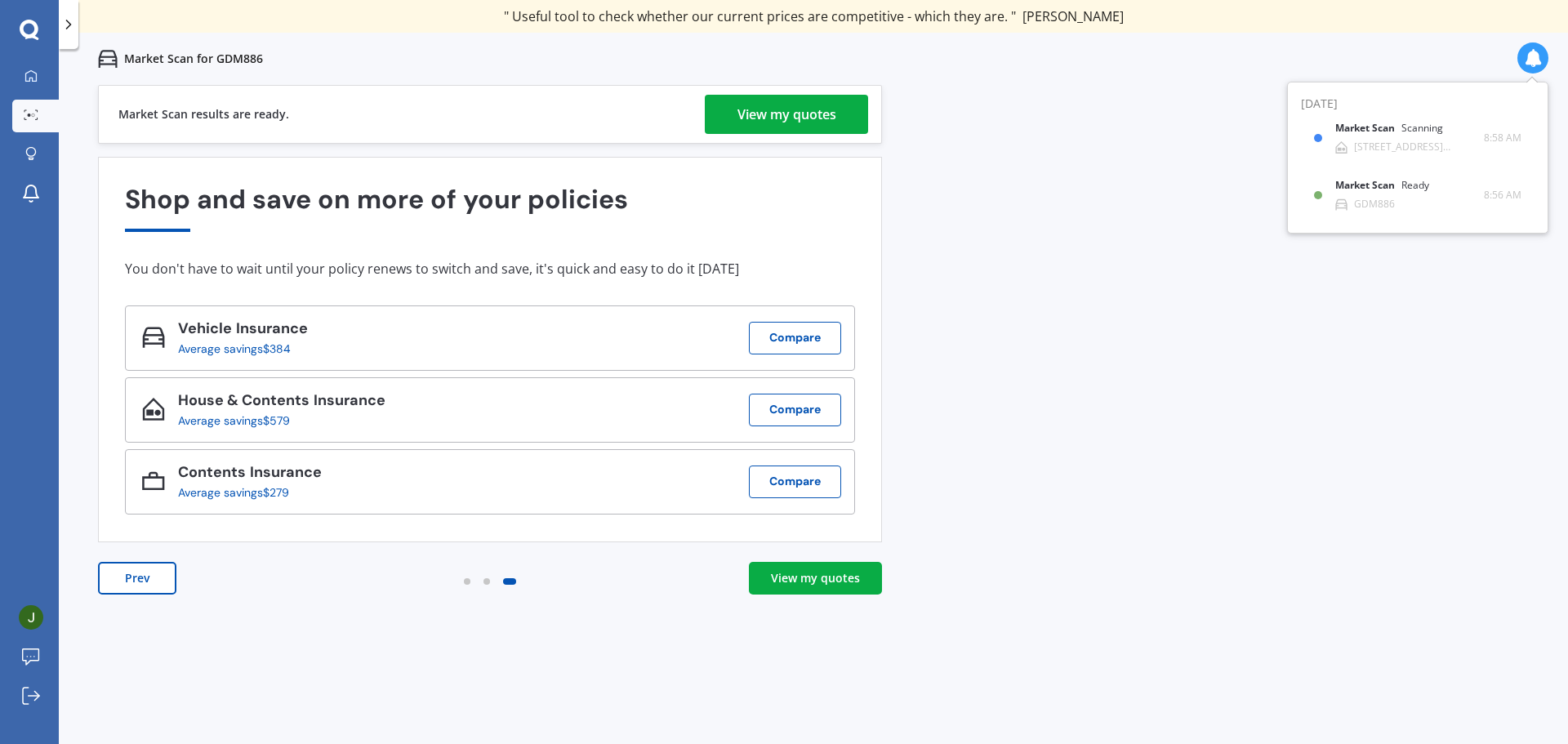
drag, startPoint x: 784, startPoint y: 599, endPoint x: 792, endPoint y: 593, distance: 10.0
click at [786, 598] on div "Prev View my quotes" at bounding box center [490, 594] width 784 height 65
click at [792, 587] on link "View my quotes" at bounding box center [815, 578] width 133 height 33
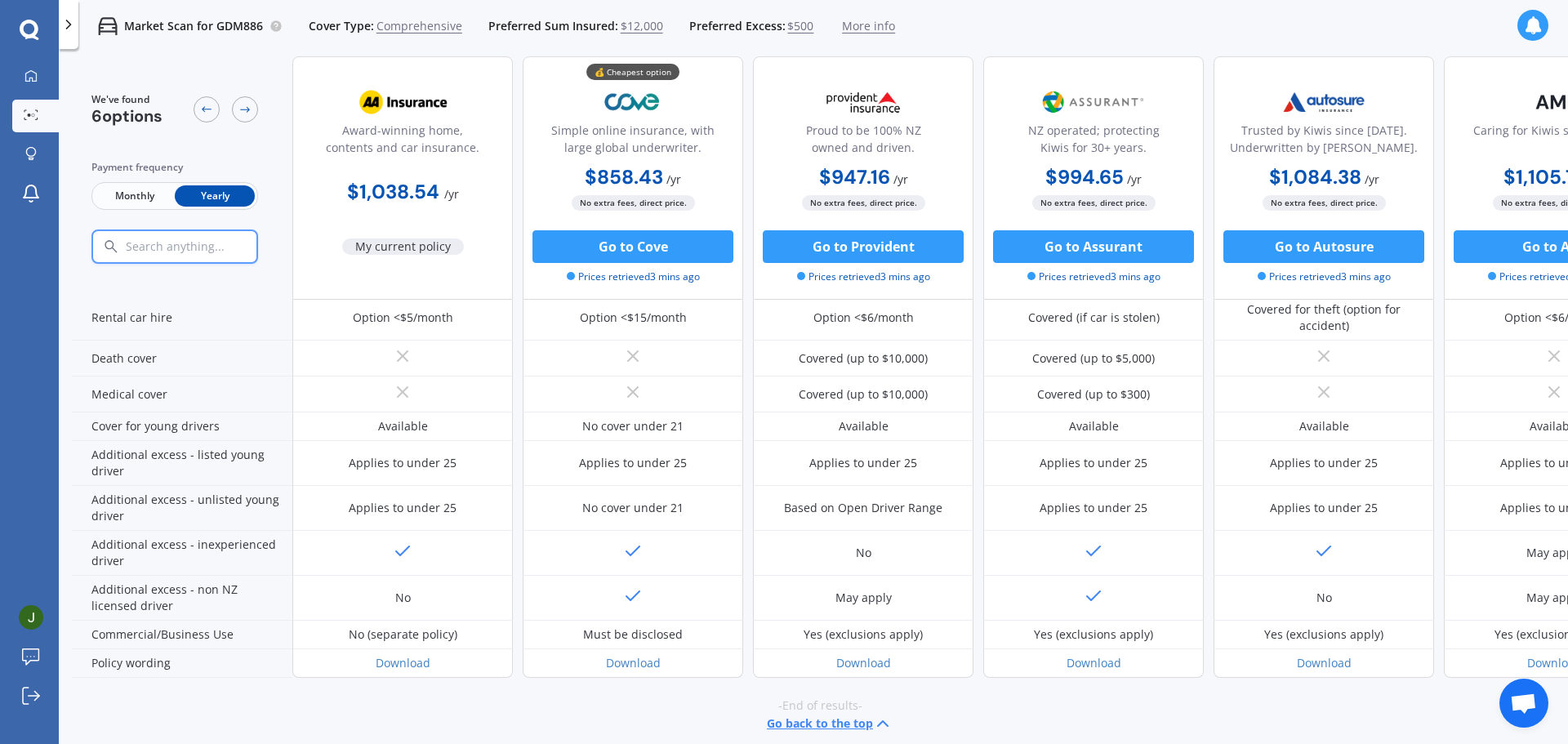
scroll to position [719, 0]
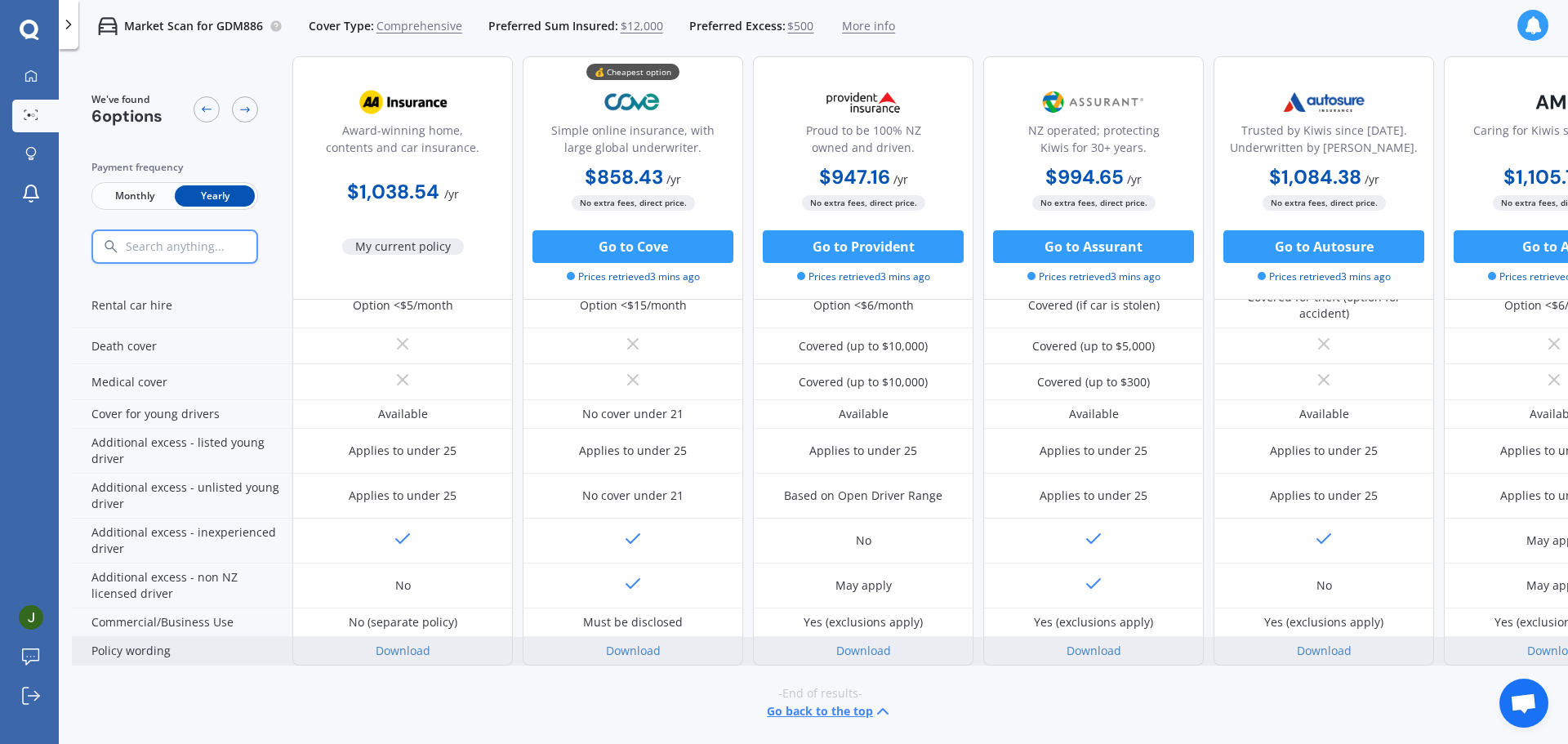
click at [864, 648] on div "Download" at bounding box center [863, 651] width 55 height 16
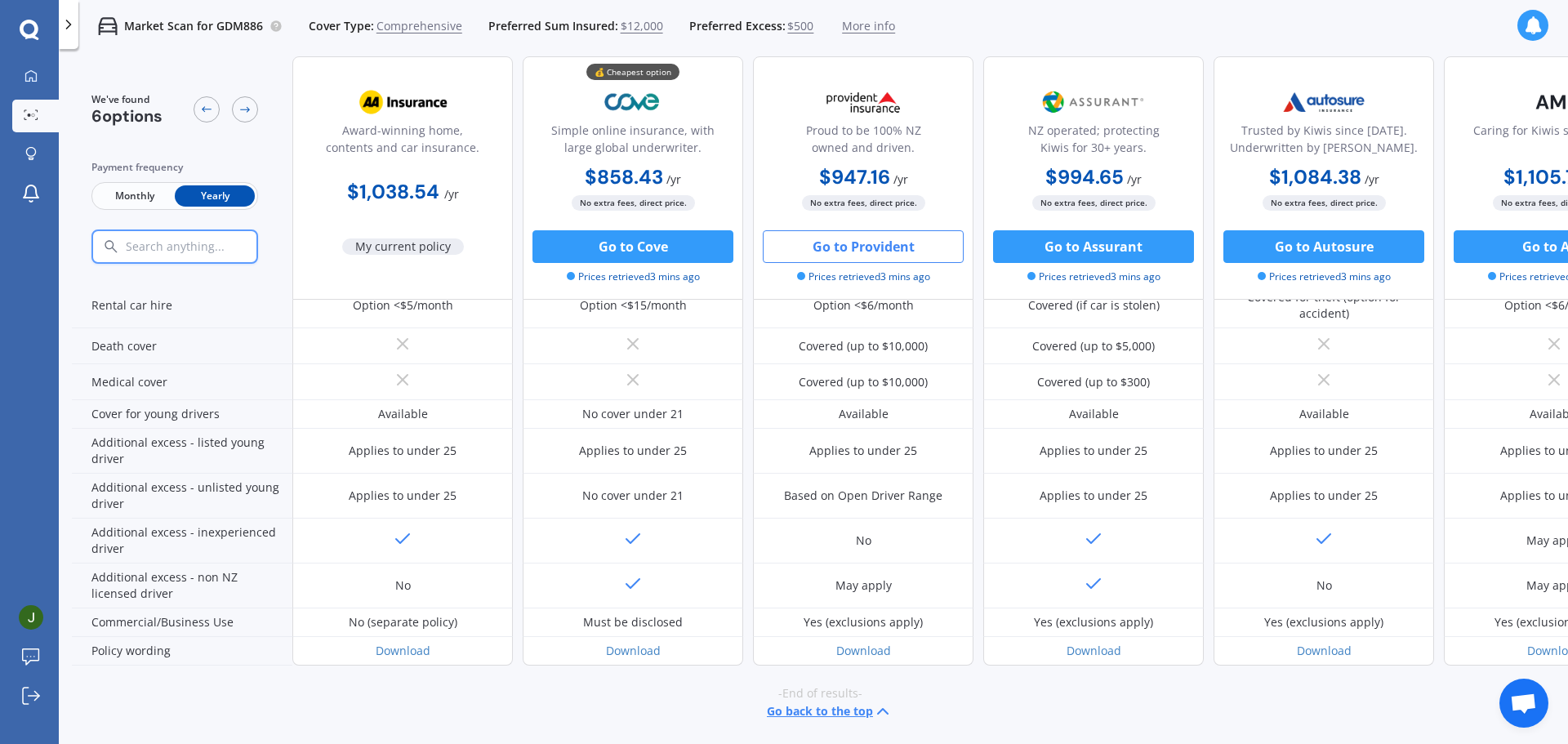
click at [889, 236] on button "Go to Provident" at bounding box center [863, 246] width 201 height 33
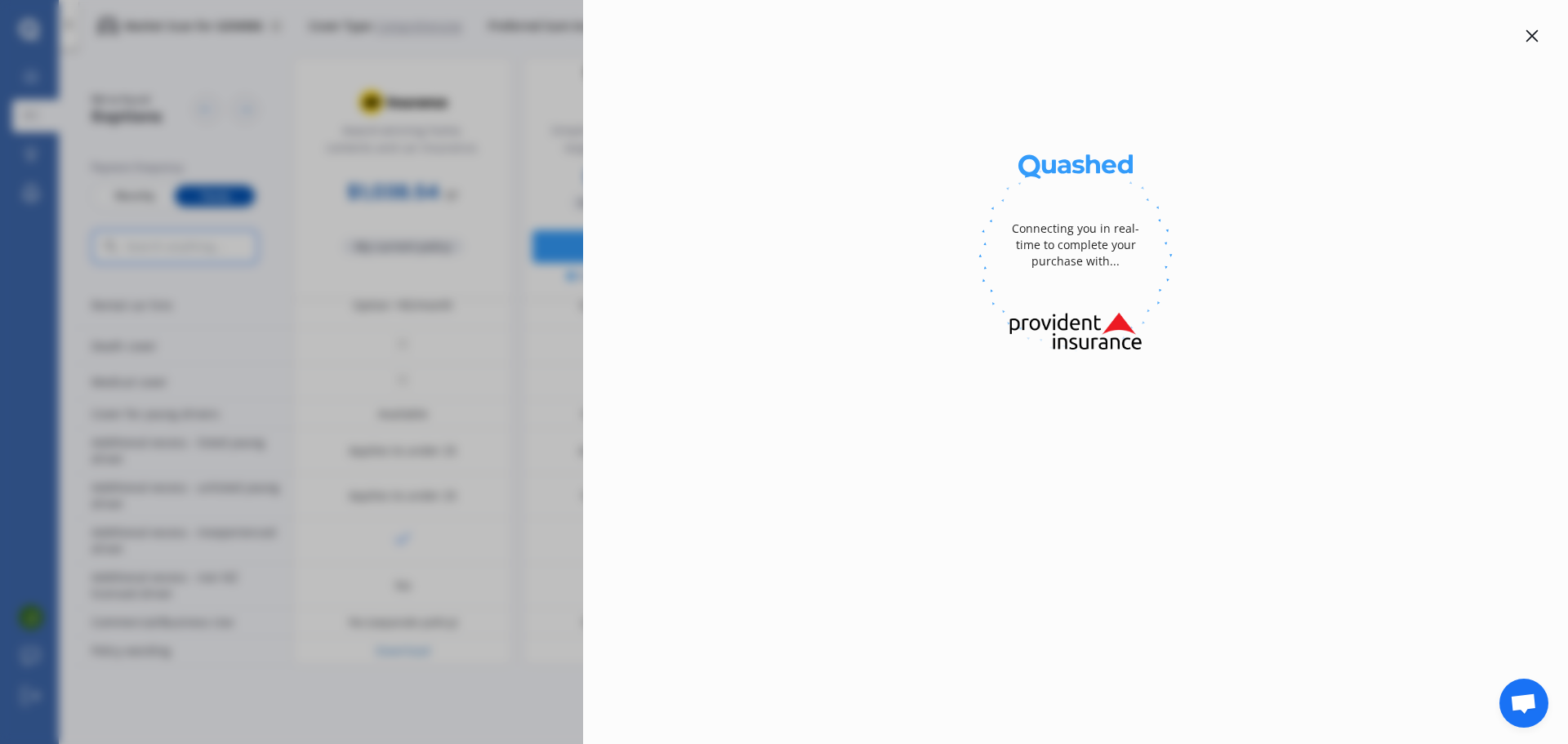
select select "full"
select select "[STREET_ADDRESS][PERSON_NAME]"
select select "MITSUBISHI"
select select "OUTLANDER"
select select "NO"
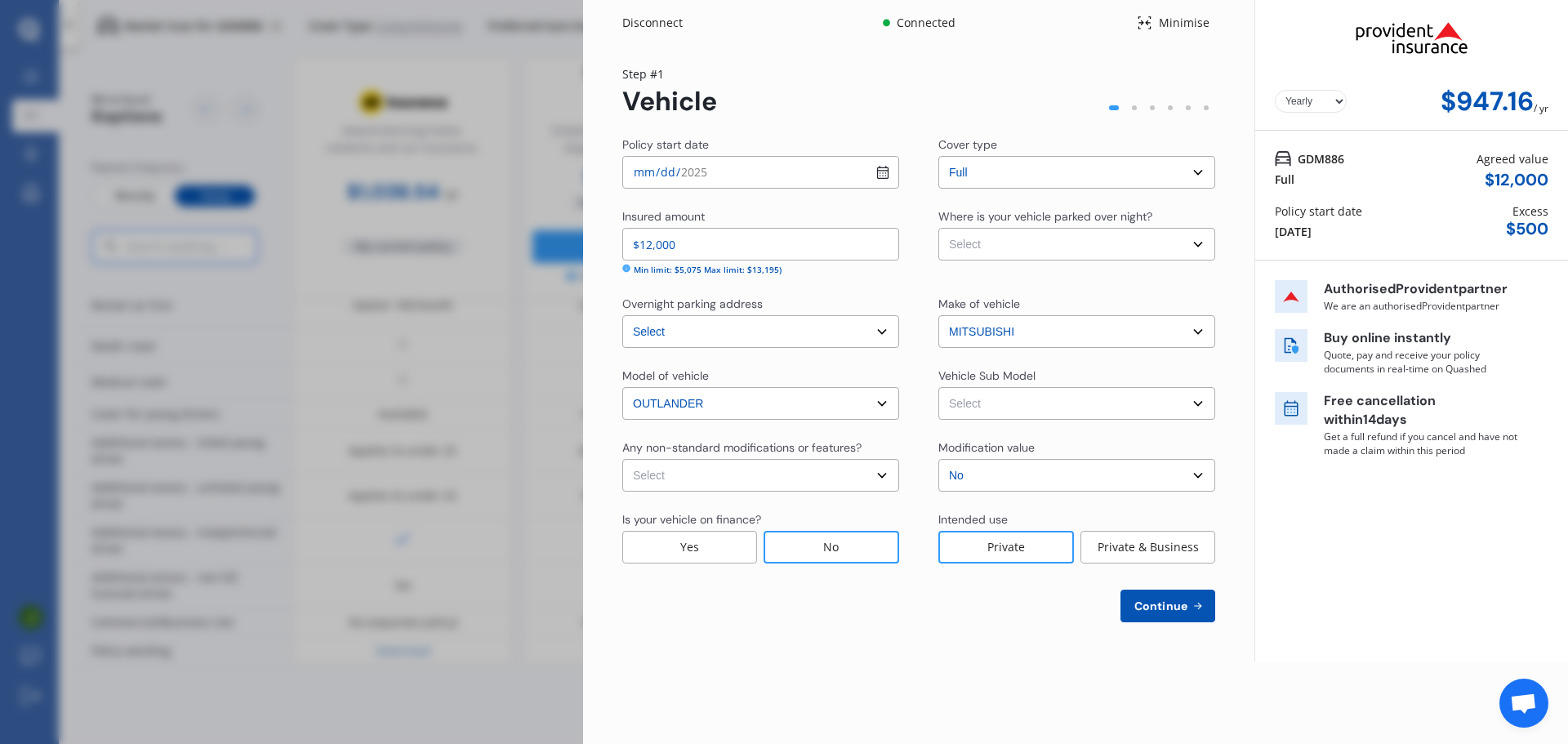
click at [845, 464] on select "Select None [MEDICAL_DATA] System(NOS) Roll Cage Full Racing Harness" at bounding box center [760, 475] width 277 height 33
select select "none"
click at [622, 459] on select "Select None [MEDICAL_DATA] System(NOS) Roll Cage Full Racing Harness" at bounding box center [760, 475] width 277 height 33
click at [731, 593] on div "Continue" at bounding box center [918, 606] width 593 height 33
click at [1047, 401] on select "Select Outlander LS Wagon 7st 5dr CVT 6sp 2.0i MY12" at bounding box center [1076, 404] width 277 height 33
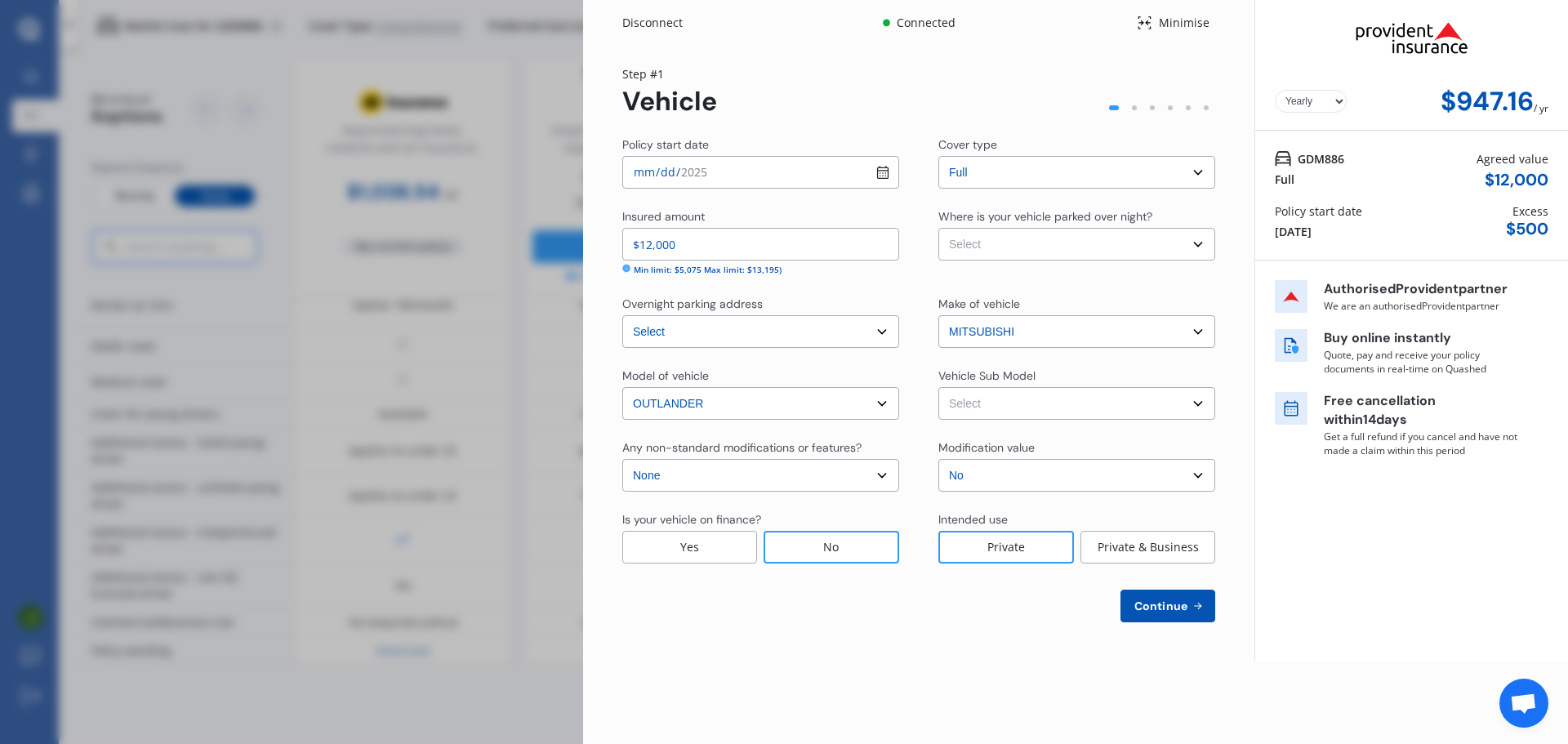
select select "NZVMITS2012AEAT"
click at [938, 388] on select "Select Outlander LS Wagon 7st 5dr CVT 6sp 2.0i MY12" at bounding box center [1076, 404] width 277 height 33
click at [1048, 240] on select "Select Garage (fully enclosed) Off Street Parking Other" at bounding box center [1076, 244] width 277 height 33
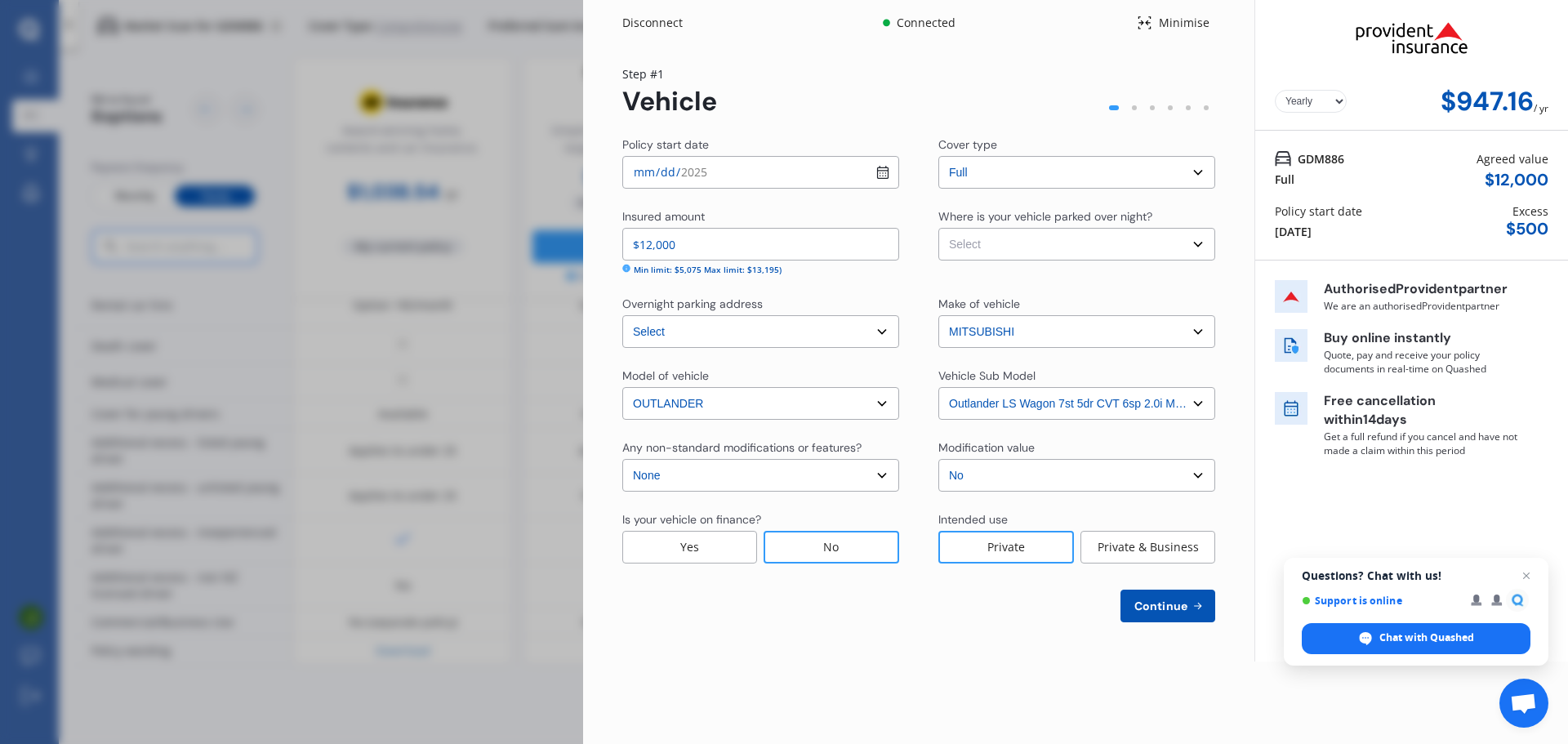
select select "OTHER"
click at [938, 228] on select "Select Garage (fully enclosed) Off Street Parking Other" at bounding box center [1076, 244] width 277 height 33
click at [1101, 243] on select "Select Garage (fully enclosed) Off Street Parking Other" at bounding box center [1076, 244] width 277 height 33
click at [1107, 204] on div "Policy start date [DATE] Cover type Select cover type Full Insured amount $12,0…" at bounding box center [918, 379] width 593 height 486
click at [1150, 603] on span "Continue" at bounding box center [1161, 605] width 59 height 13
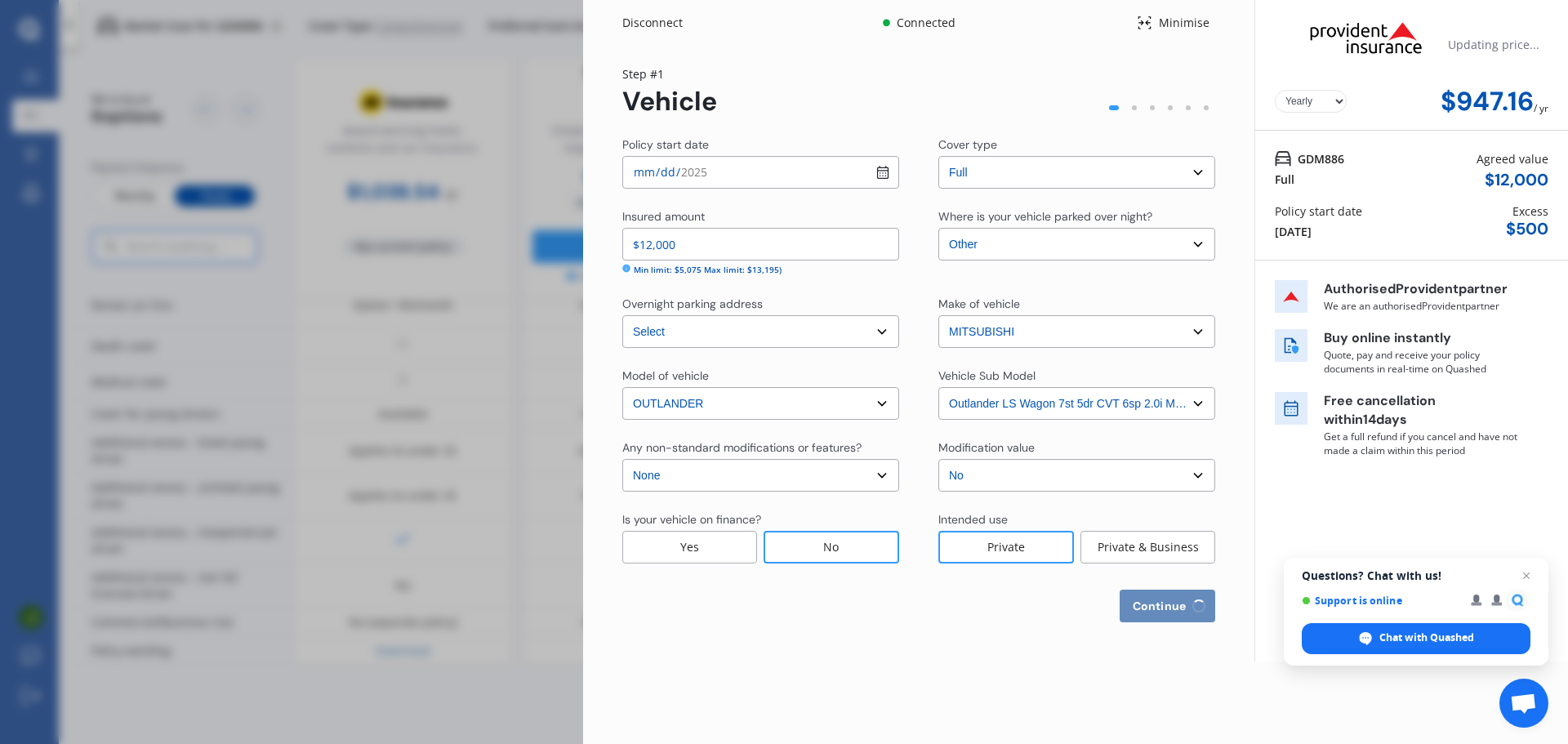
select select "25"
select select "04"
select select "1991"
select select "NZ_FULL"
select select "0"
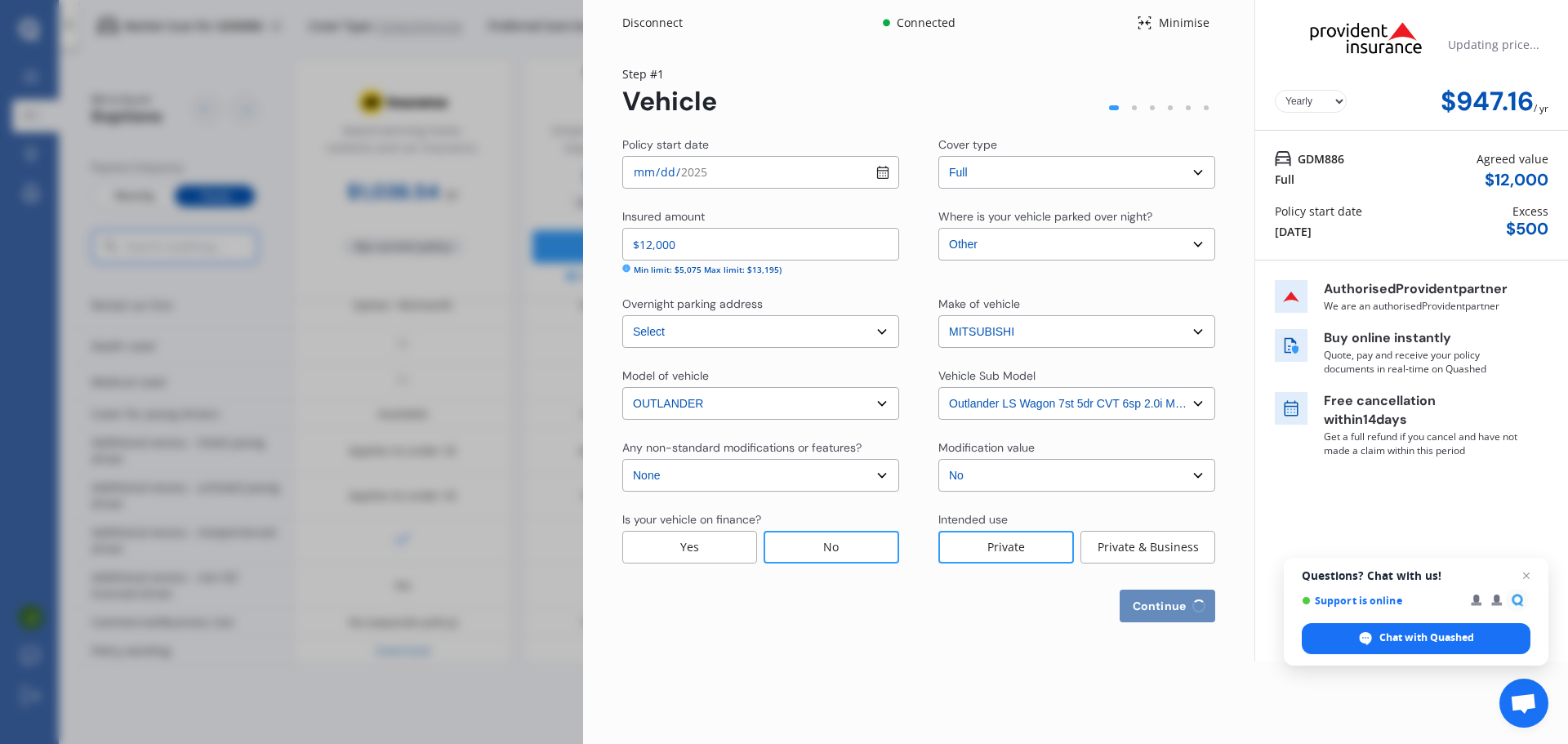
select select "25"
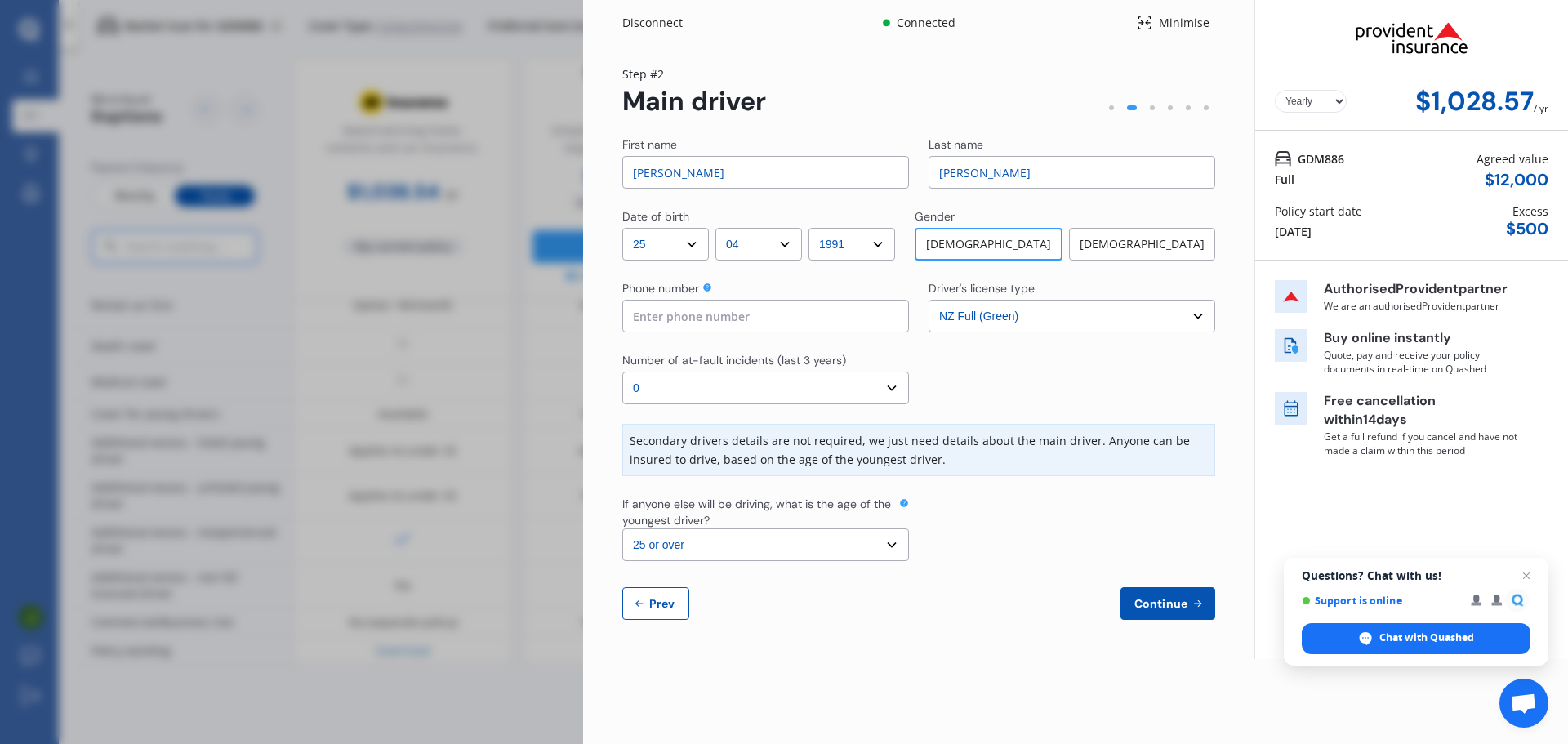
click at [719, 173] on input "[PERSON_NAME]" at bounding box center [765, 172] width 287 height 33
type input "Jan"
click at [254, 270] on div "Disconnect Connected Minimise Yearly Monthly $1,028.57 / yr Step # 2 Main drive…" at bounding box center [784, 372] width 1568 height 744
click at [338, 522] on div "Disconnect Connected Minimise Yearly Monthly $1,028.57 / yr Step # 2 Main drive…" at bounding box center [784, 372] width 1568 height 744
click at [435, 192] on div "Disconnect Connected Minimise Yearly Monthly $1,028.57 / yr Step # 2 Main drive…" at bounding box center [784, 372] width 1568 height 744
